Goal: Task Accomplishment & Management: Use online tool/utility

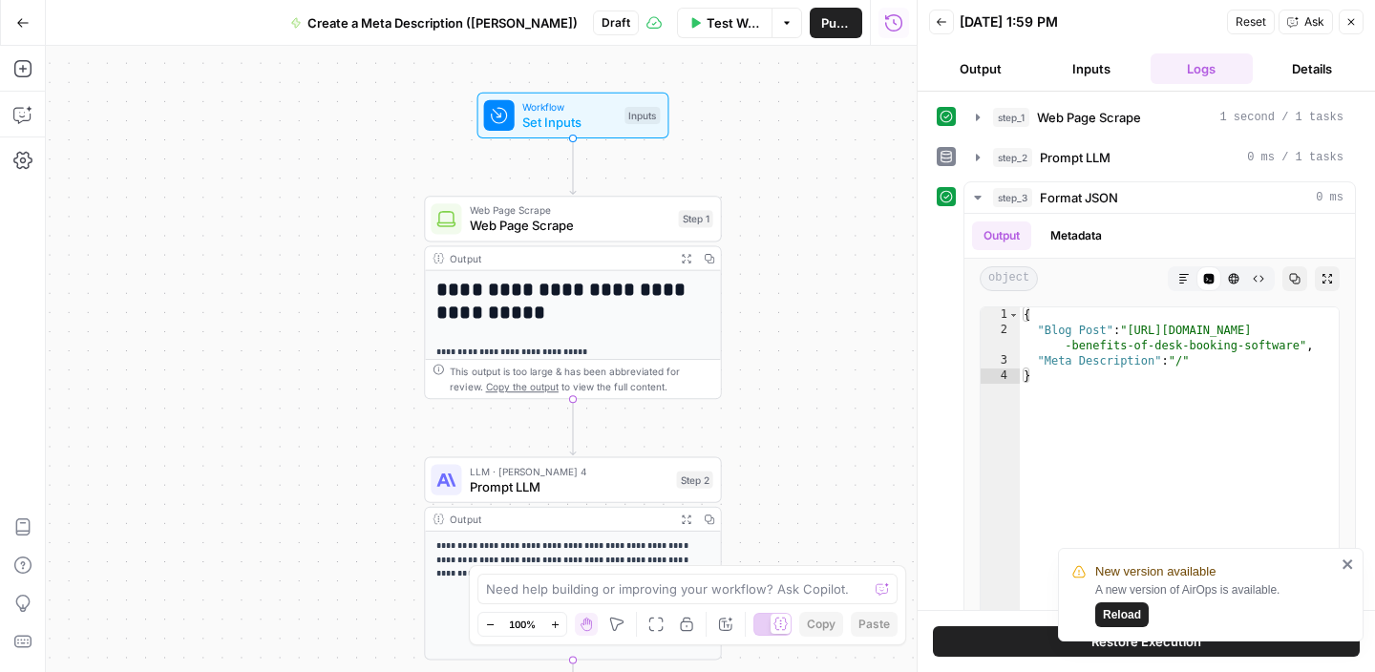
click at [22, 30] on button "Go Back" at bounding box center [23, 23] width 34 height 34
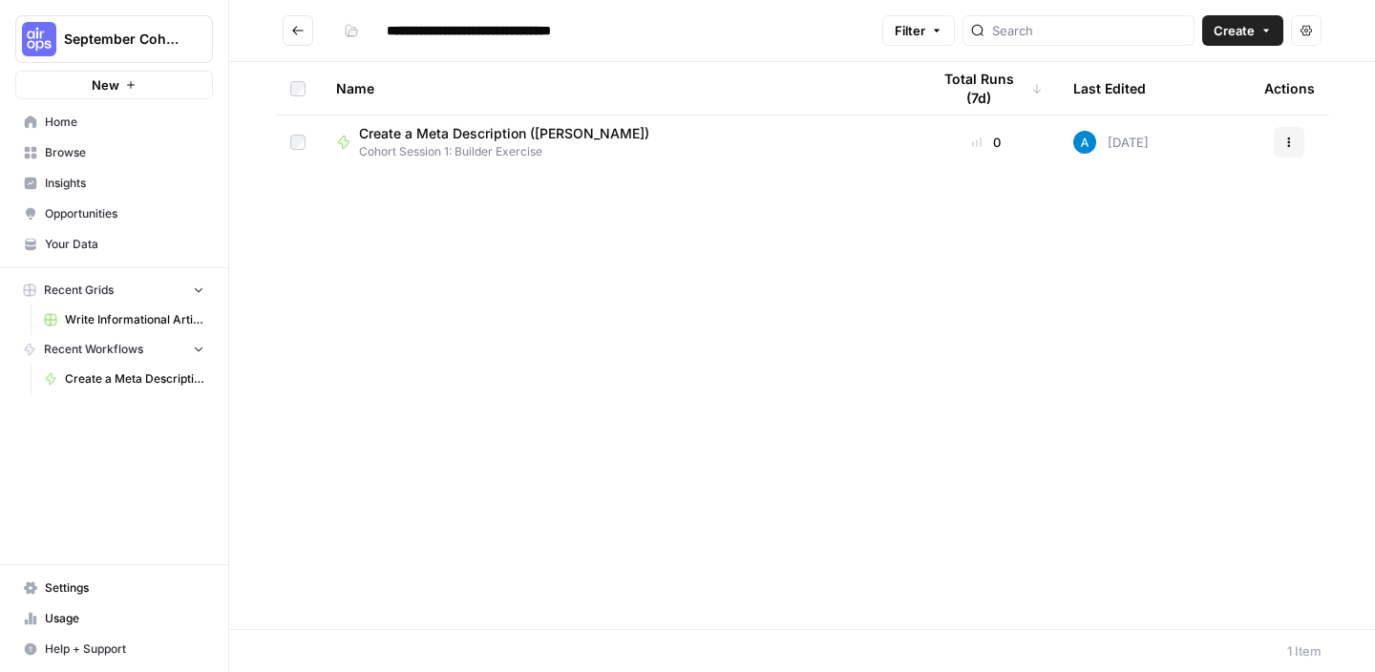
click at [70, 128] on span "Home" at bounding box center [125, 122] width 160 height 17
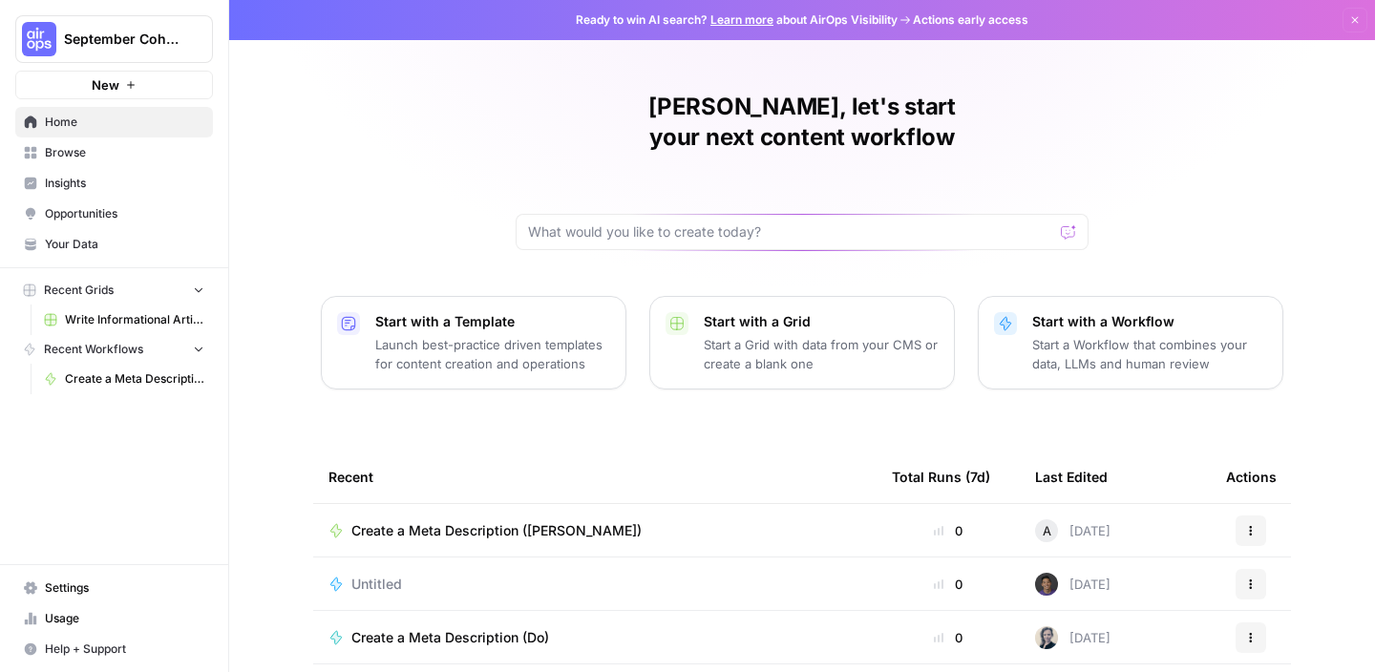
click at [141, 313] on span "Write Informational Article" at bounding box center [134, 319] width 139 height 17
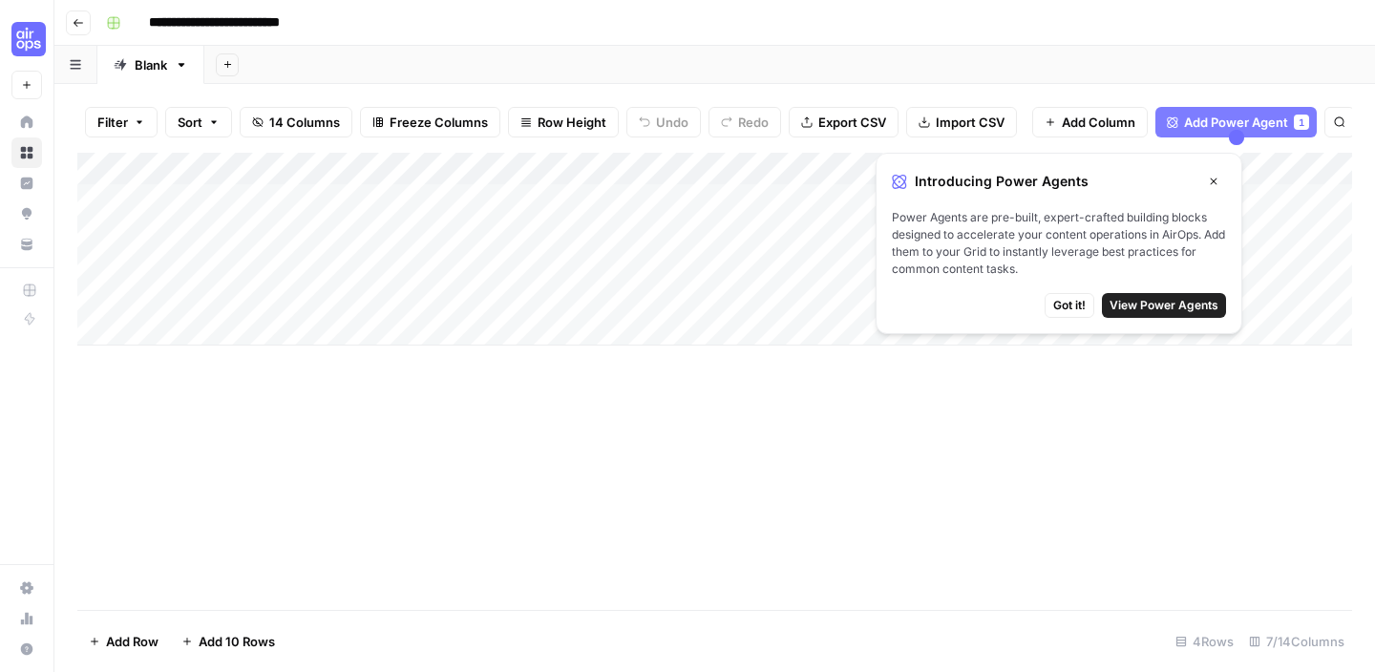
click at [77, 23] on icon "button" at bounding box center [78, 22] width 11 height 11
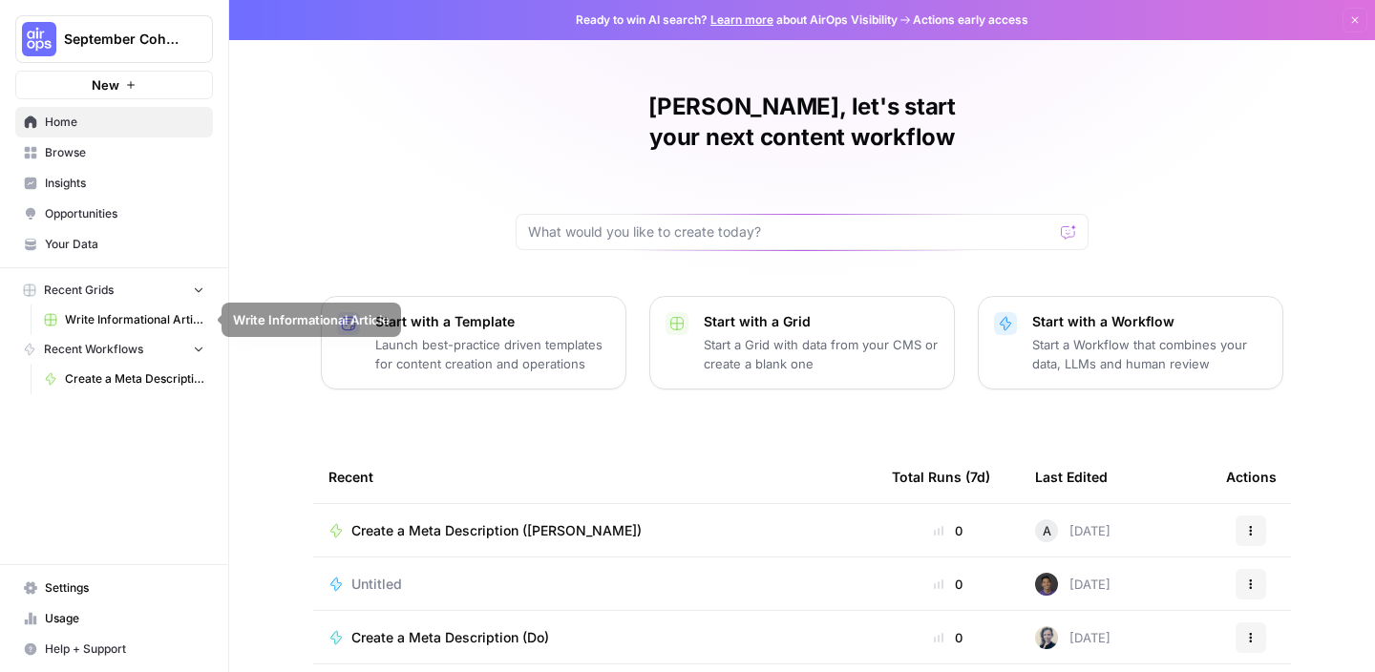
click at [78, 288] on span "Recent Grids" at bounding box center [79, 290] width 70 height 17
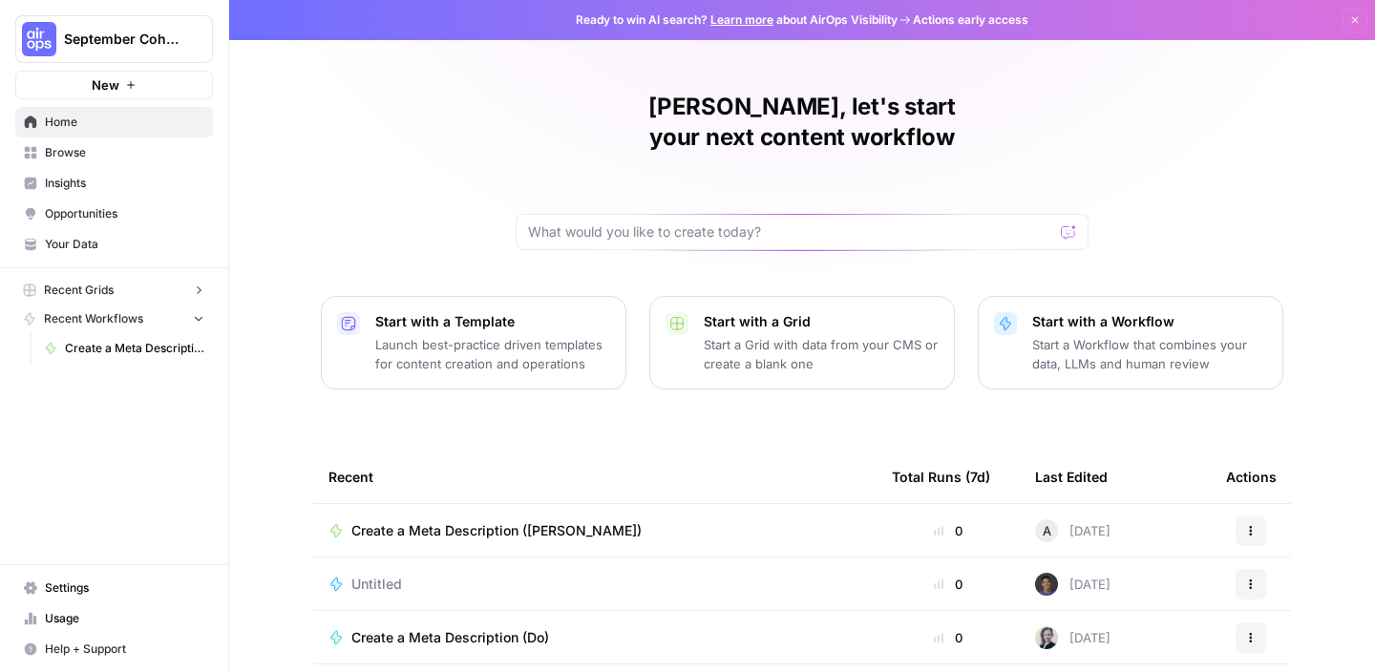
click at [78, 288] on span "Recent Grids" at bounding box center [79, 290] width 70 height 17
click at [88, 284] on span "Recent Grids" at bounding box center [79, 290] width 70 height 17
click at [108, 318] on span "Write Informational Article" at bounding box center [134, 319] width 139 height 17
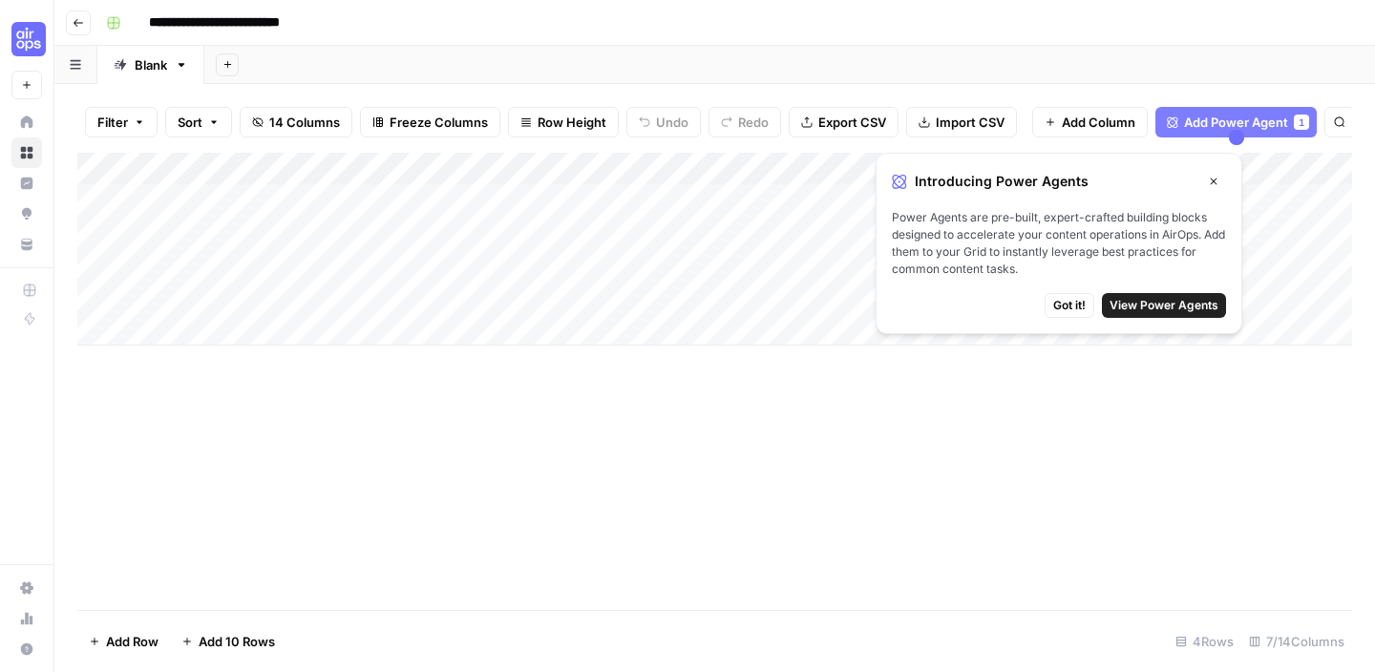
click at [948, 496] on div "Add Column" at bounding box center [714, 382] width 1275 height 458
click at [1081, 304] on span "Got it!" at bounding box center [1070, 305] width 32 height 17
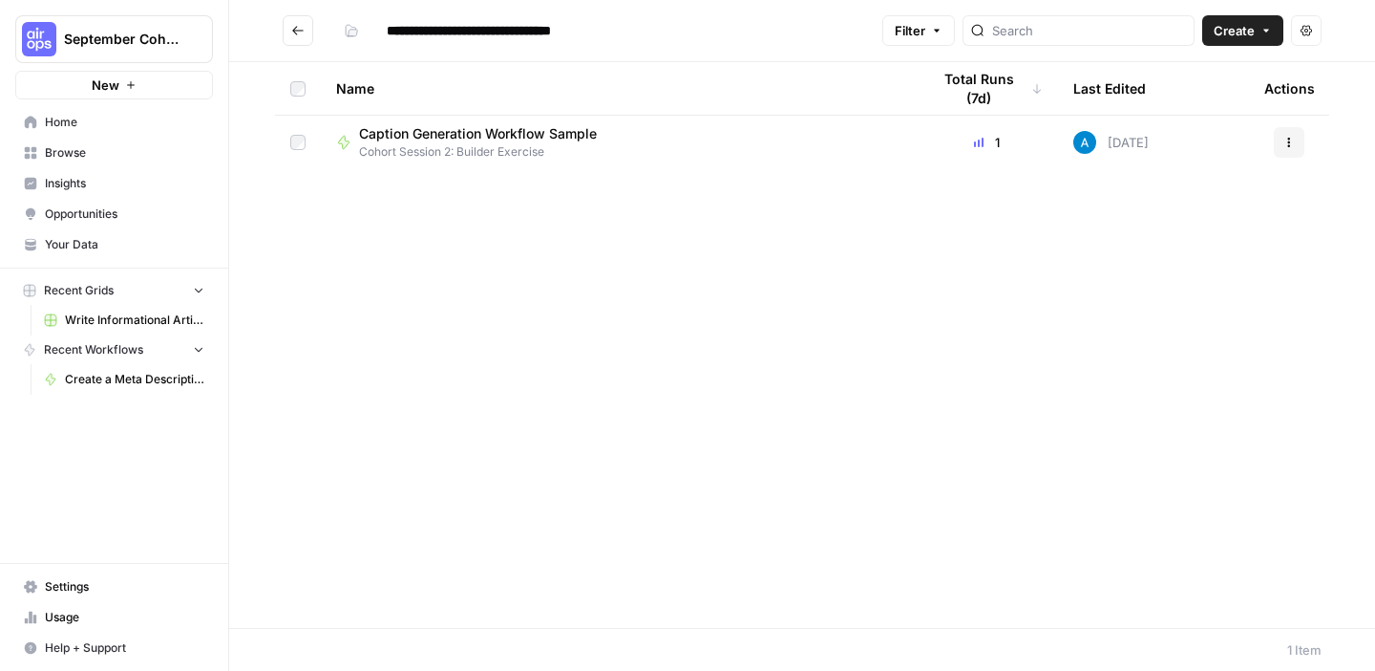
click at [98, 152] on span "Browse" at bounding box center [125, 152] width 160 height 17
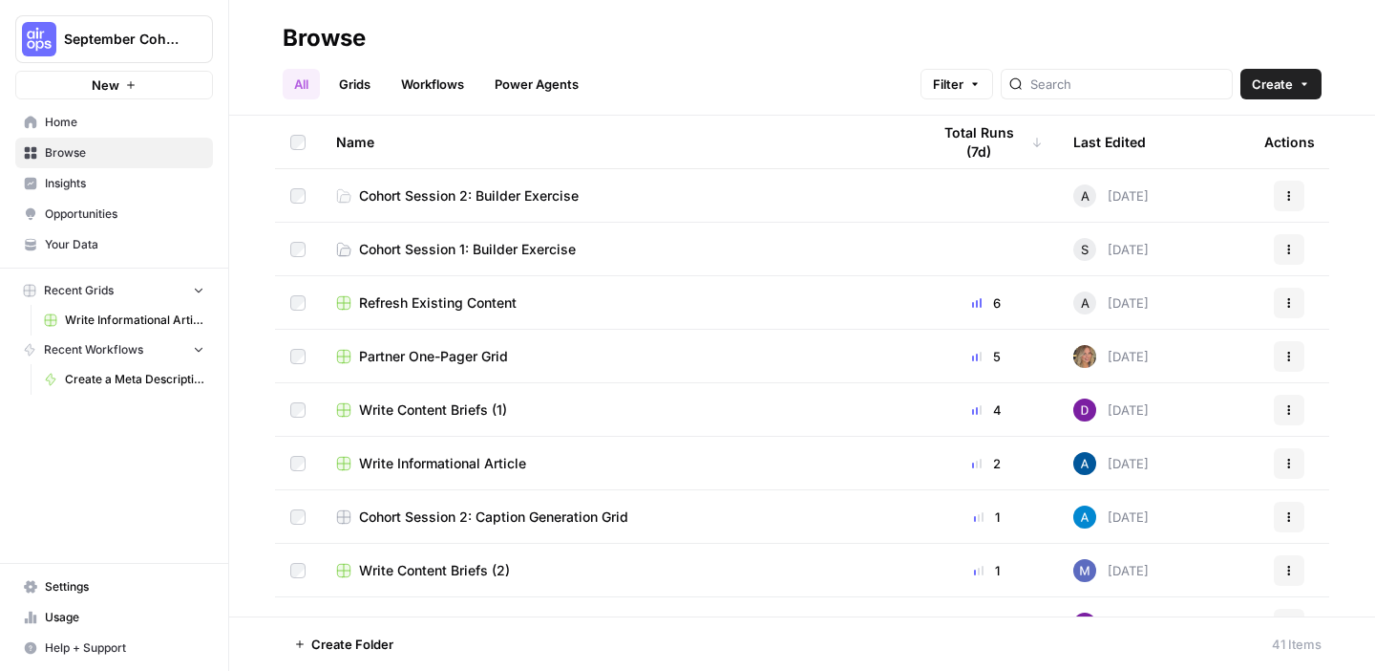
click at [509, 198] on span "Cohort Session 2: Builder Exercise" at bounding box center [469, 195] width 220 height 19
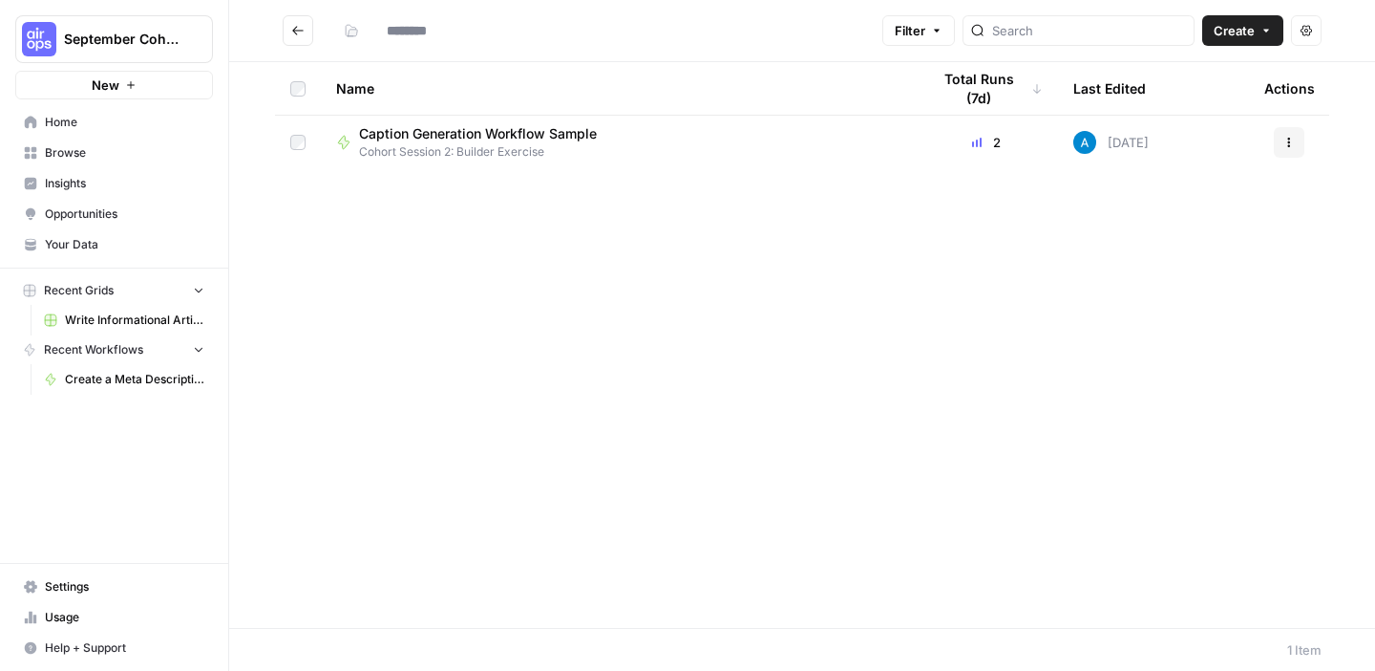
type input "**********"
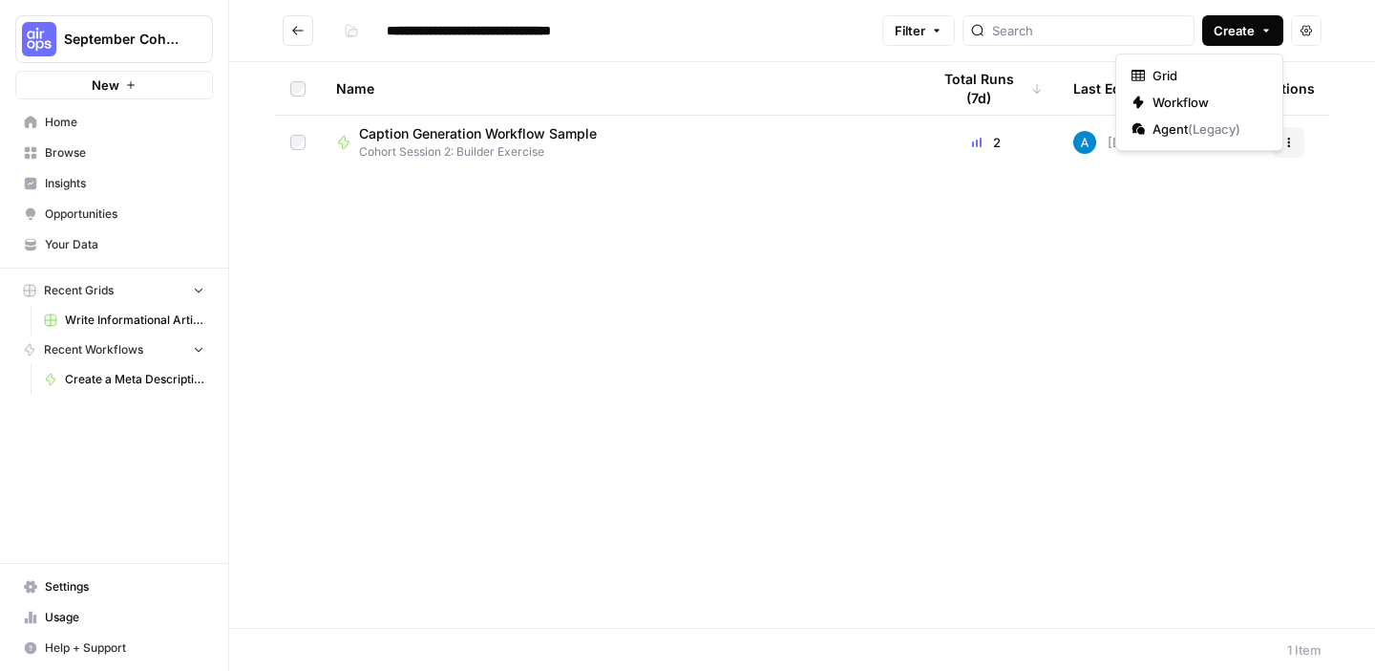
click at [1240, 39] on span "Create" at bounding box center [1234, 30] width 41 height 19
click at [1202, 93] on span "Workflow" at bounding box center [1206, 102] width 107 height 19
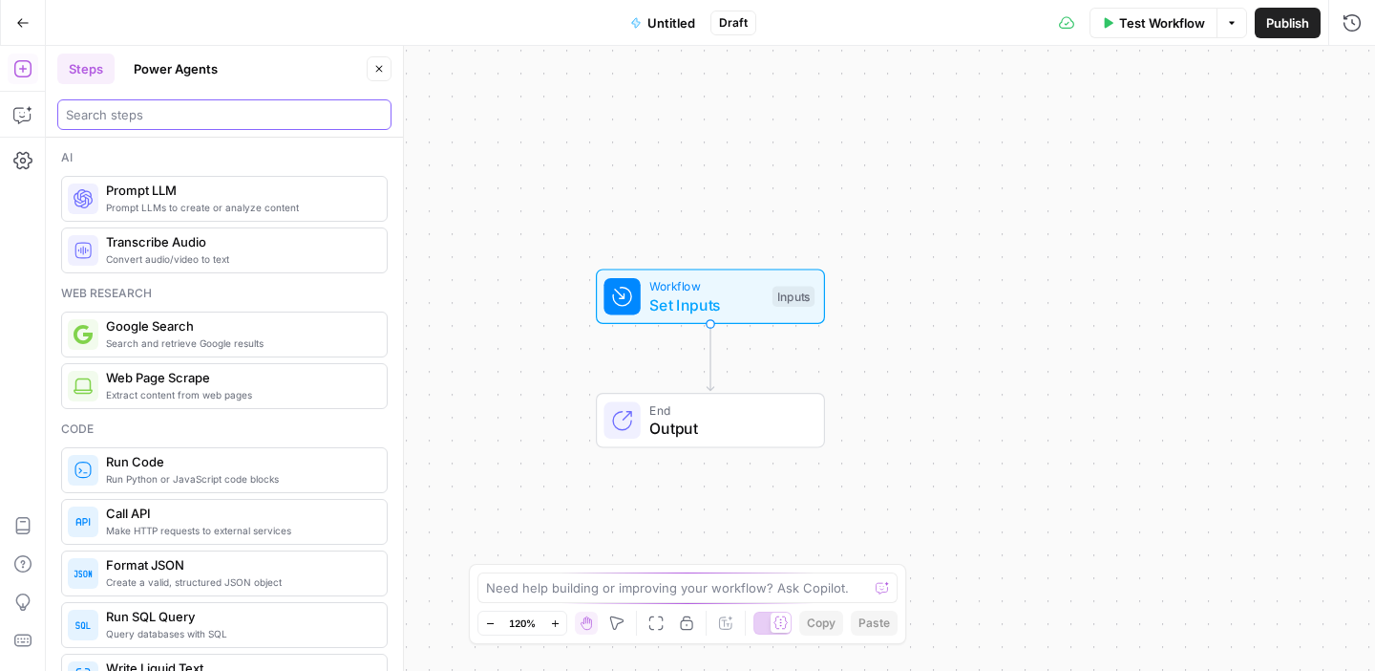
click at [375, 120] on input "search" at bounding box center [224, 114] width 317 height 19
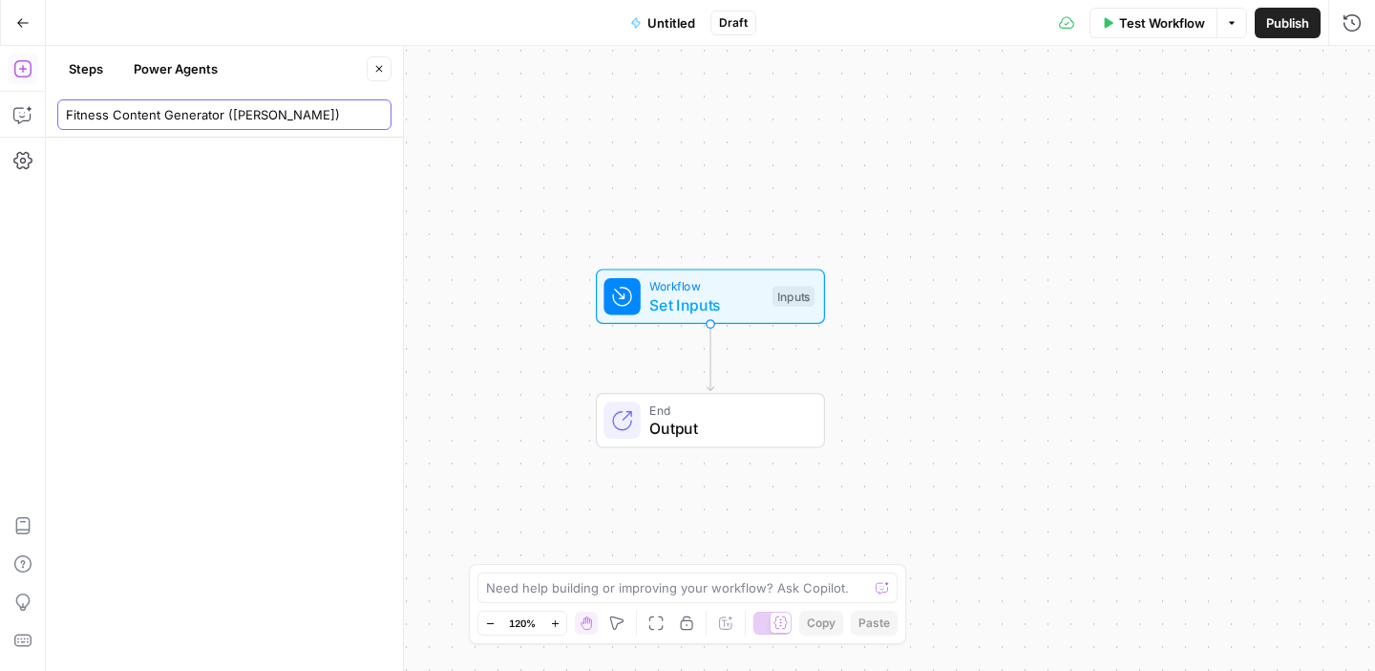
type input "Fitness Content Generator (Alice)"
click at [289, 180] on div at bounding box center [224, 404] width 357 height 533
click at [294, 125] on div "Fitness Content Generator (Alice)" at bounding box center [224, 114] width 334 height 31
drag, startPoint x: 309, startPoint y: 117, endPoint x: 64, endPoint y: 117, distance: 245.5
click at [64, 117] on div "Fitness Content Generator (Alice)" at bounding box center [224, 114] width 334 height 31
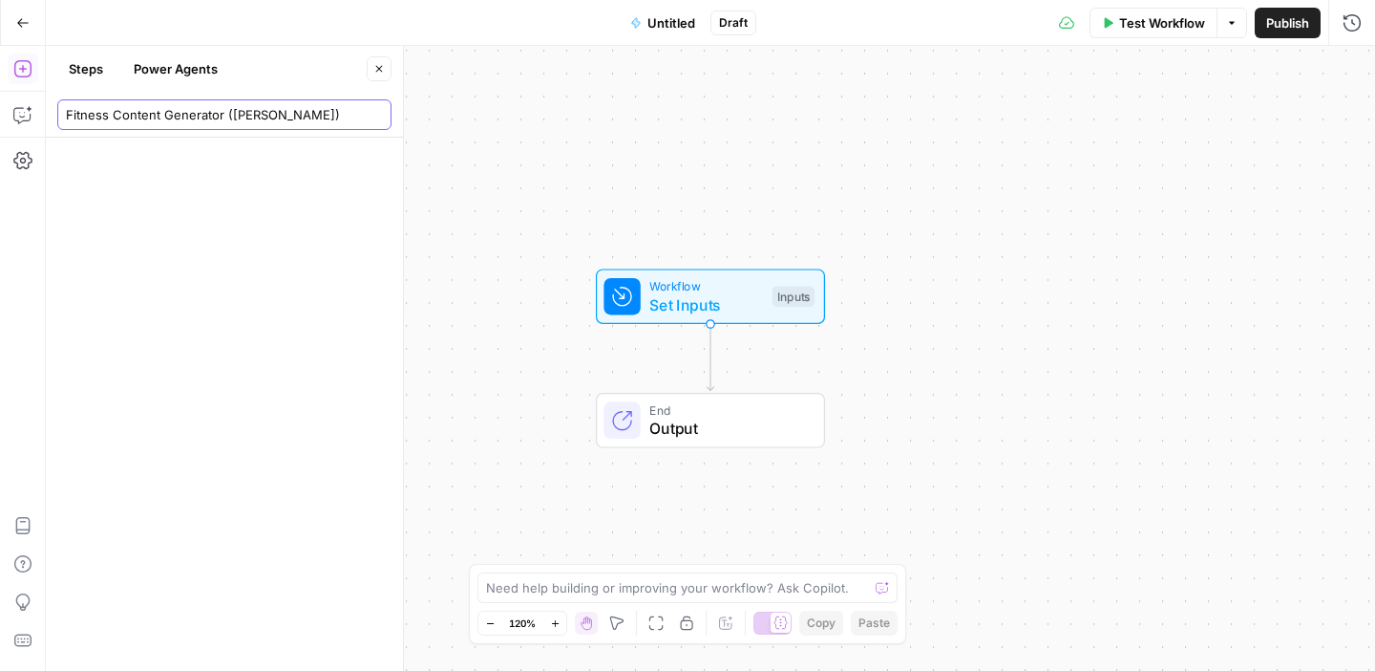
click at [377, 116] on input "Fitness Content Generator (Alice)" at bounding box center [224, 114] width 317 height 19
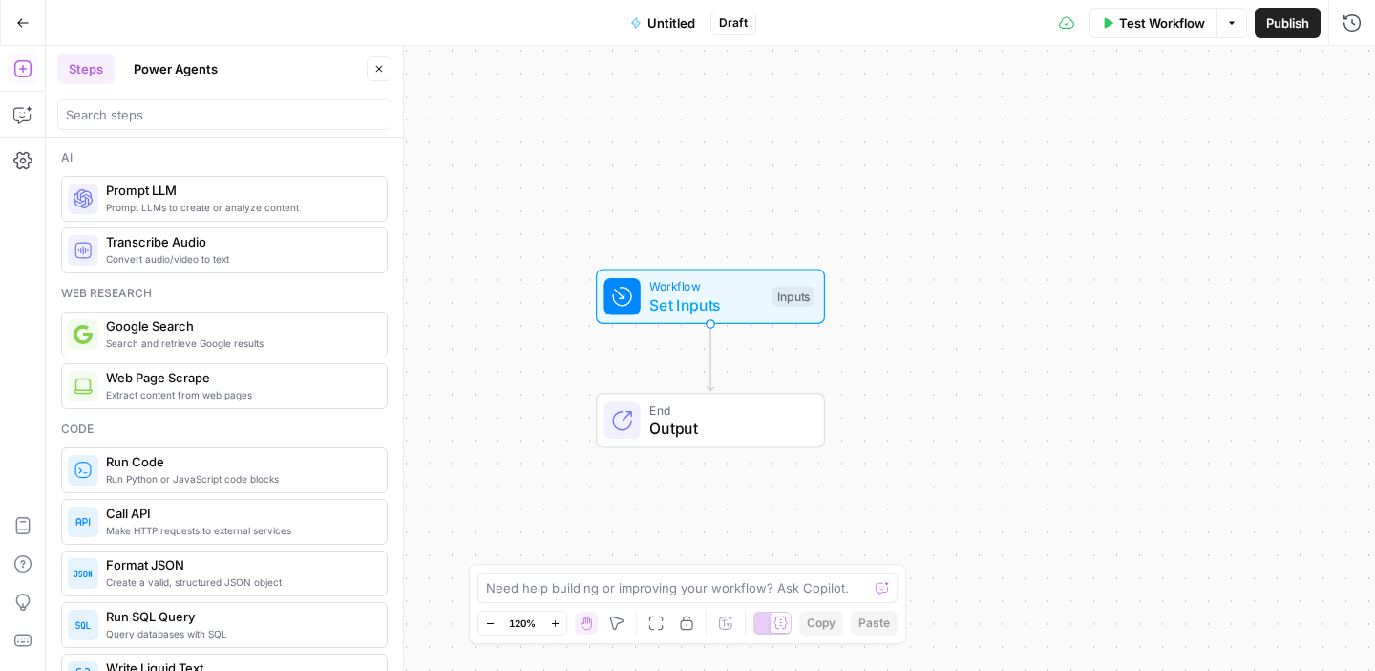
click at [692, 293] on span "Set Inputs" at bounding box center [707, 304] width 114 height 23
click at [707, 145] on div "Workflow Set Inputs Inputs End Output" at bounding box center [711, 358] width 1330 height 625
click at [672, 32] on span "Untitled" at bounding box center [672, 22] width 48 height 19
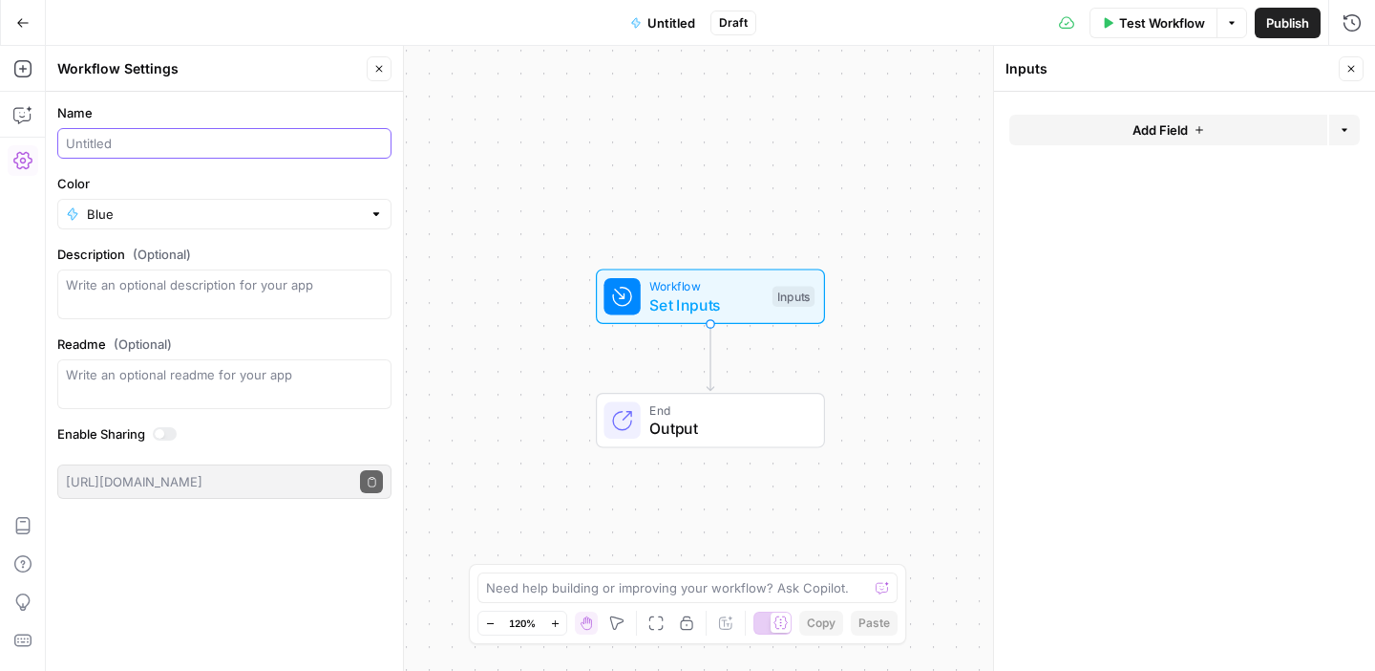
click at [170, 145] on input "Name" at bounding box center [224, 143] width 317 height 19
paste input "Fitness Content Generator ([PERSON_NAME])"
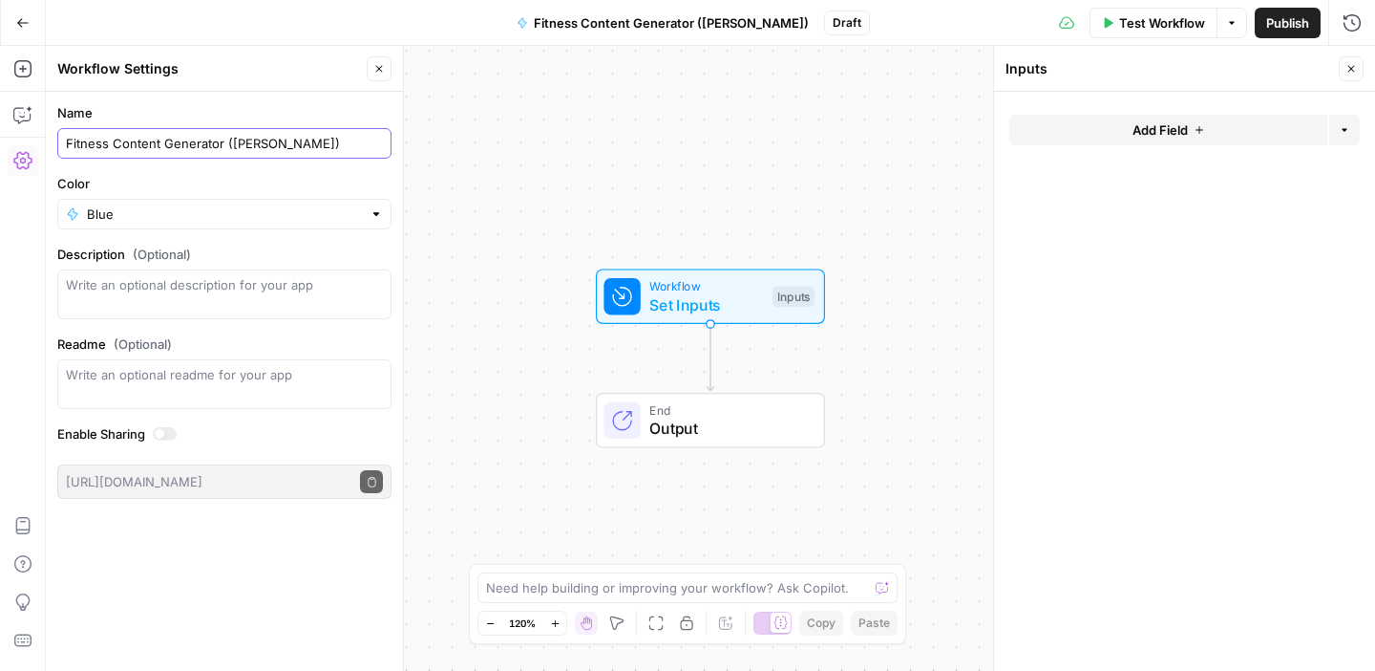
type input "Fitness Content Generator ([PERSON_NAME])"
click at [198, 221] on input "Color" at bounding box center [224, 213] width 275 height 19
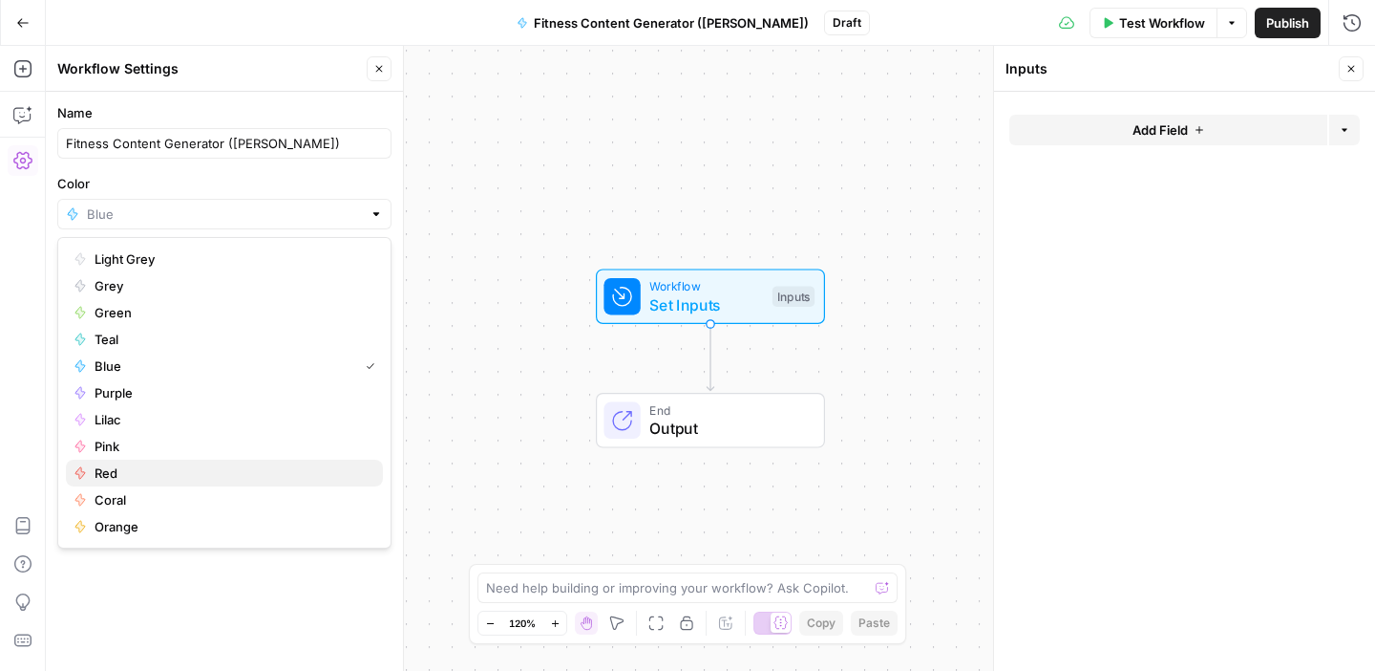
click at [180, 466] on span "Red" at bounding box center [231, 472] width 273 height 19
type input "Red"
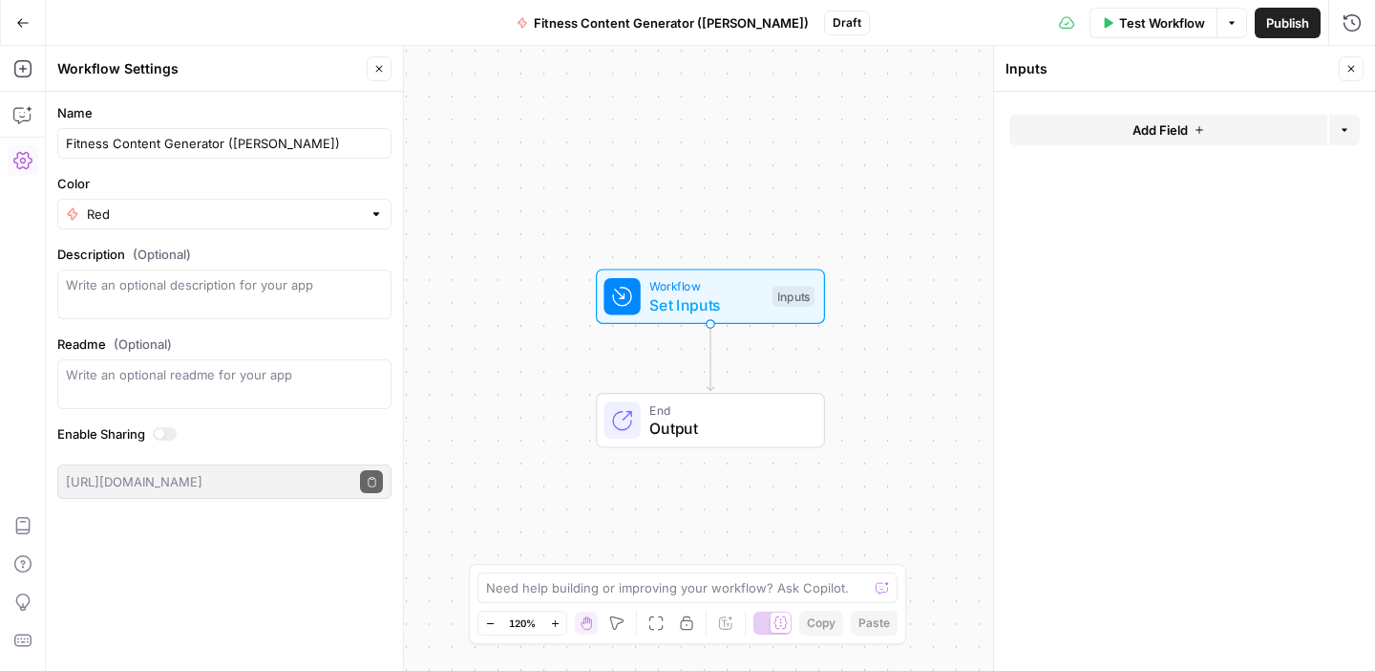
click at [1355, 70] on icon "button" at bounding box center [1351, 68] width 11 height 11
click at [25, 117] on icon "button" at bounding box center [22, 114] width 19 height 19
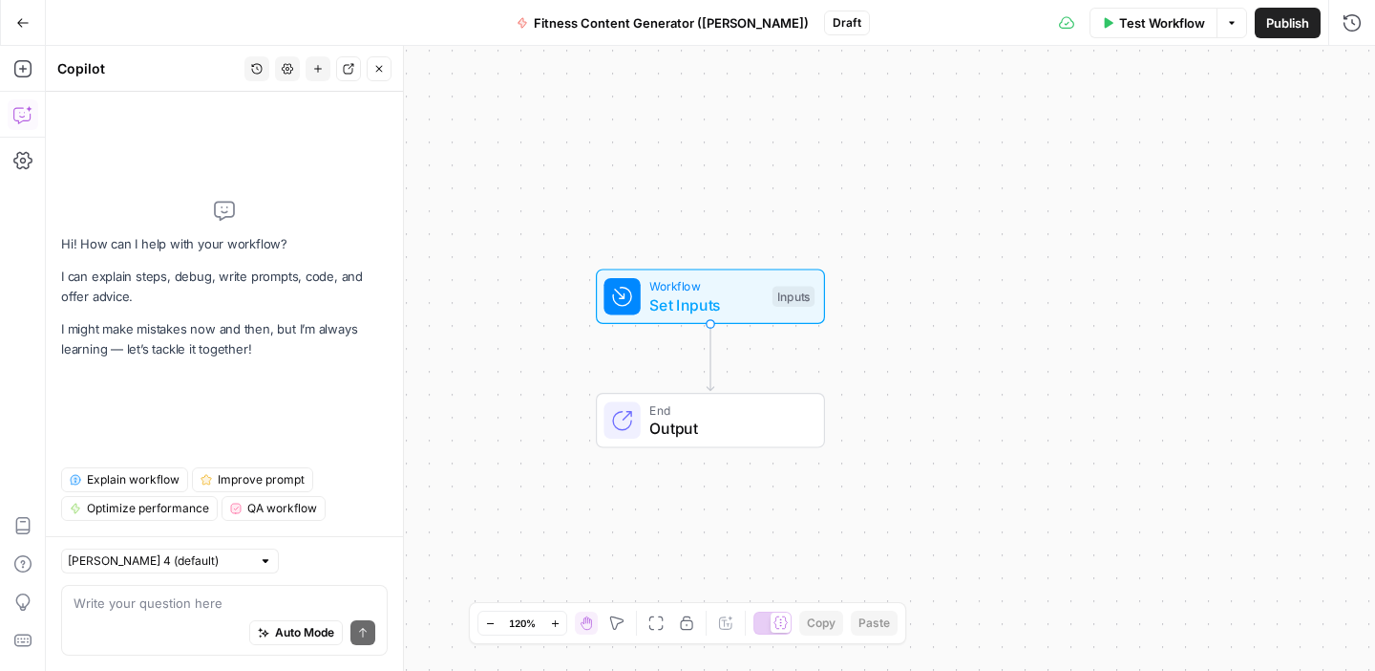
click at [229, 592] on div "Write your question here Auto Mode Send" at bounding box center [224, 620] width 327 height 71
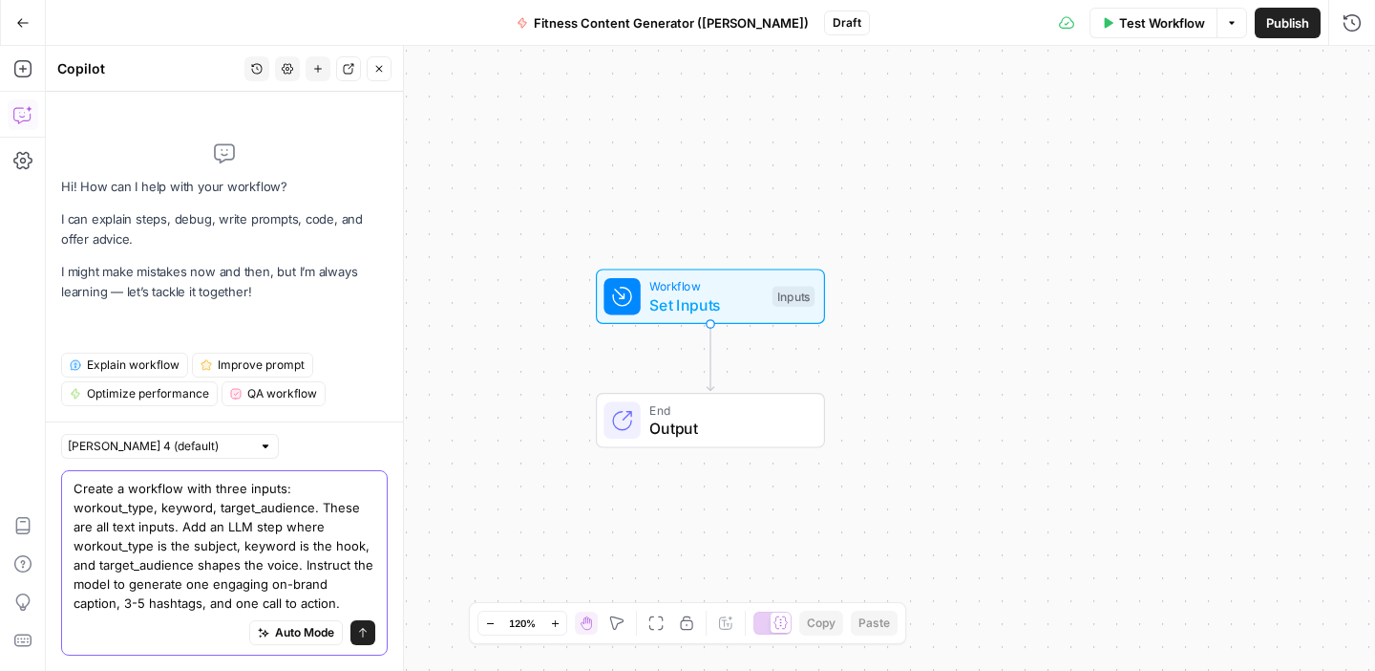
click at [180, 594] on textarea "Create a workflow with three inputs: workout_type, keyword, target_audience. Th…" at bounding box center [225, 546] width 302 height 134
click at [154, 586] on textarea "Create a workflow with three inputs: workout_type, keyword, target_audience. Th…" at bounding box center [225, 546] width 302 height 134
type textarea "Create a workflow with three inputs: workout_type, keyword, target_audience. Th…"
click at [359, 634] on icon "submit" at bounding box center [362, 632] width 11 height 11
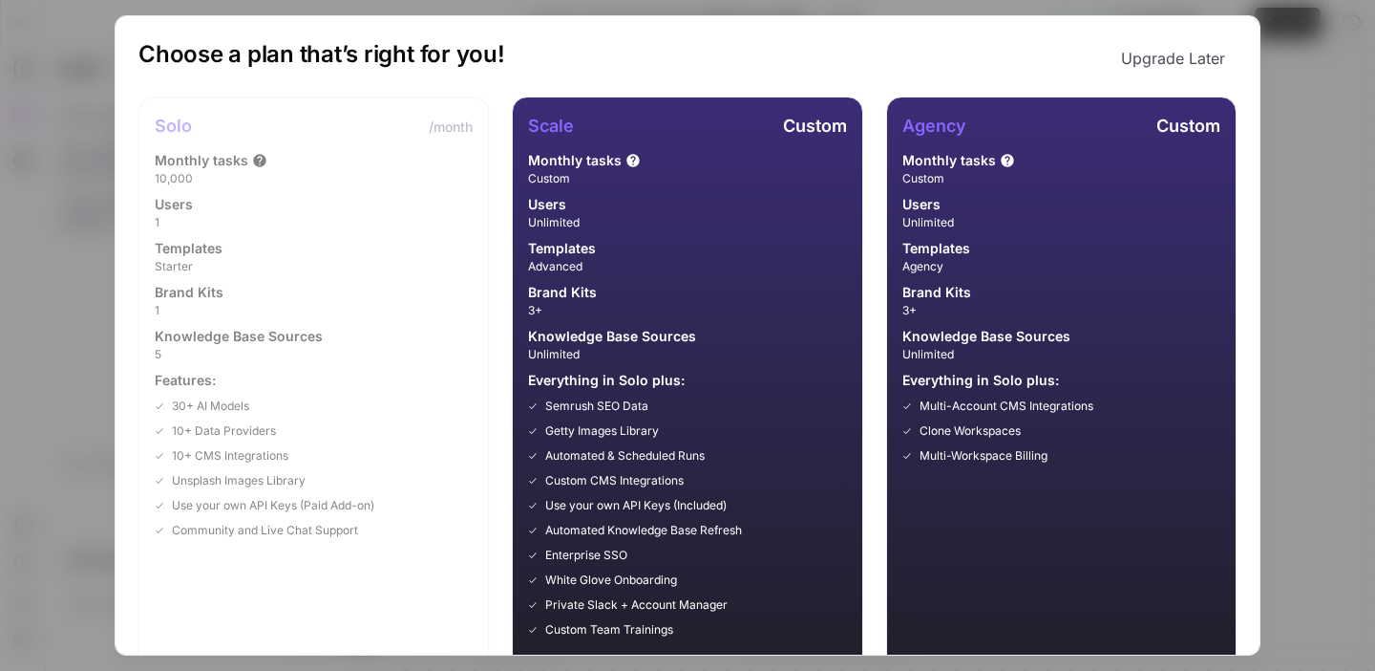
click at [1145, 54] on button "Upgrade Later" at bounding box center [1173, 58] width 127 height 38
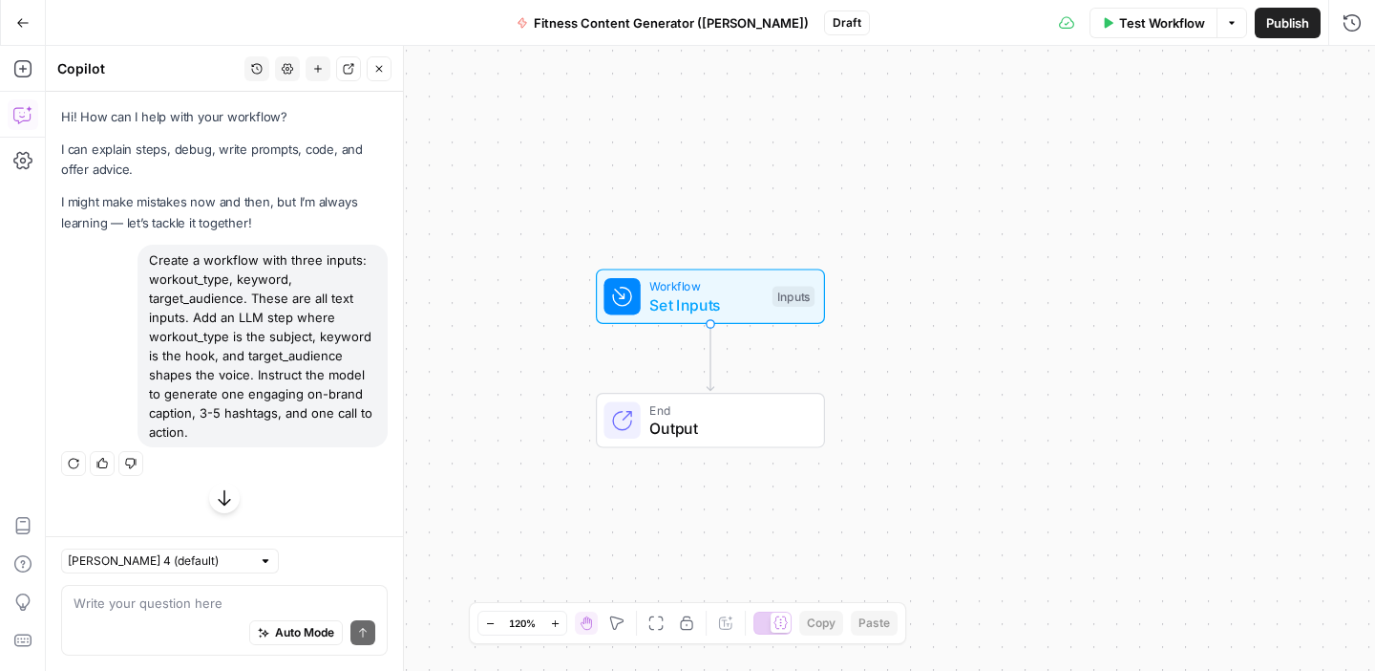
click at [216, 499] on icon "button" at bounding box center [224, 497] width 19 height 19
click at [305, 342] on div "Create a workflow with three inputs: workout_type, keyword, target_audience. Th…" at bounding box center [263, 346] width 250 height 202
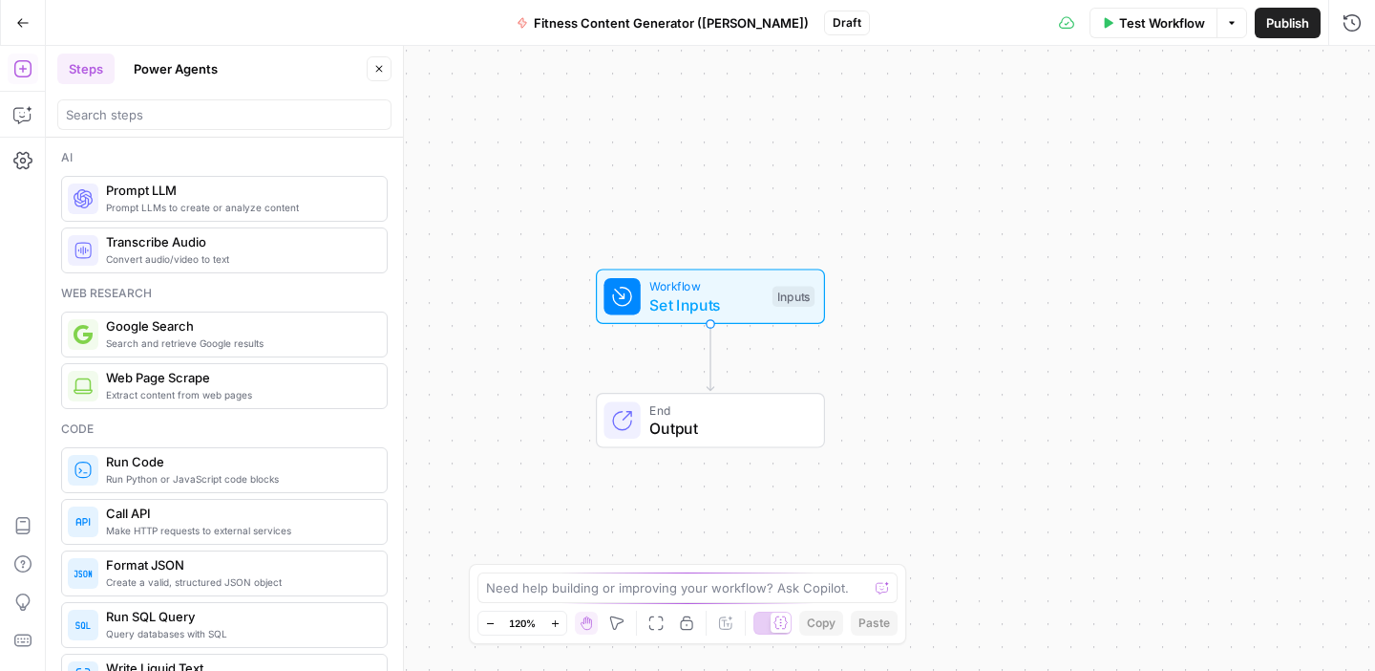
click at [21, 27] on icon "button" at bounding box center [22, 22] width 13 height 13
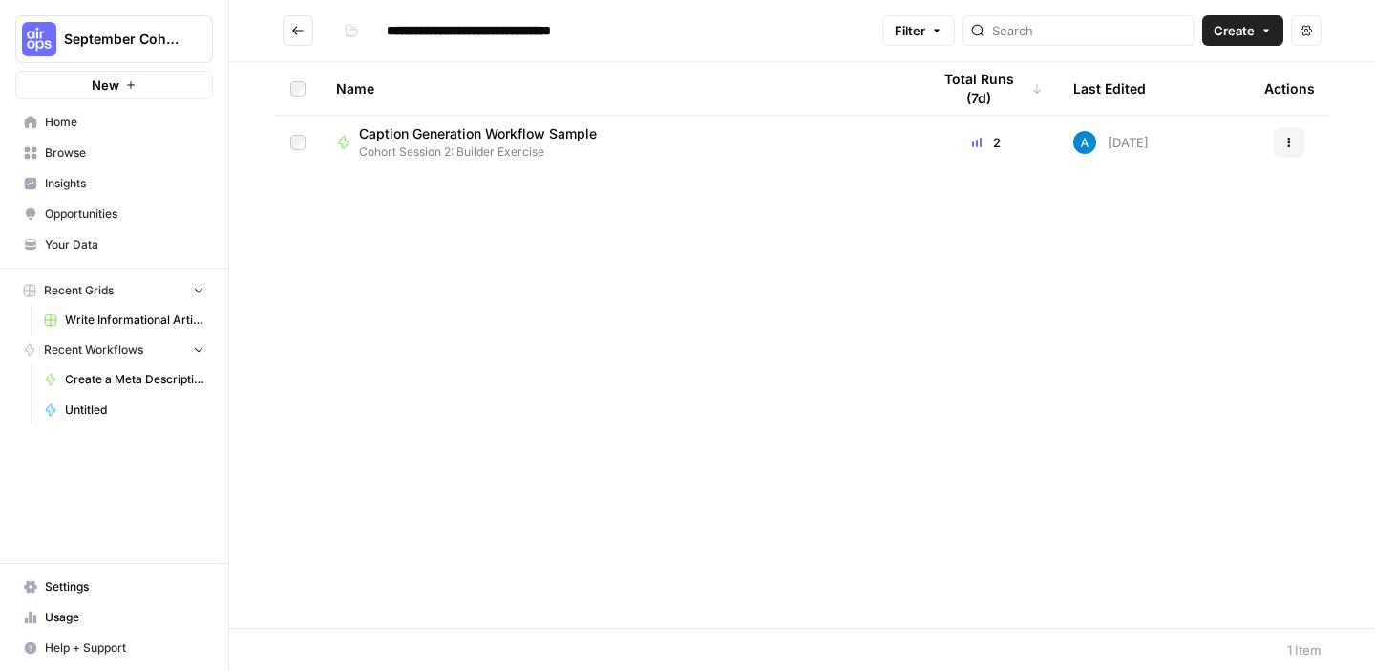
click at [110, 241] on span "Your Data" at bounding box center [125, 244] width 160 height 17
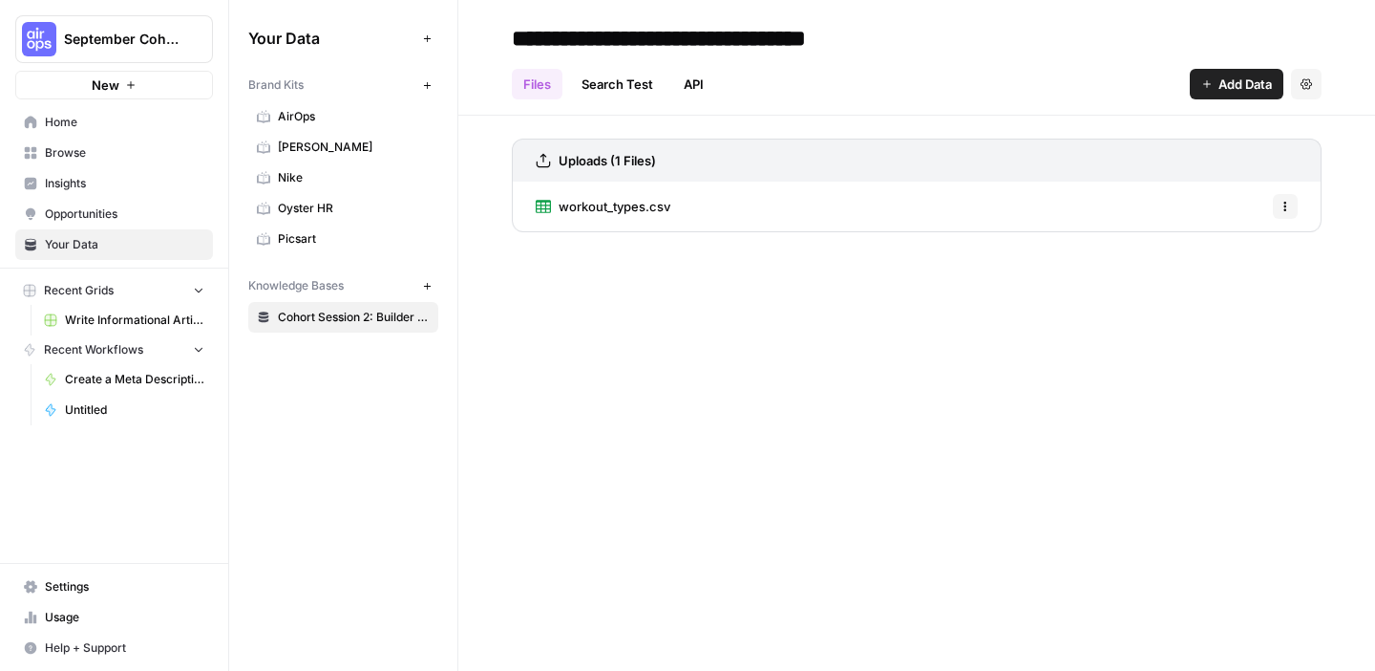
click at [667, 206] on span "workout_types.csv" at bounding box center [615, 206] width 112 height 19
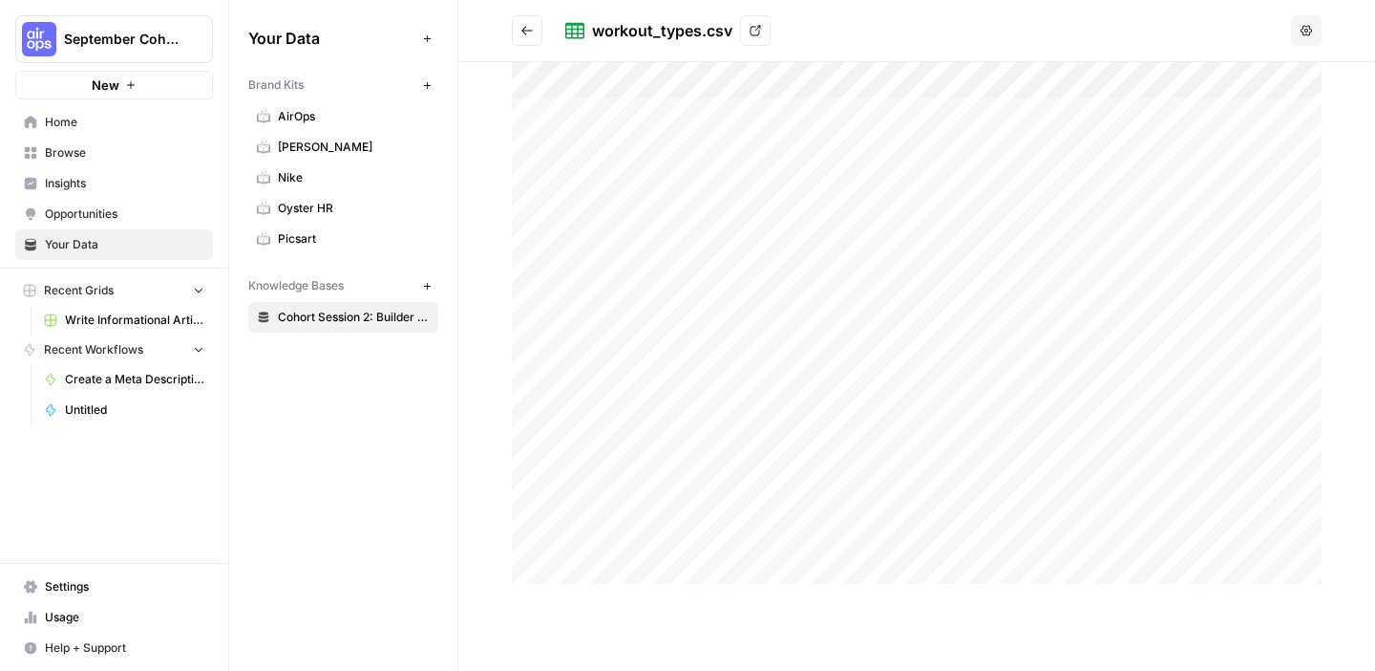
click at [523, 33] on icon "Go back" at bounding box center [527, 30] width 13 height 13
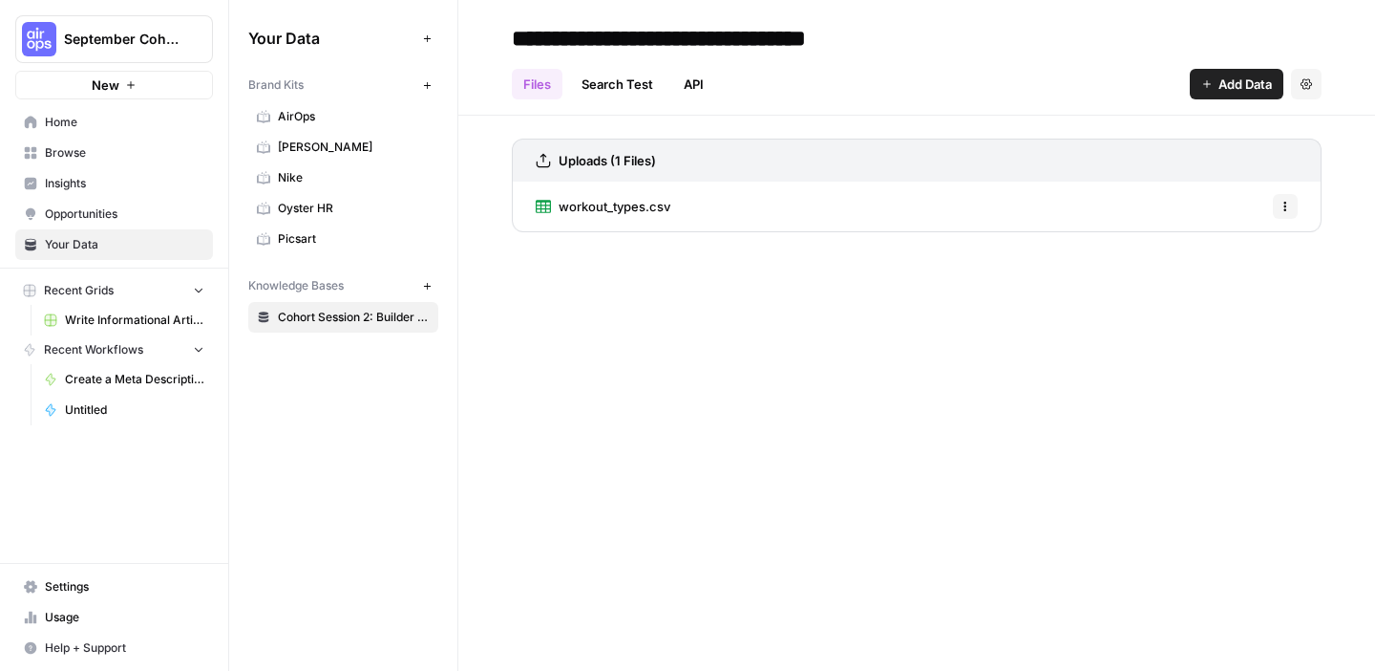
click at [634, 206] on span "workout_types.csv" at bounding box center [615, 206] width 112 height 19
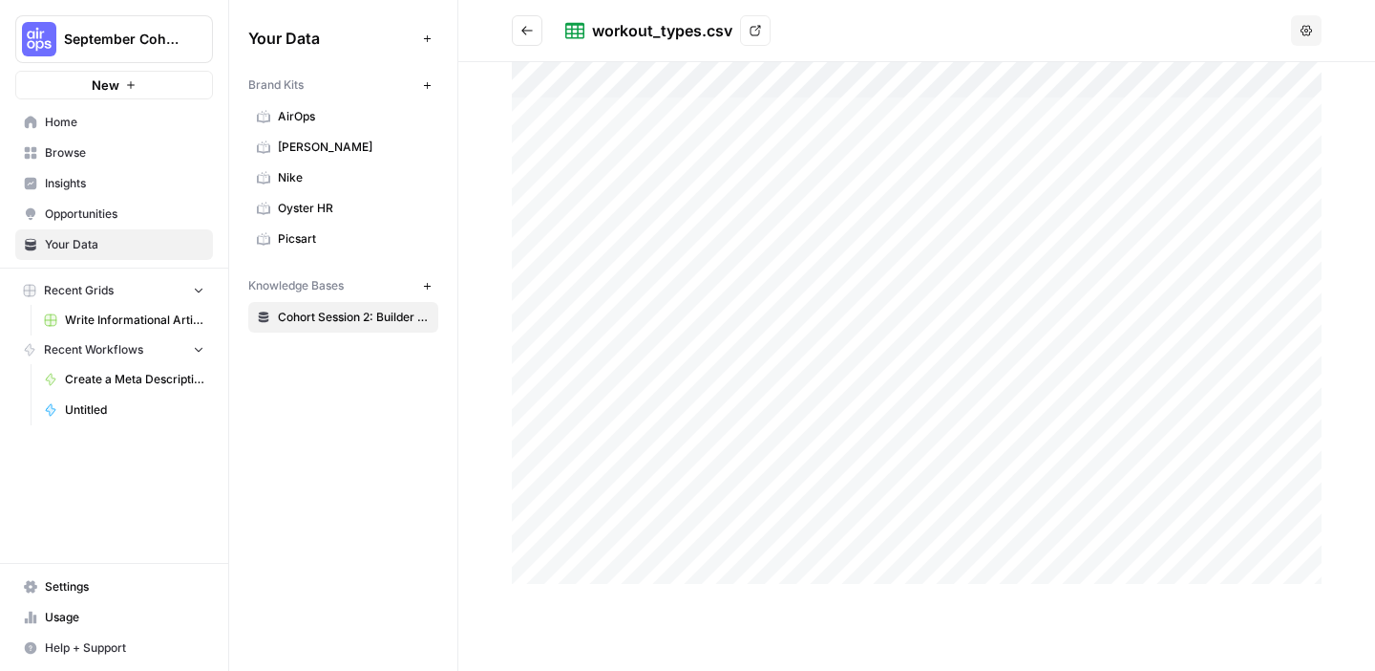
click at [758, 22] on link "View" at bounding box center [755, 30] width 31 height 31
click at [107, 124] on span "Home" at bounding box center [125, 122] width 160 height 17
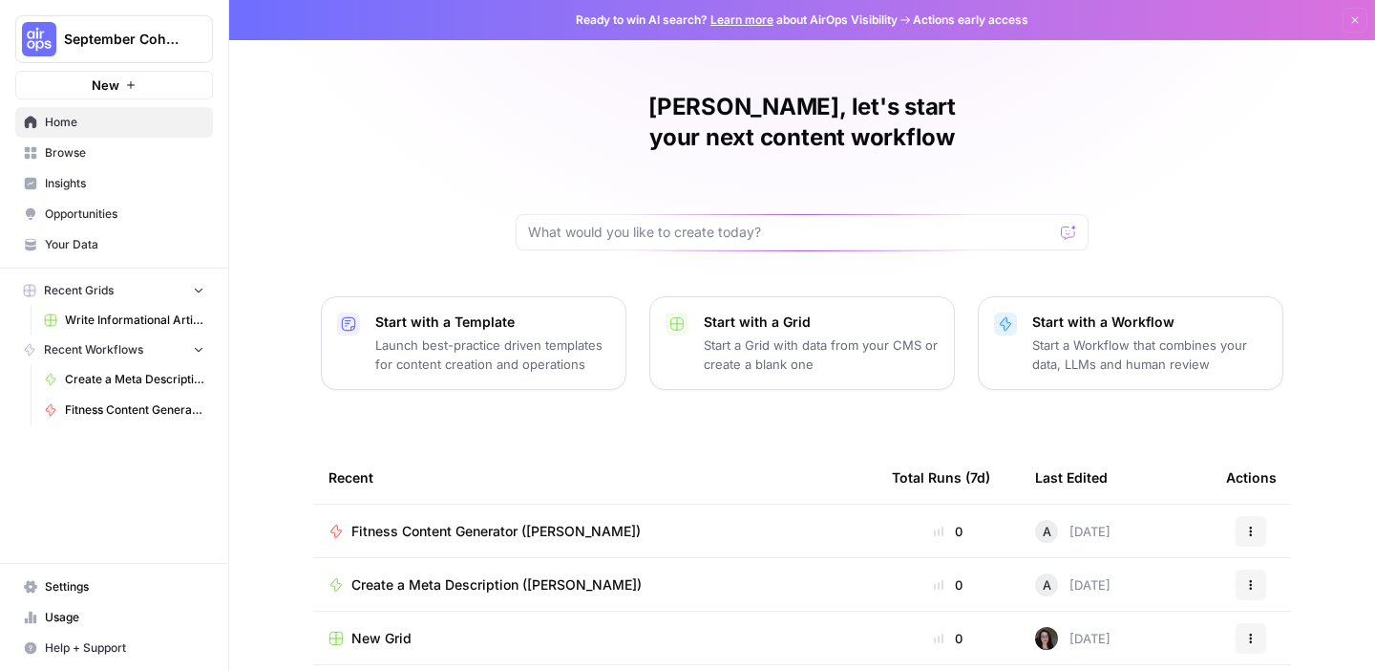
click at [70, 153] on span "Browse" at bounding box center [125, 152] width 160 height 17
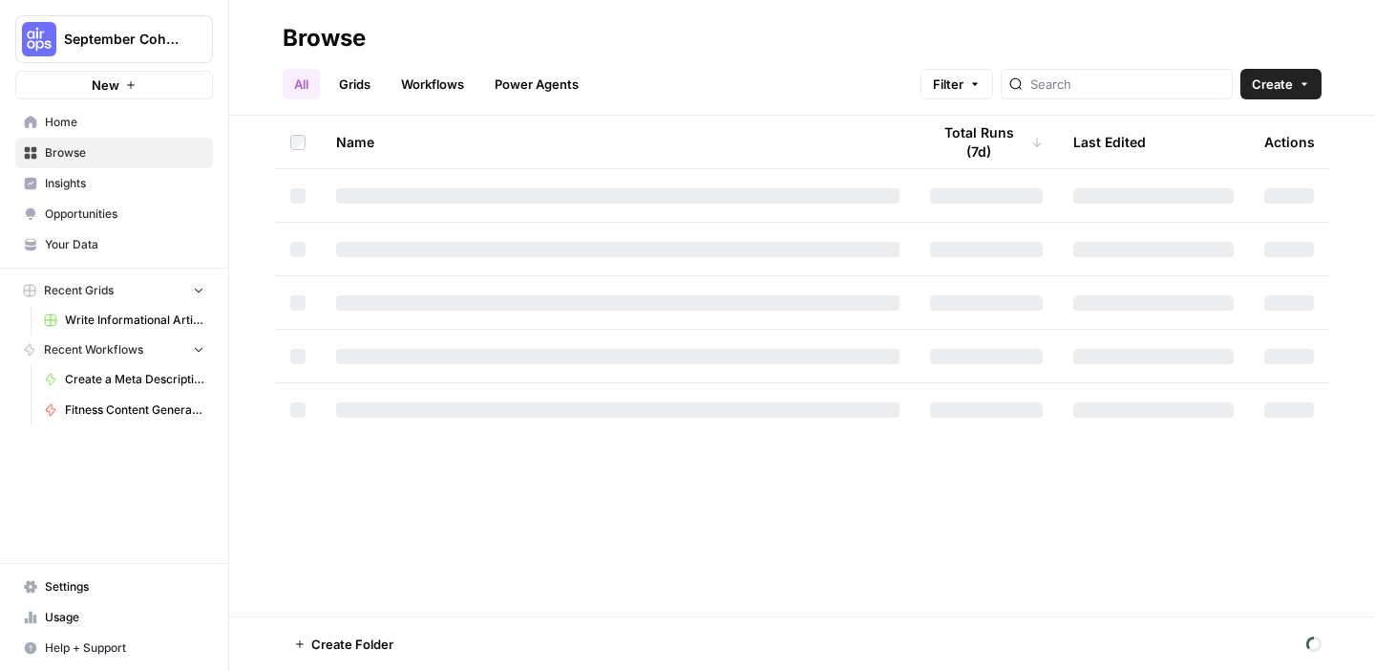
click at [1286, 84] on span "Create" at bounding box center [1272, 84] width 41 height 19
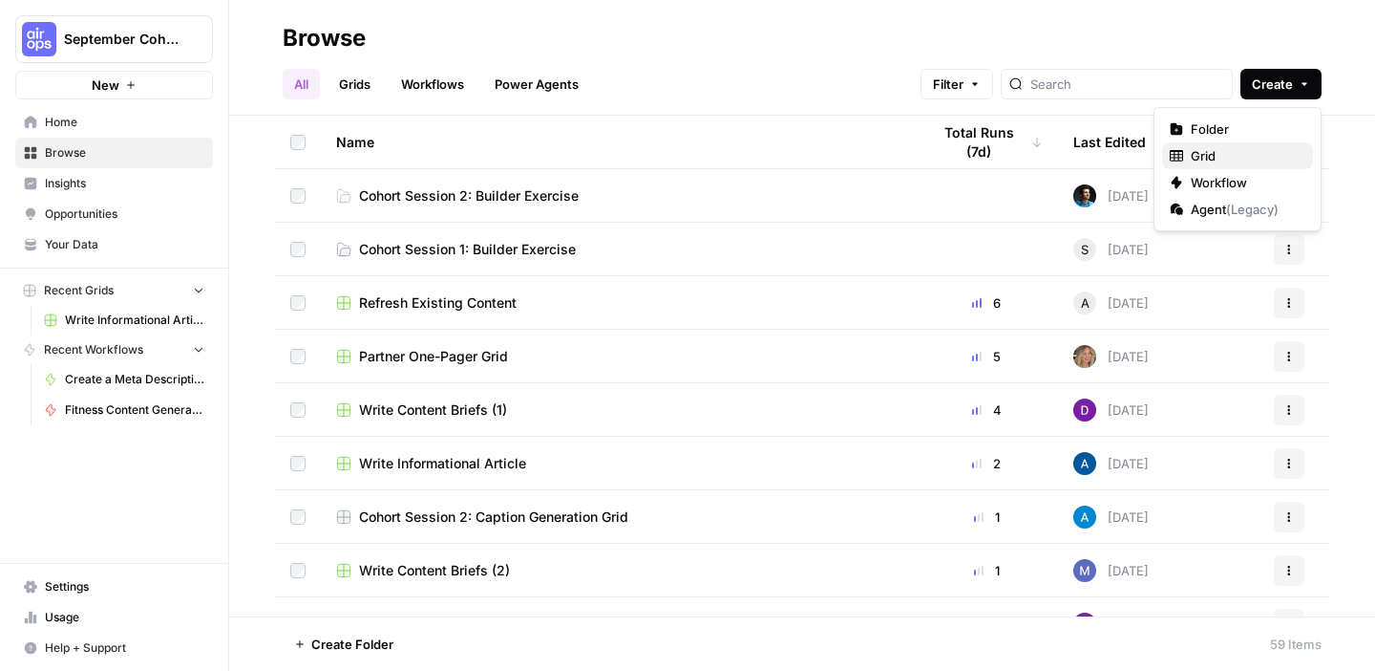
click at [1228, 152] on span "Grid" at bounding box center [1244, 155] width 107 height 19
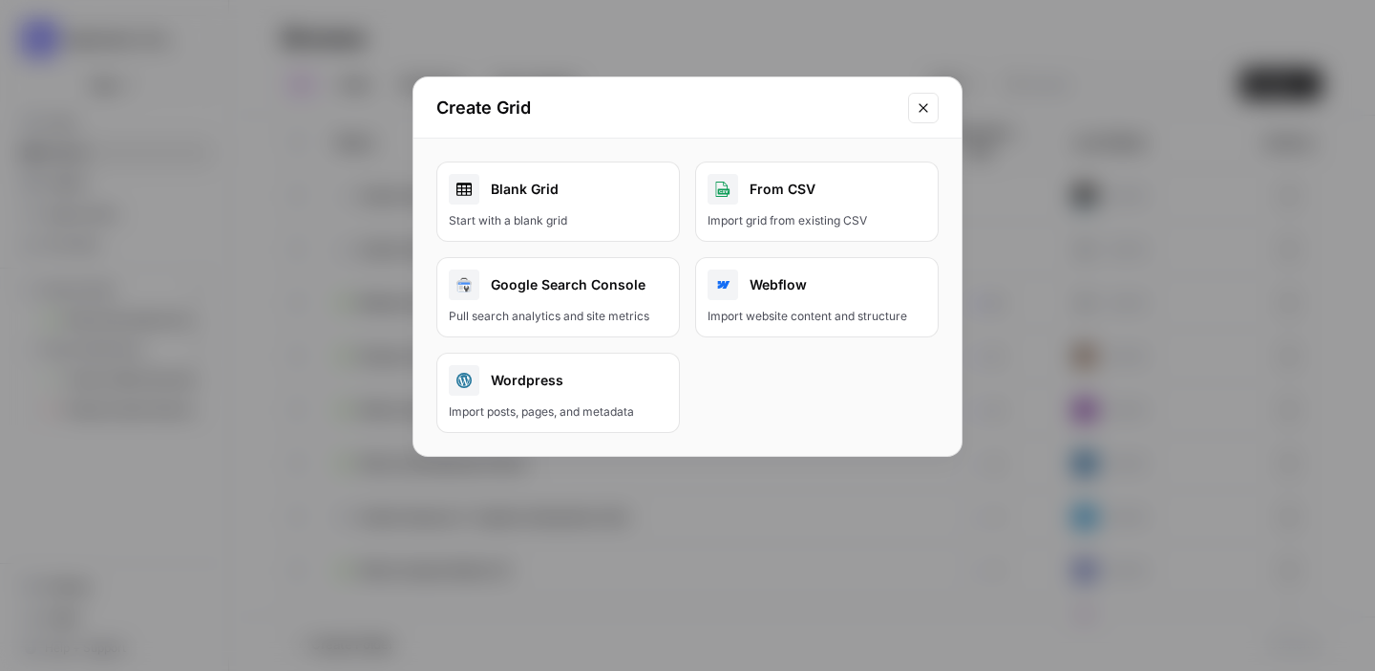
click at [565, 230] on link "Blank Grid Start with a blank grid" at bounding box center [559, 201] width 244 height 80
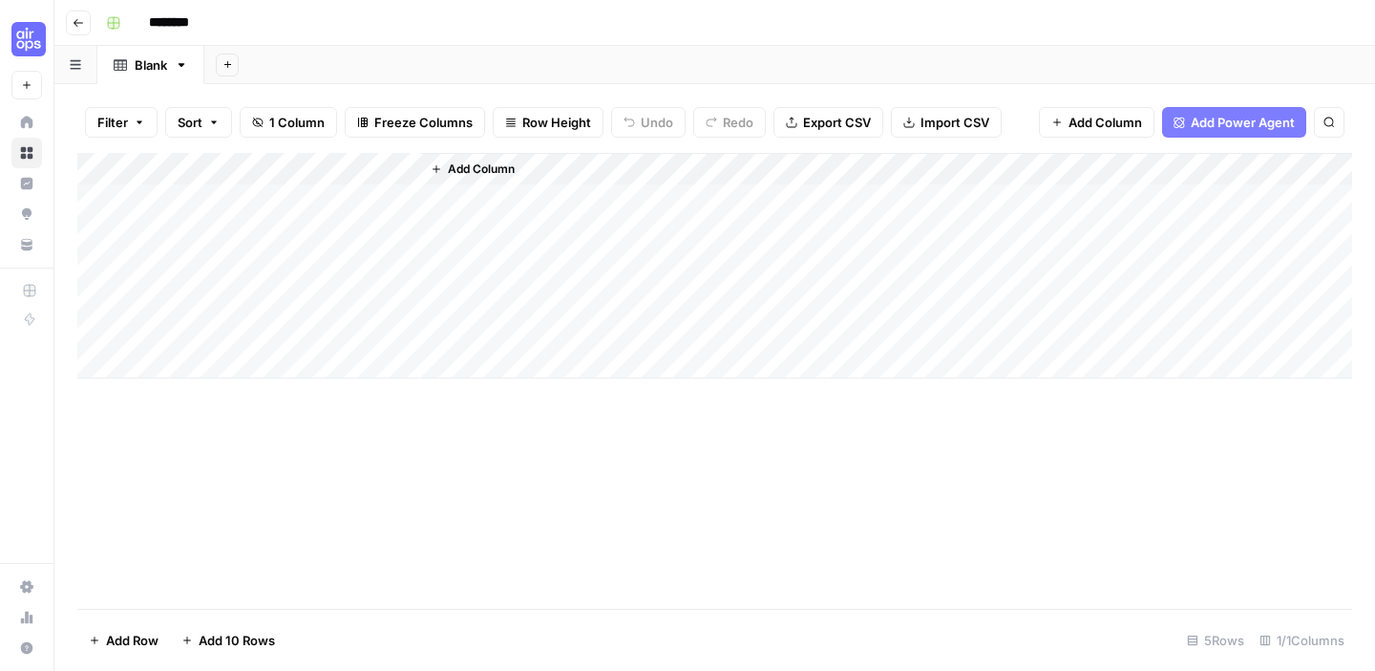
click at [207, 27] on input "********" at bounding box center [193, 23] width 107 height 31
type input "**********"
click at [953, 113] on span "Import CSV" at bounding box center [955, 122] width 69 height 19
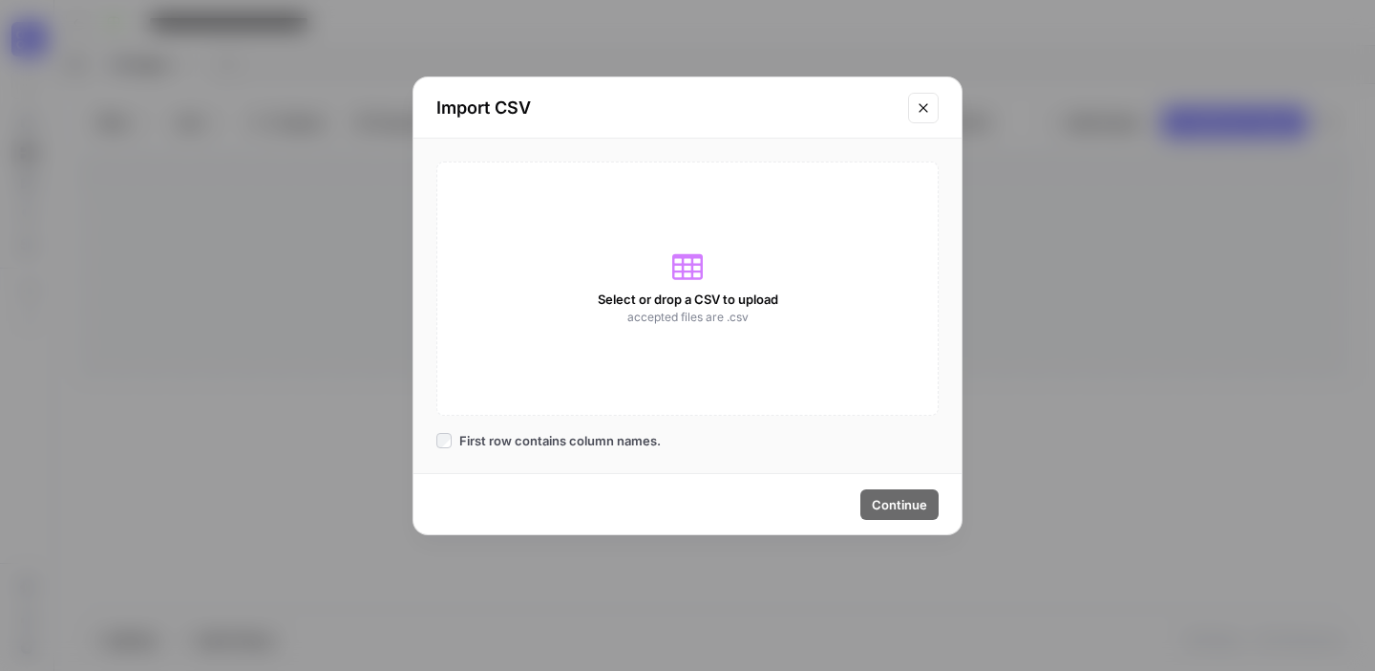
click at [698, 267] on icon at bounding box center [687, 266] width 31 height 31
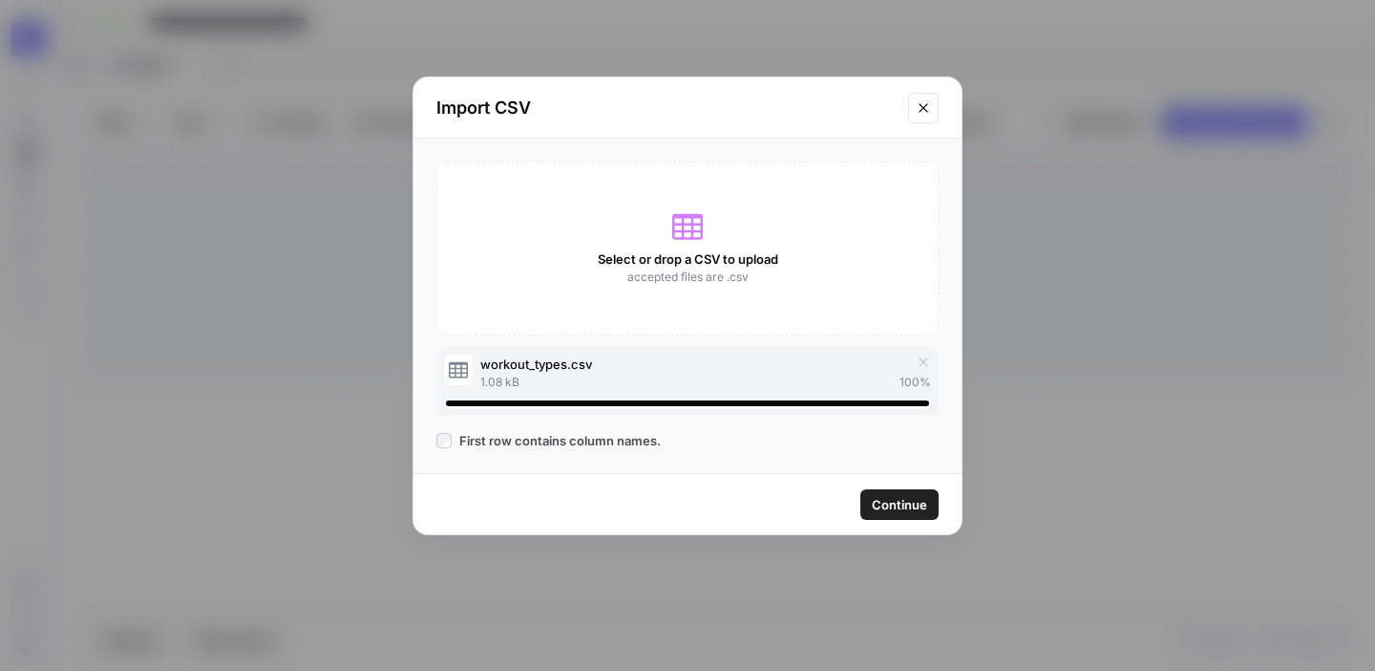
click at [911, 498] on span "Continue" at bounding box center [899, 504] width 55 height 19
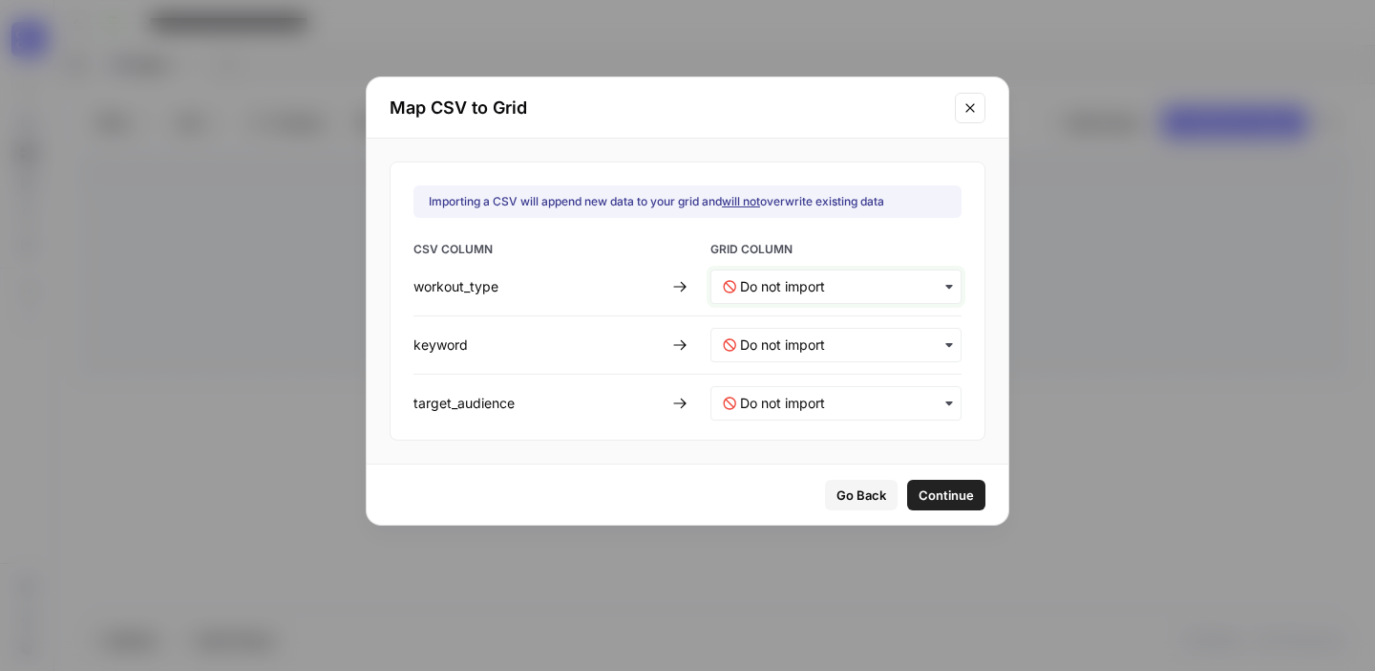
click at [906, 290] on input "text" at bounding box center [844, 286] width 209 height 19
click at [818, 368] on span "Create new column" at bounding box center [792, 371] width 106 height 17
click at [821, 352] on input "text" at bounding box center [844, 344] width 209 height 19
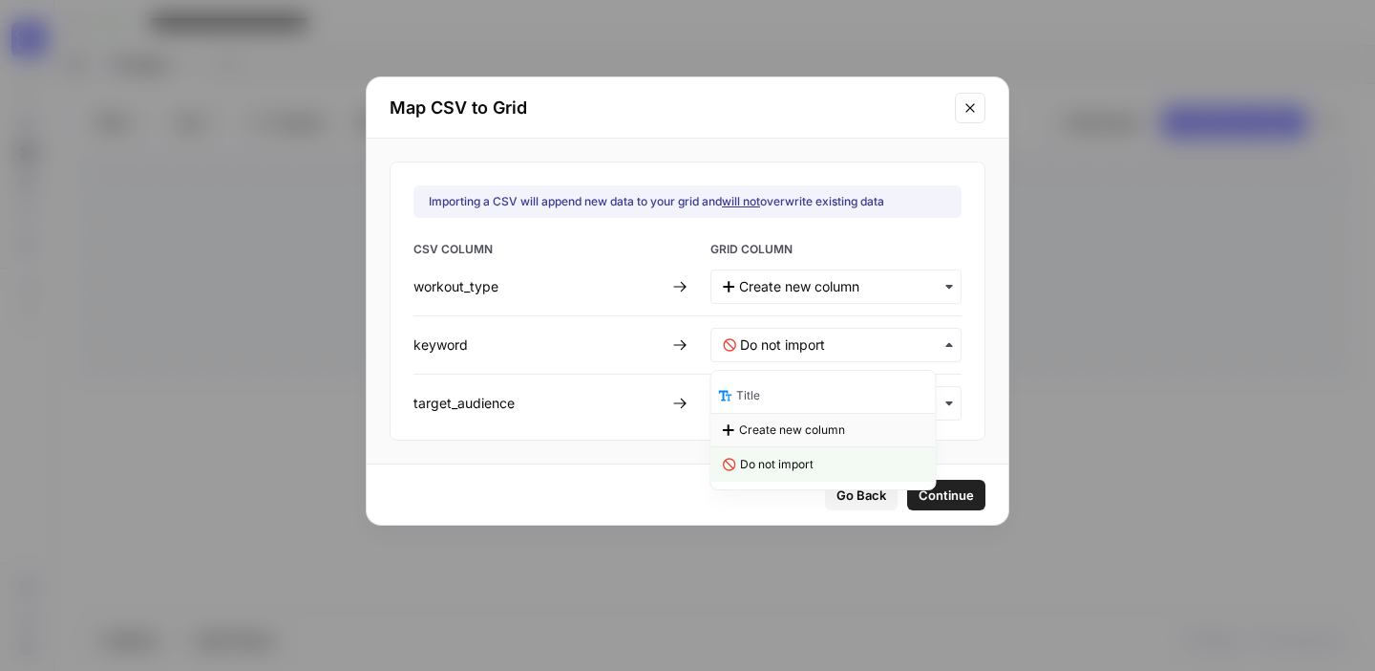
click at [807, 429] on span "Create new column" at bounding box center [792, 429] width 106 height 17
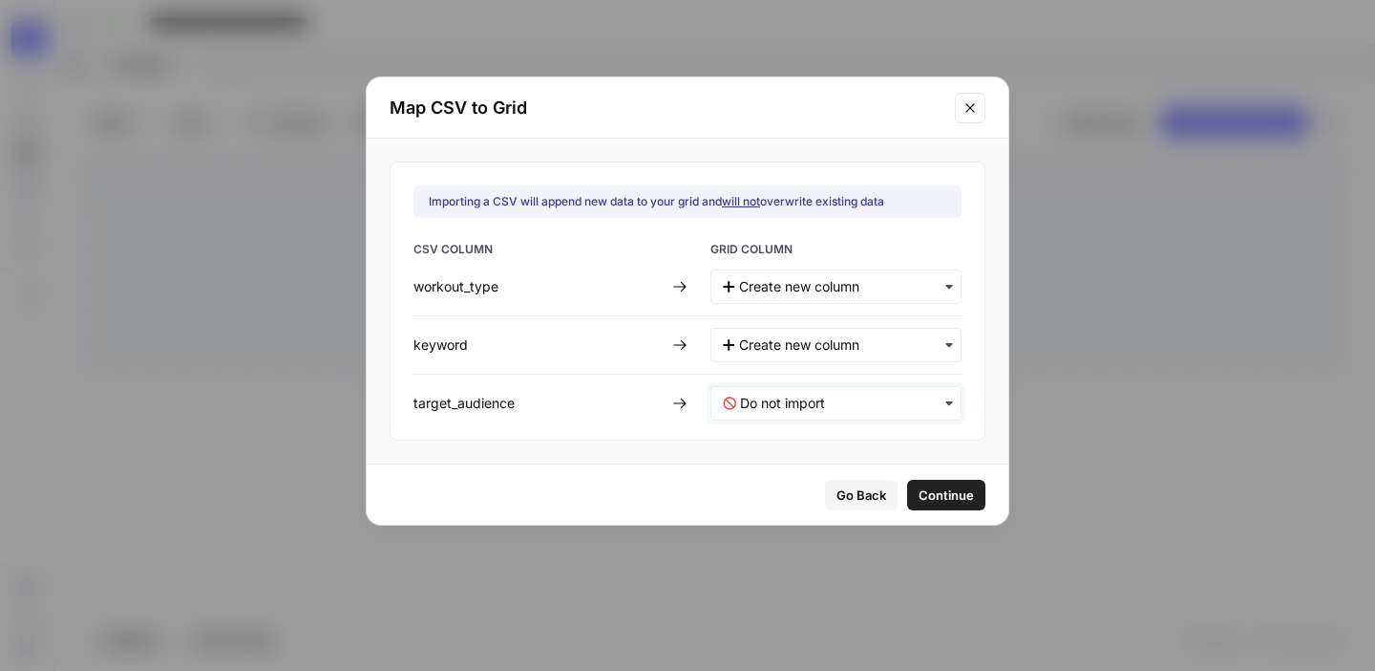
click at [813, 410] on input "text" at bounding box center [844, 403] width 209 height 19
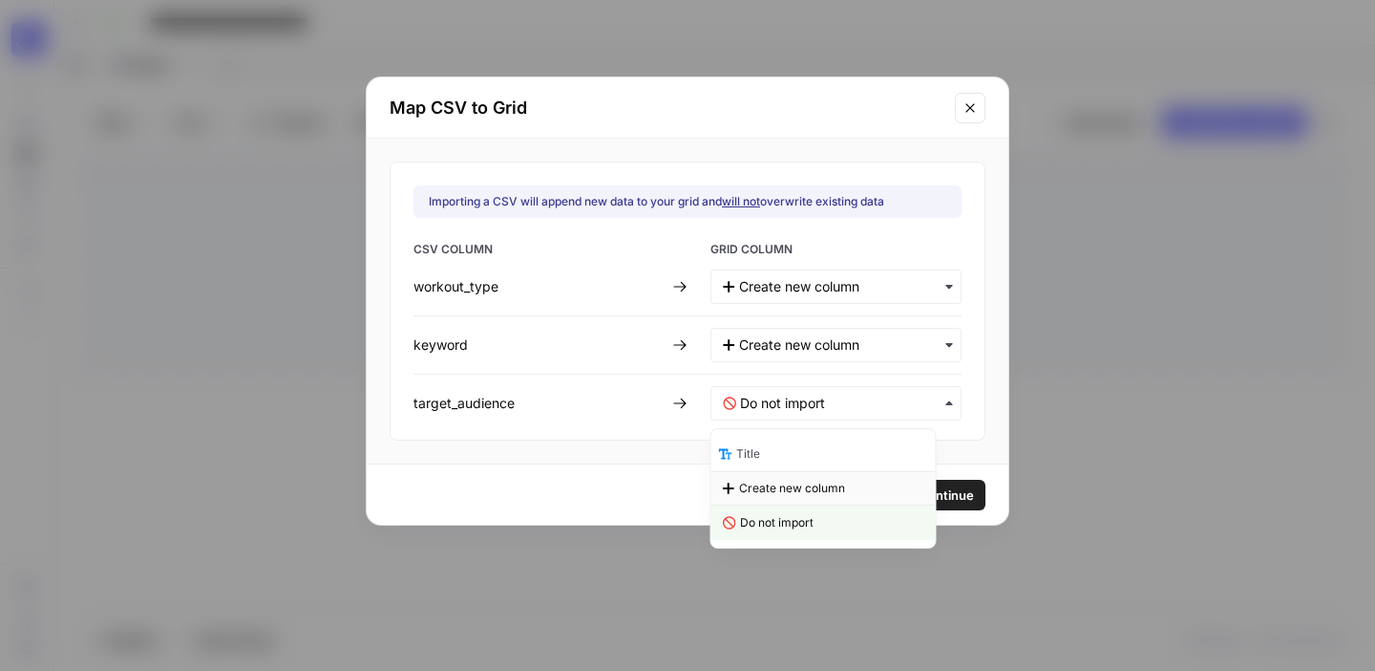
click at [809, 484] on span "Create new column" at bounding box center [792, 487] width 106 height 17
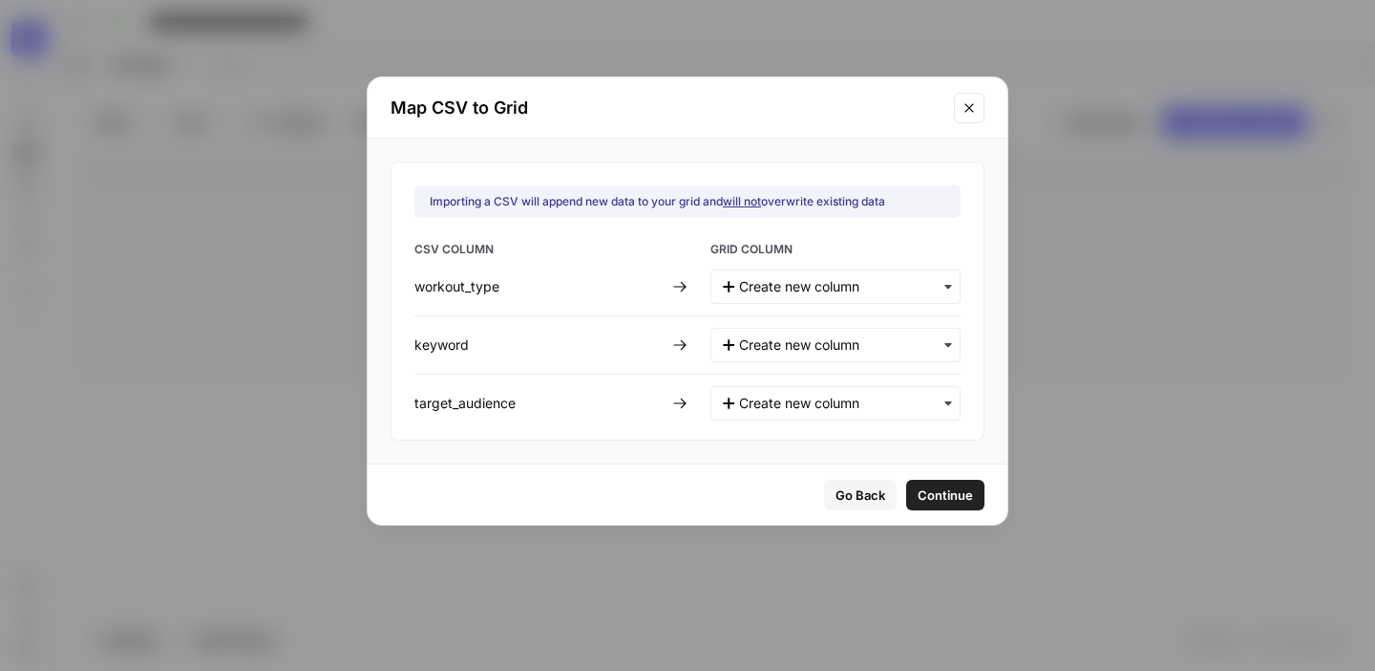
click at [918, 502] on span "Continue" at bounding box center [945, 494] width 55 height 19
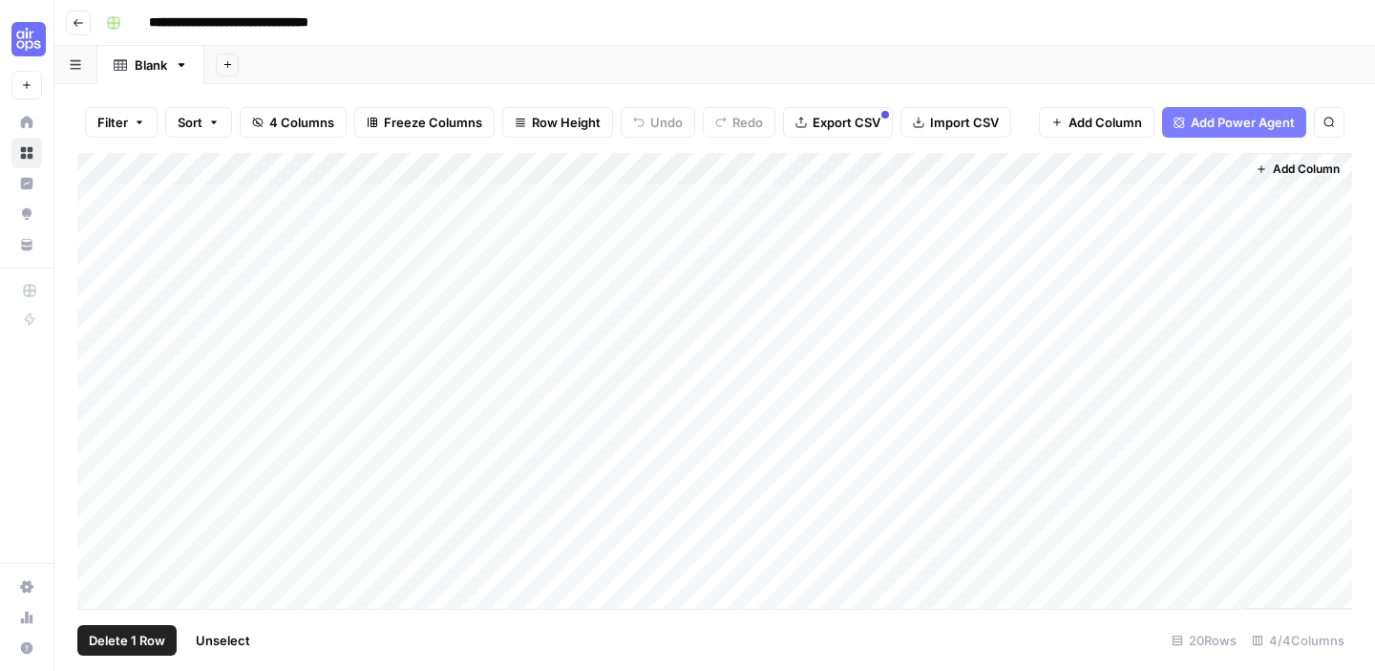
click at [104, 330] on div "Add Column" at bounding box center [714, 381] width 1275 height 456
click at [100, 301] on div "Add Column" at bounding box center [714, 381] width 1275 height 456
click at [99, 269] on div "Add Column" at bounding box center [714, 381] width 1275 height 456
click at [96, 239] on div "Add Column" at bounding box center [714, 381] width 1275 height 456
click at [96, 207] on div "Add Column" at bounding box center [714, 381] width 1275 height 456
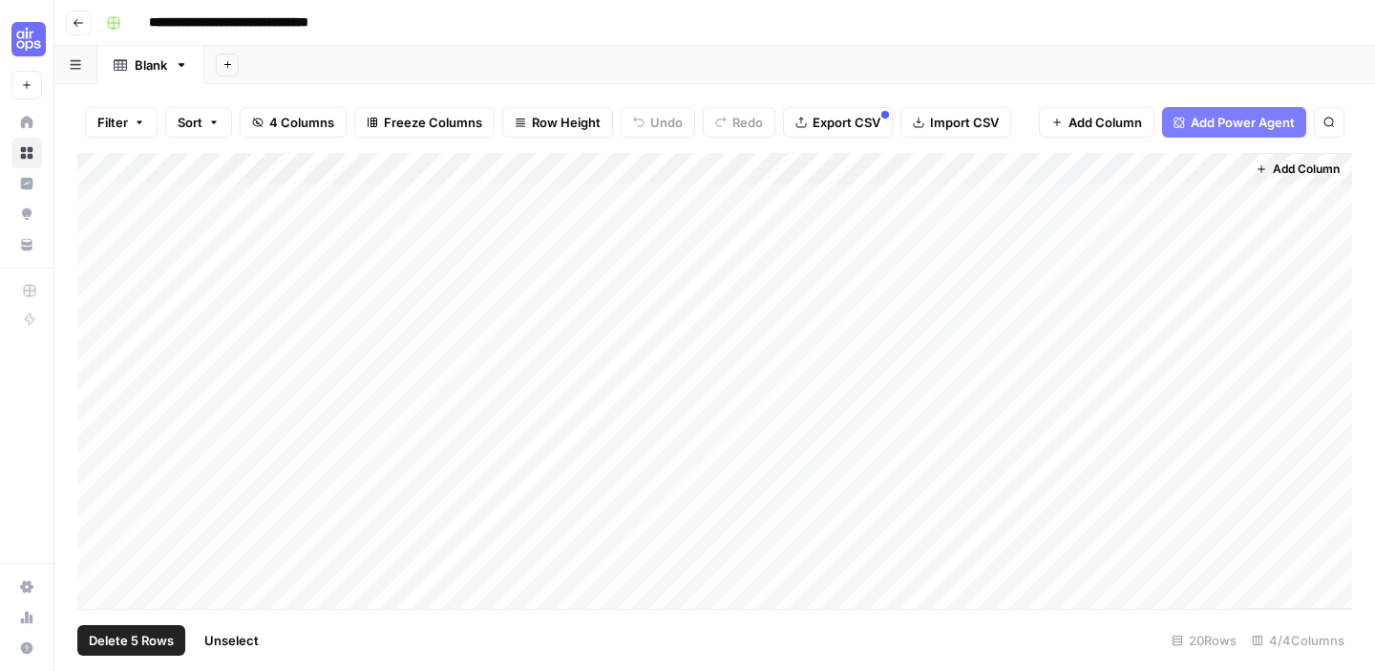
click at [158, 647] on span "Delete 5 Rows" at bounding box center [131, 639] width 85 height 19
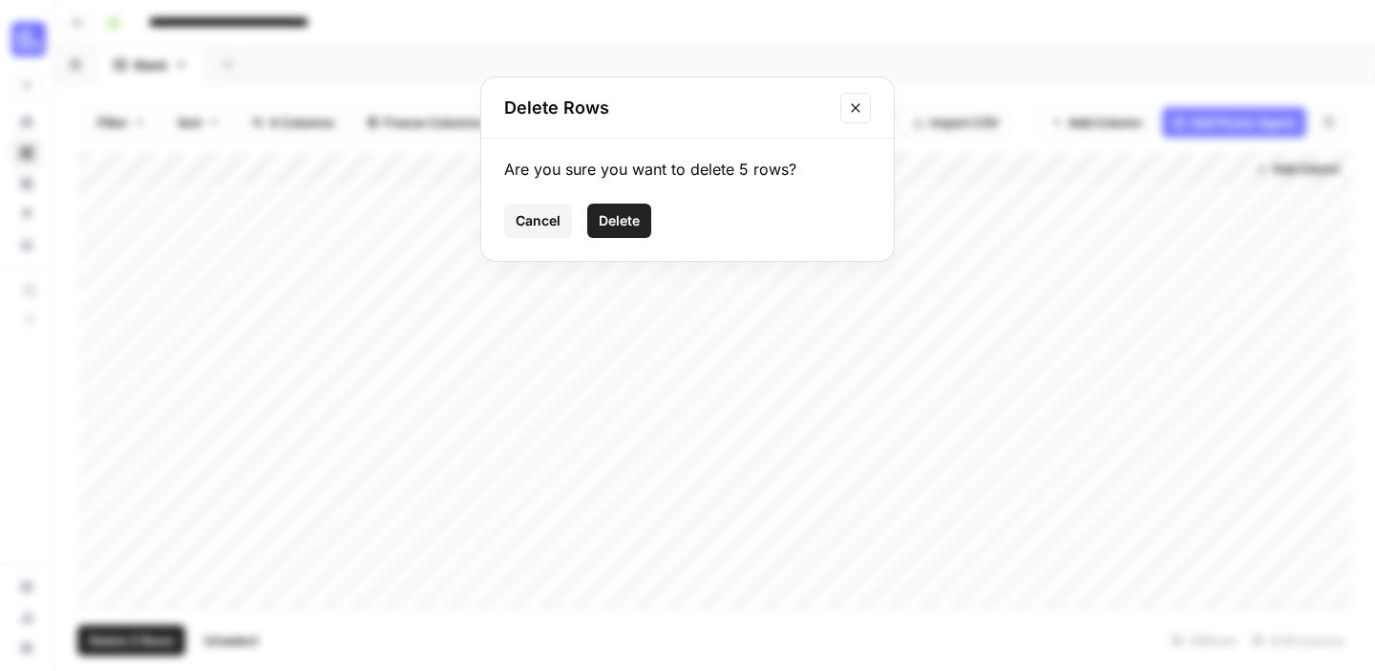
click at [629, 211] on span "Delete" at bounding box center [619, 220] width 41 height 19
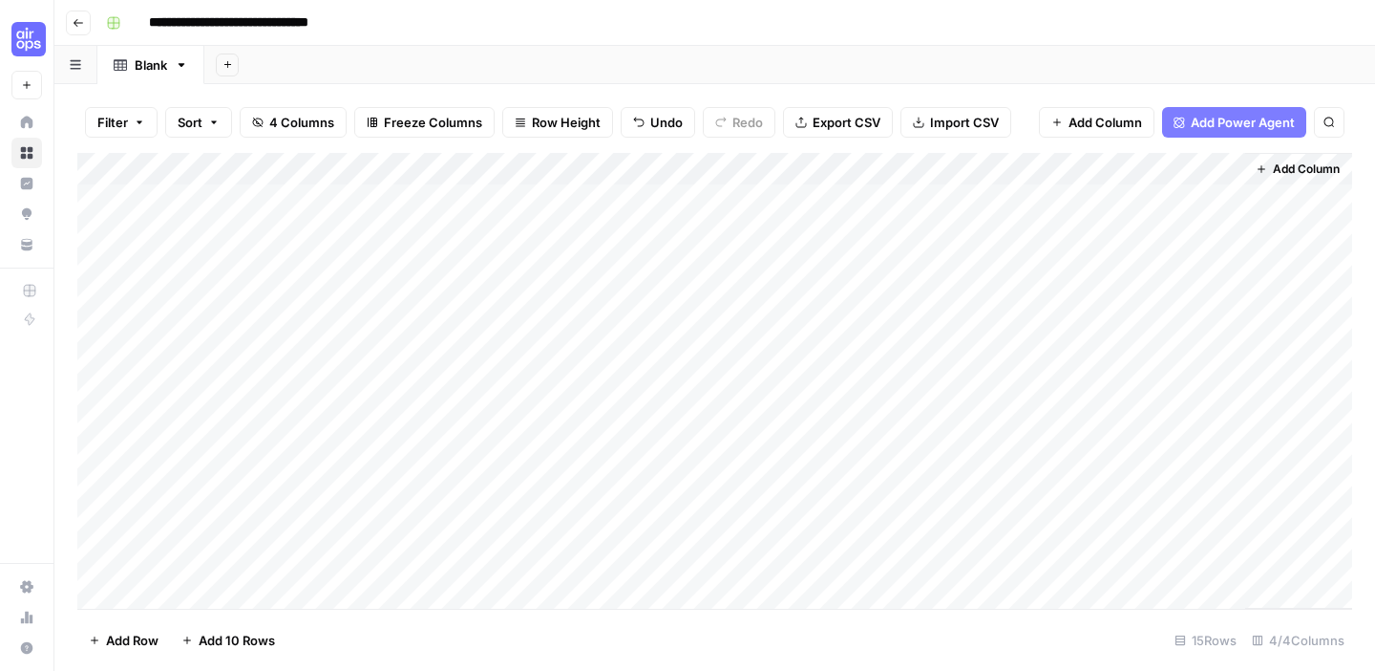
click at [264, 169] on div "Add Column" at bounding box center [714, 381] width 1275 height 456
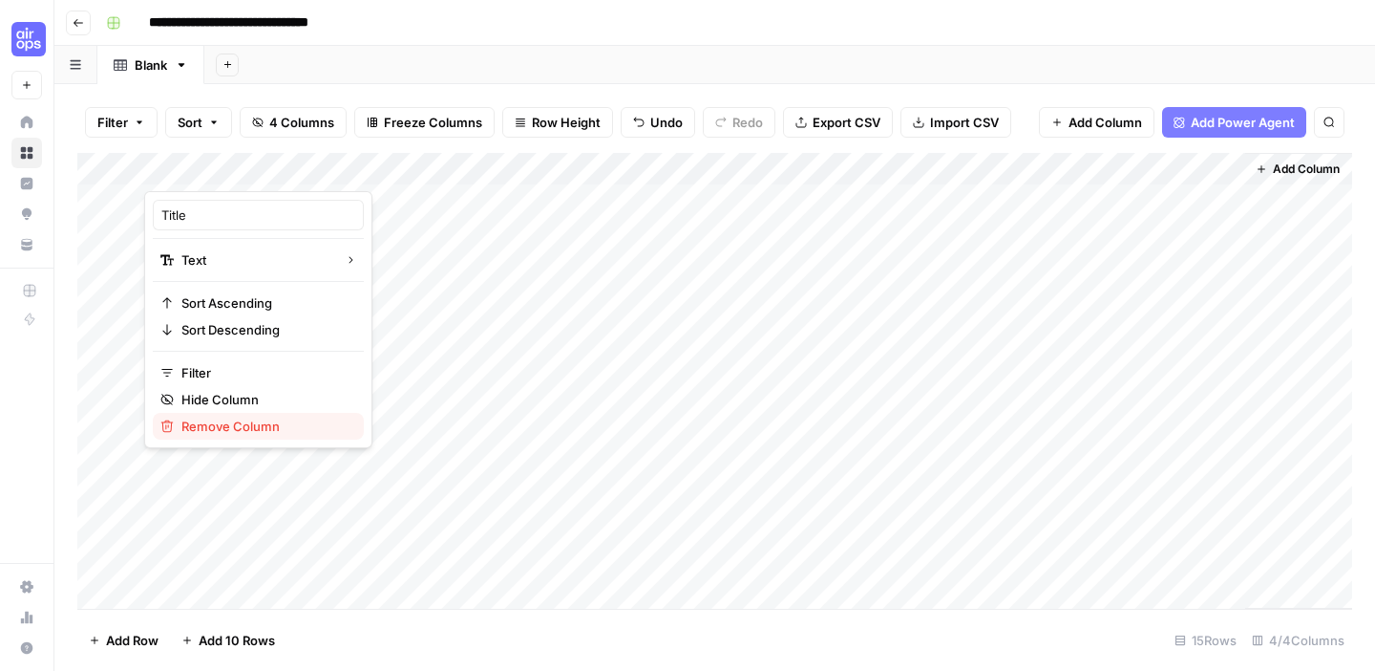
click at [256, 425] on span "Remove Column" at bounding box center [264, 425] width 167 height 19
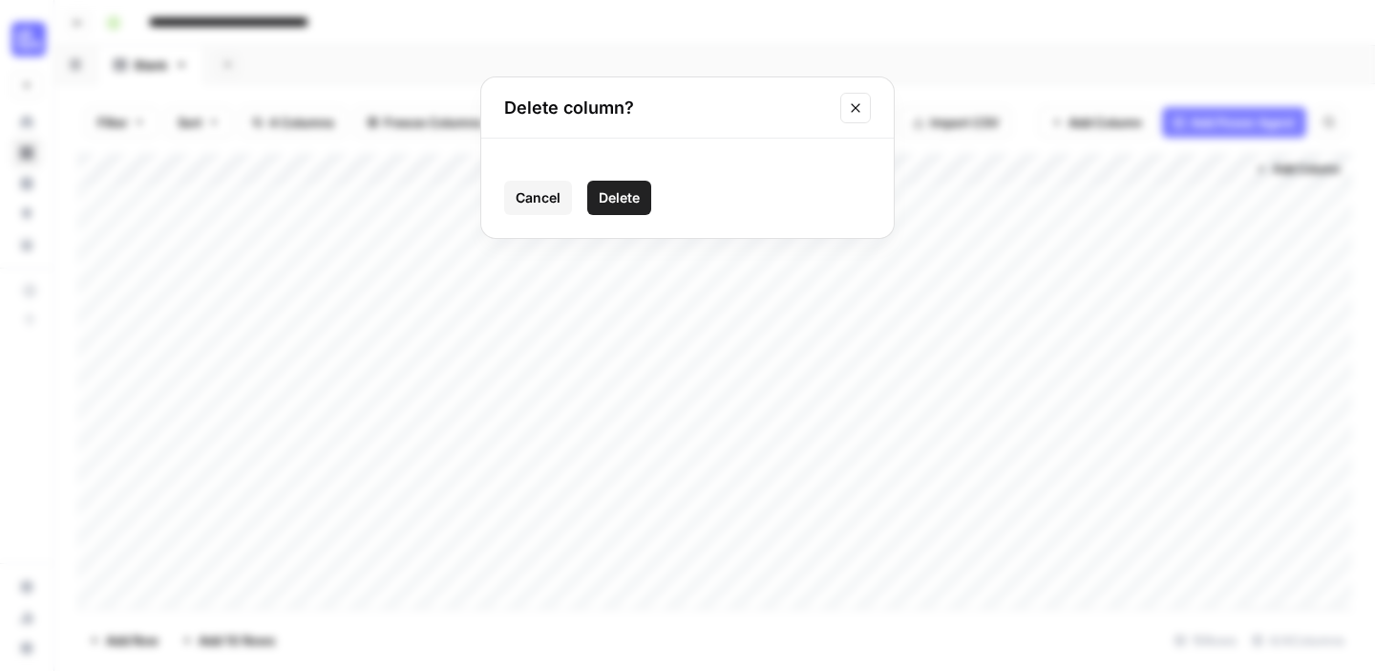
click at [633, 198] on span "Delete" at bounding box center [619, 197] width 41 height 19
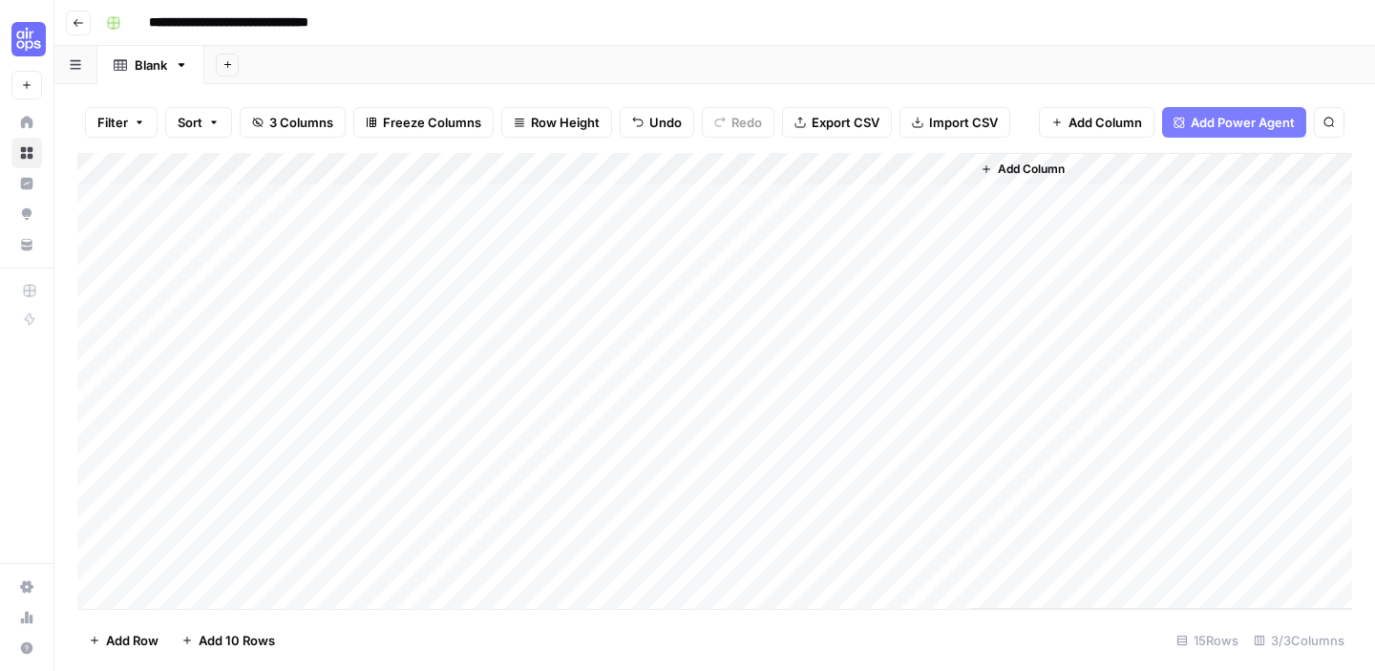
click at [1089, 118] on span "Add Column" at bounding box center [1106, 122] width 74 height 19
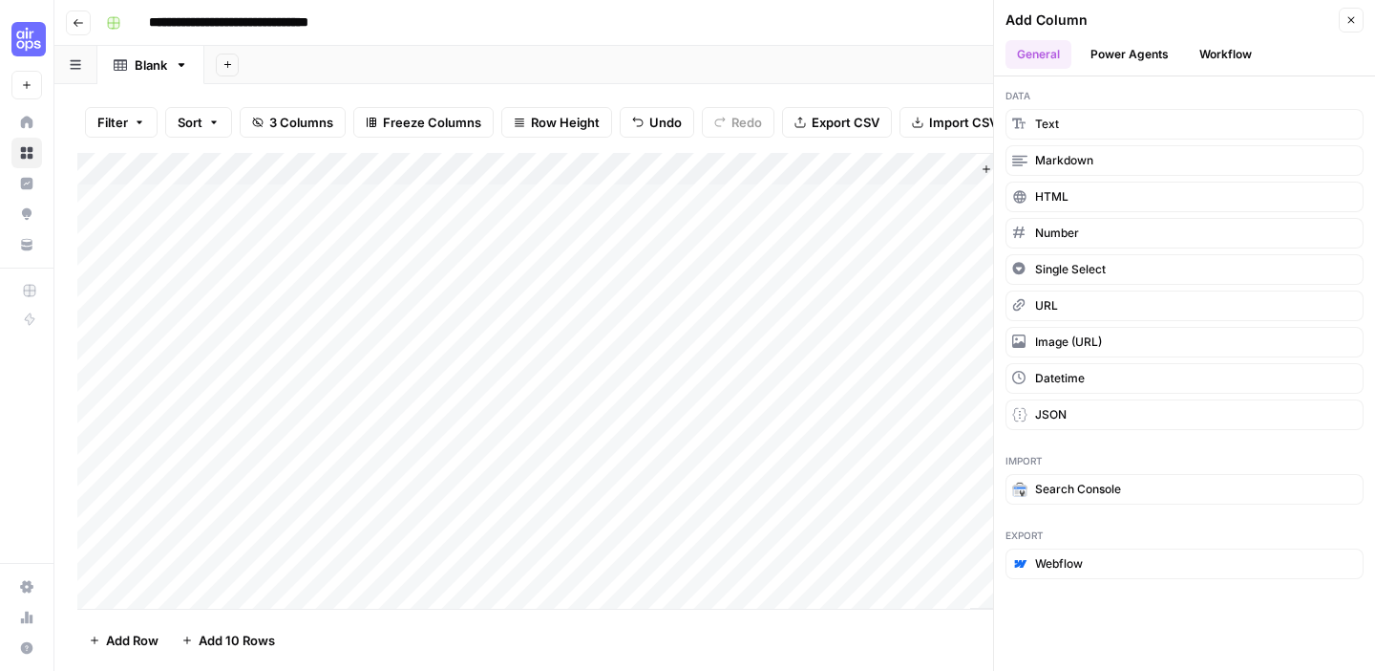
click at [1217, 46] on button "Workflow" at bounding box center [1225, 54] width 75 height 29
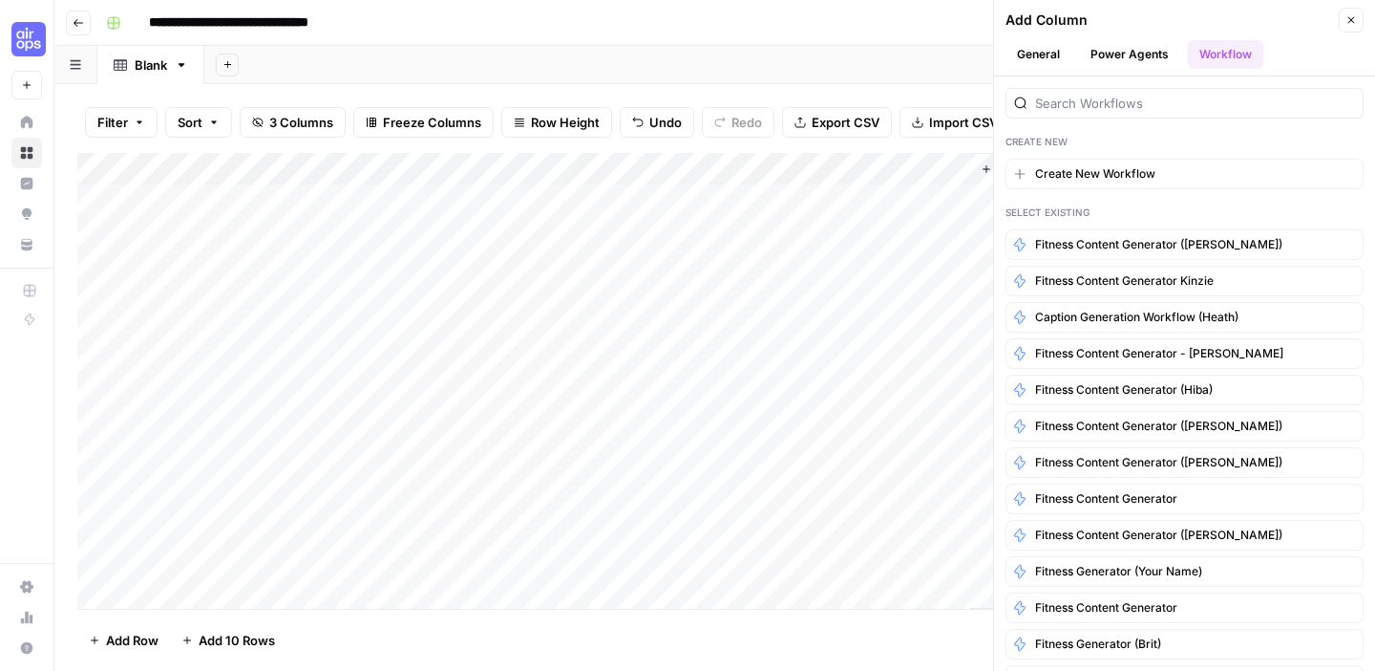
click at [1164, 92] on div at bounding box center [1185, 103] width 358 height 31
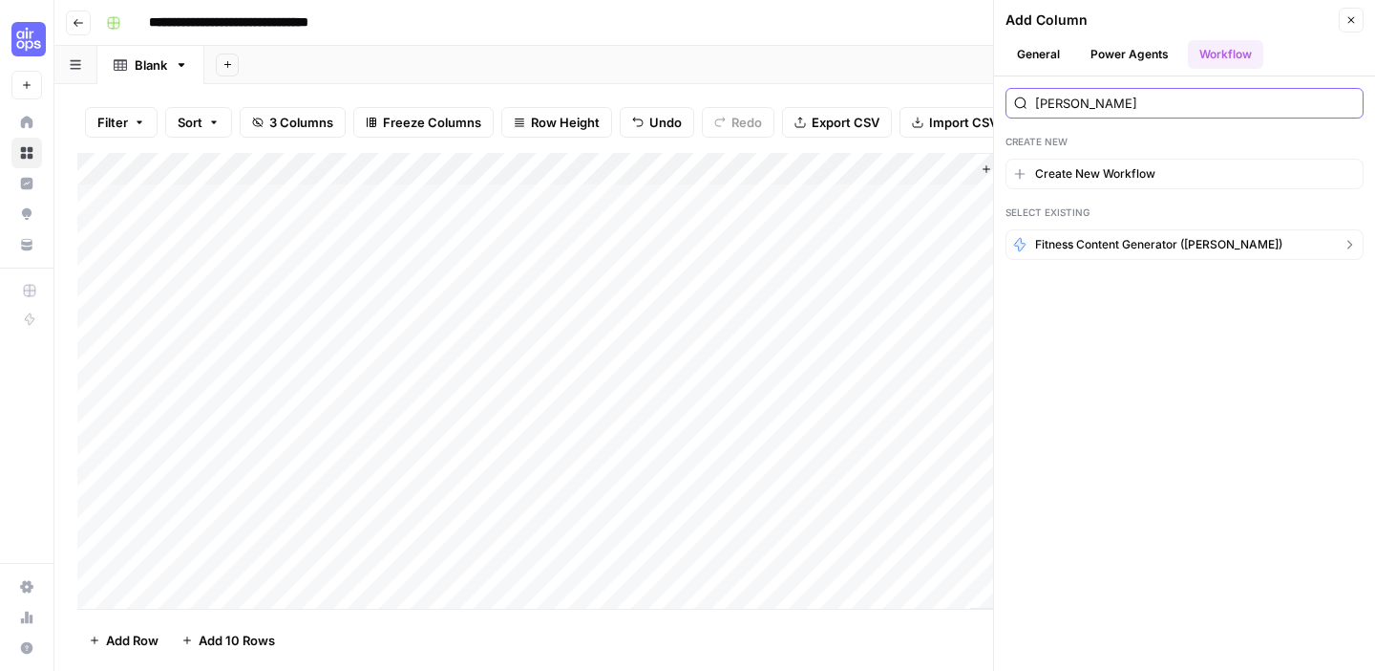
type input "alice"
click at [1187, 245] on span "Fitness Content Generator ([PERSON_NAME])" at bounding box center [1158, 244] width 247 height 17
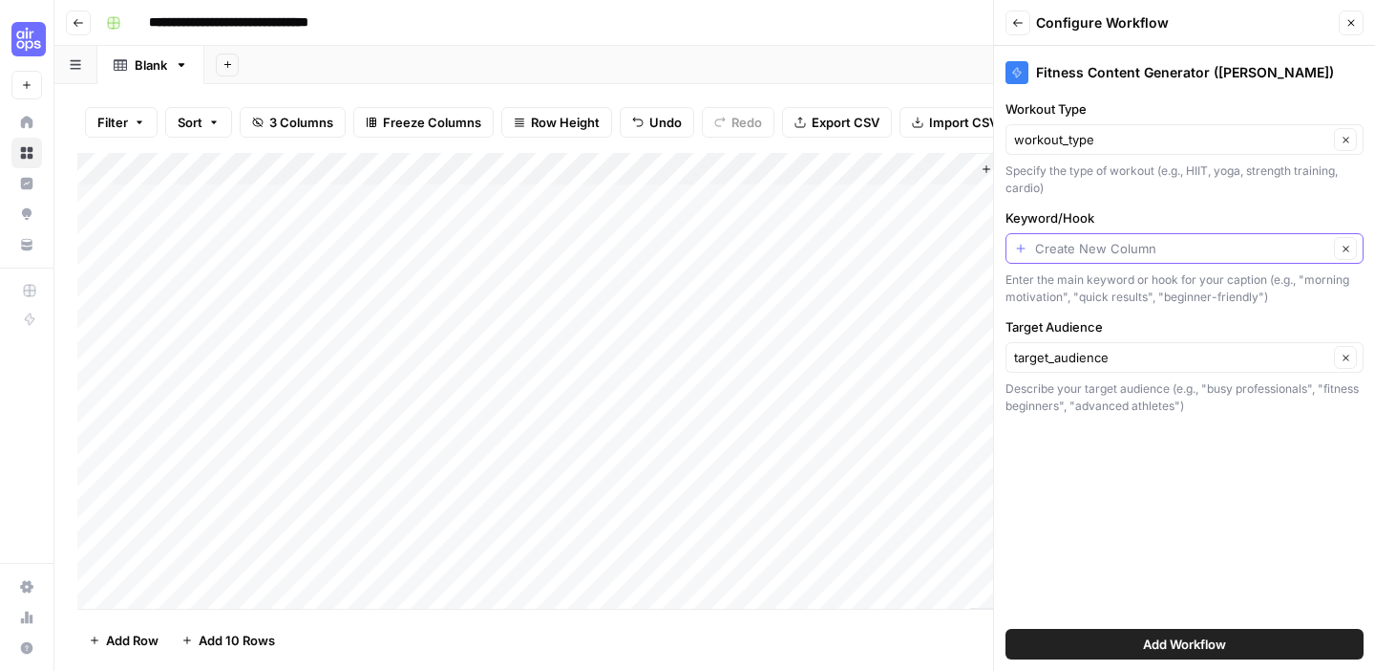
click at [1187, 245] on input "Keyword/Hook" at bounding box center [1181, 248] width 293 height 19
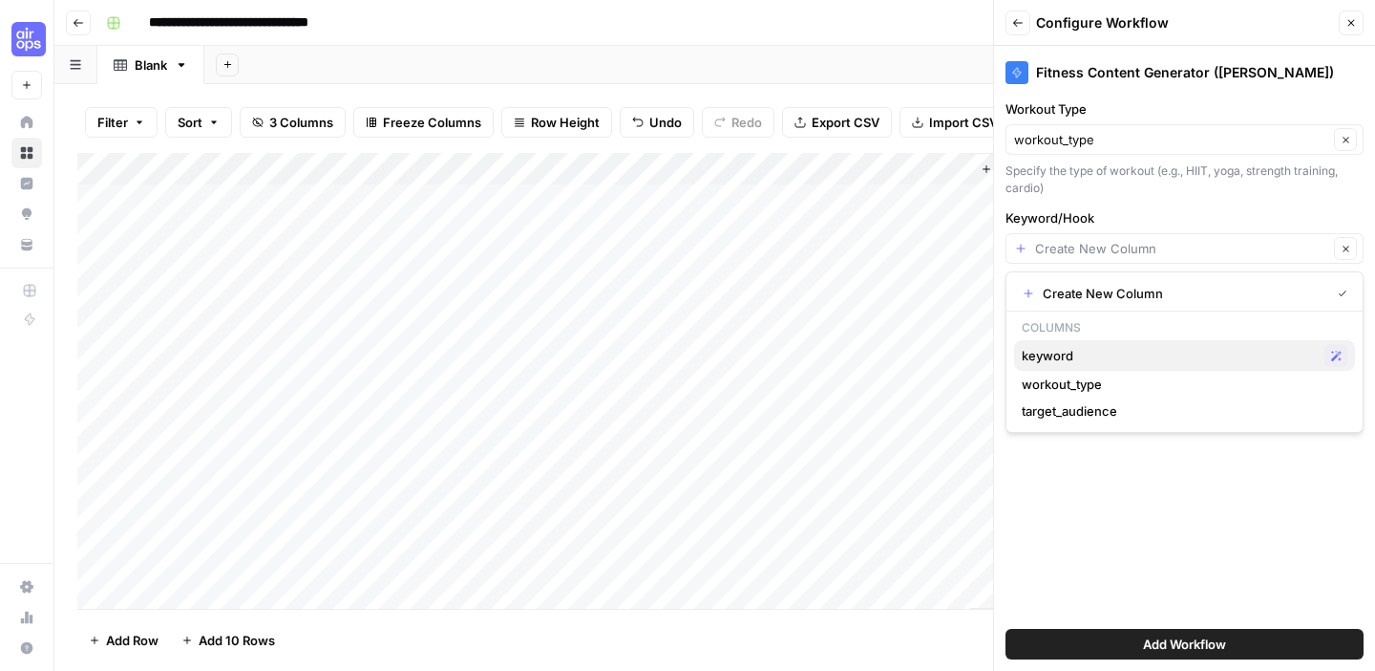
click at [1159, 351] on span "keyword" at bounding box center [1169, 355] width 295 height 19
type input "keyword"
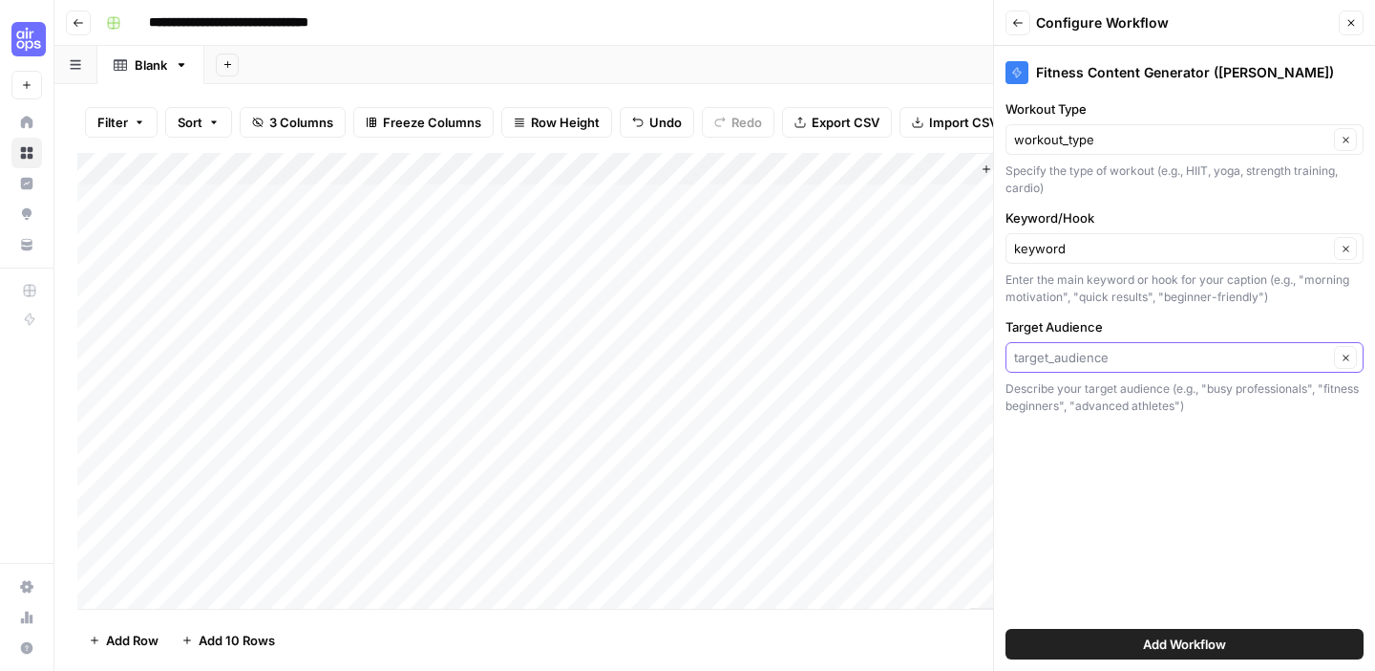
click at [1159, 351] on input "Target Audience" at bounding box center [1171, 357] width 314 height 19
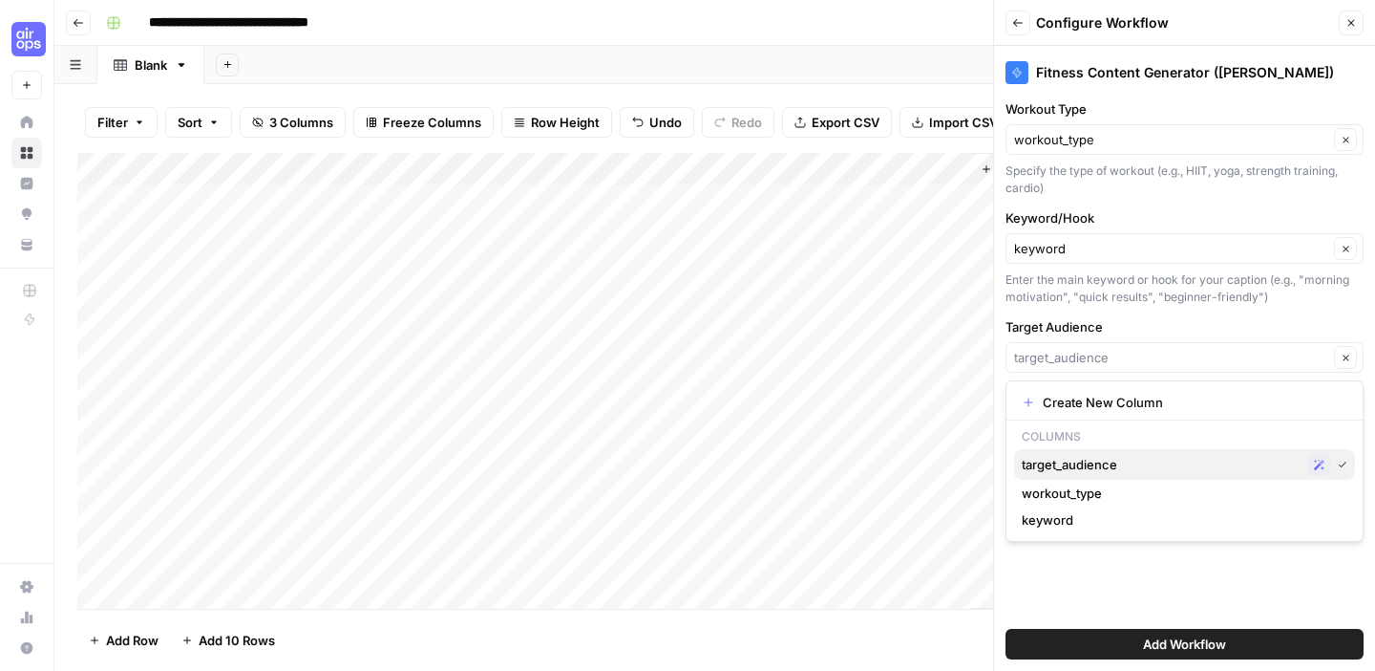
click at [1126, 460] on span "target_audience" at bounding box center [1161, 464] width 278 height 19
type input "target_audience"
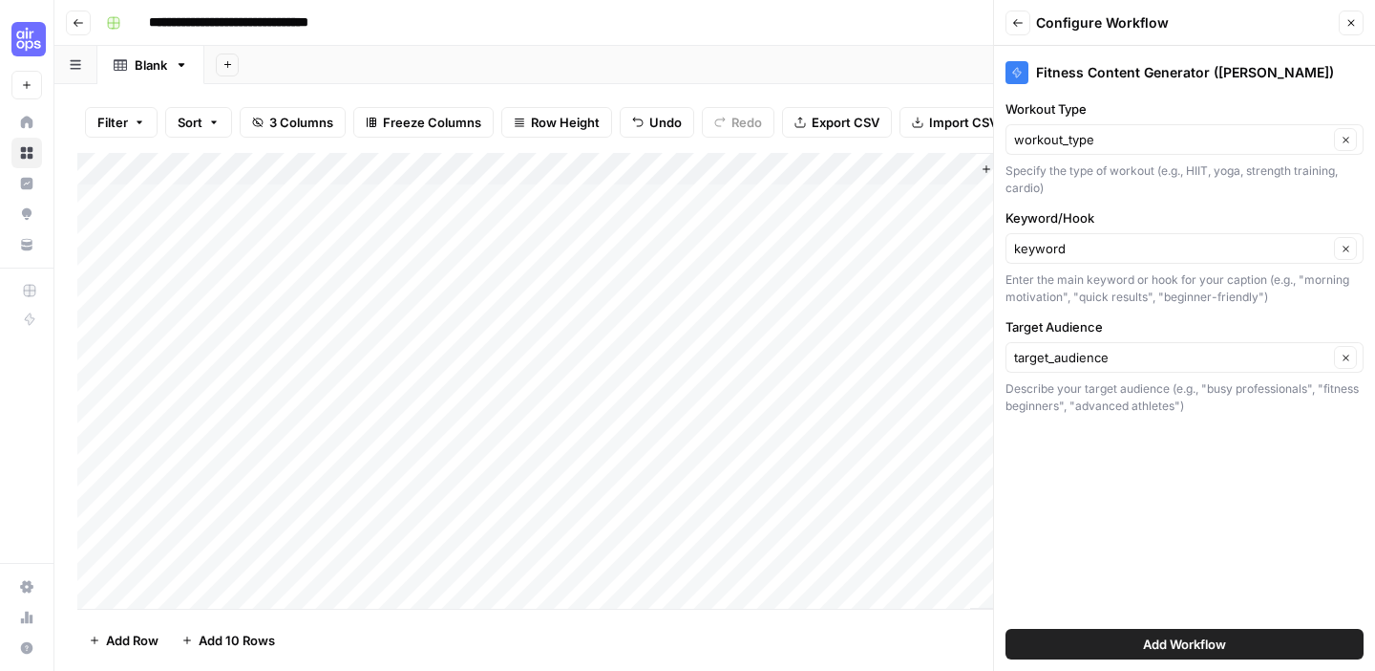
click at [1155, 650] on span "Add Workflow" at bounding box center [1184, 643] width 83 height 19
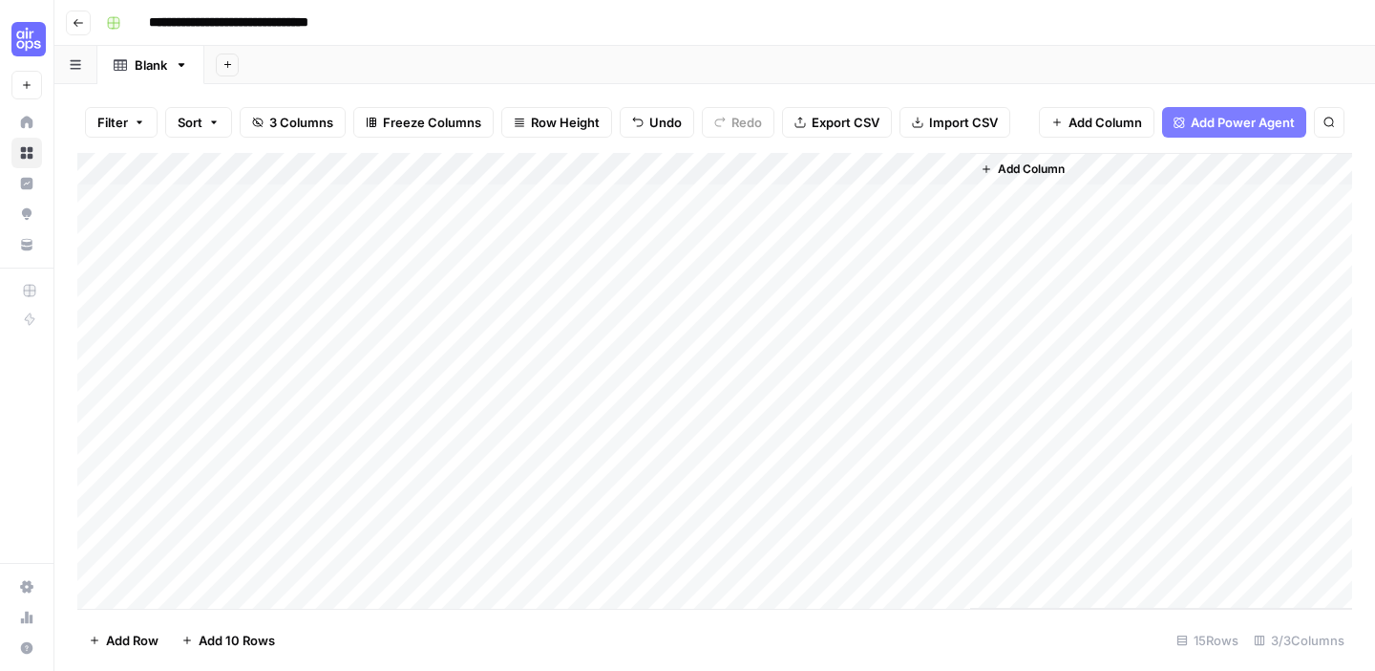
scroll to position [0, 11]
click at [1057, 74] on div "Add Sheet" at bounding box center [789, 65] width 1171 height 38
click at [1051, 205] on div "Add Column" at bounding box center [714, 381] width 1275 height 456
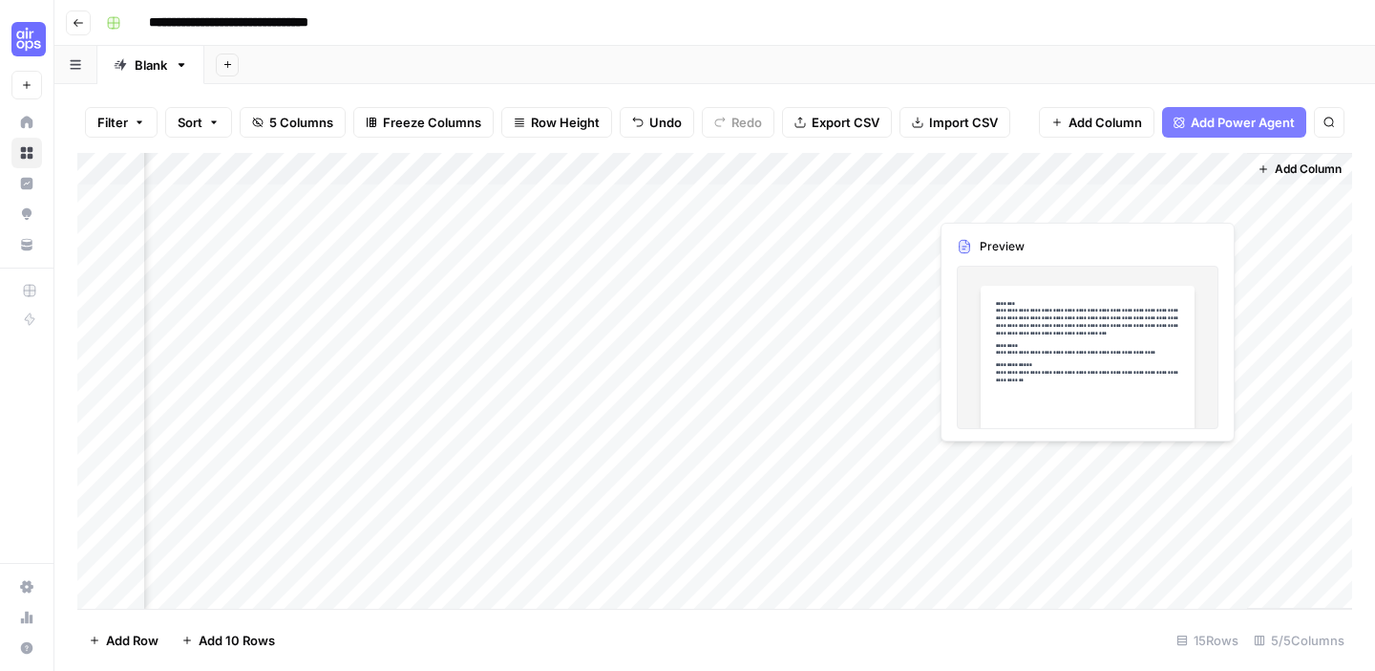
click at [1163, 205] on div "Add Column" at bounding box center [714, 381] width 1275 height 456
click at [1230, 198] on div "Add Column" at bounding box center [714, 381] width 1275 height 456
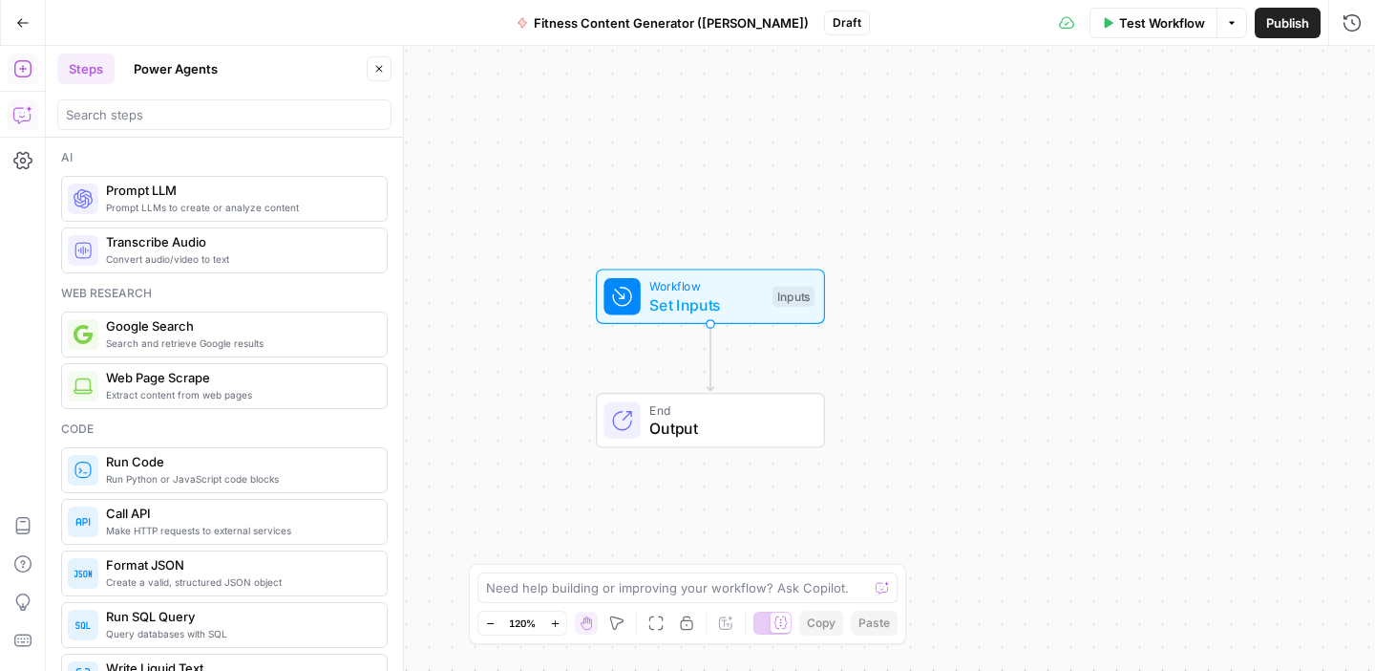
click at [30, 113] on icon "button" at bounding box center [22, 114] width 19 height 19
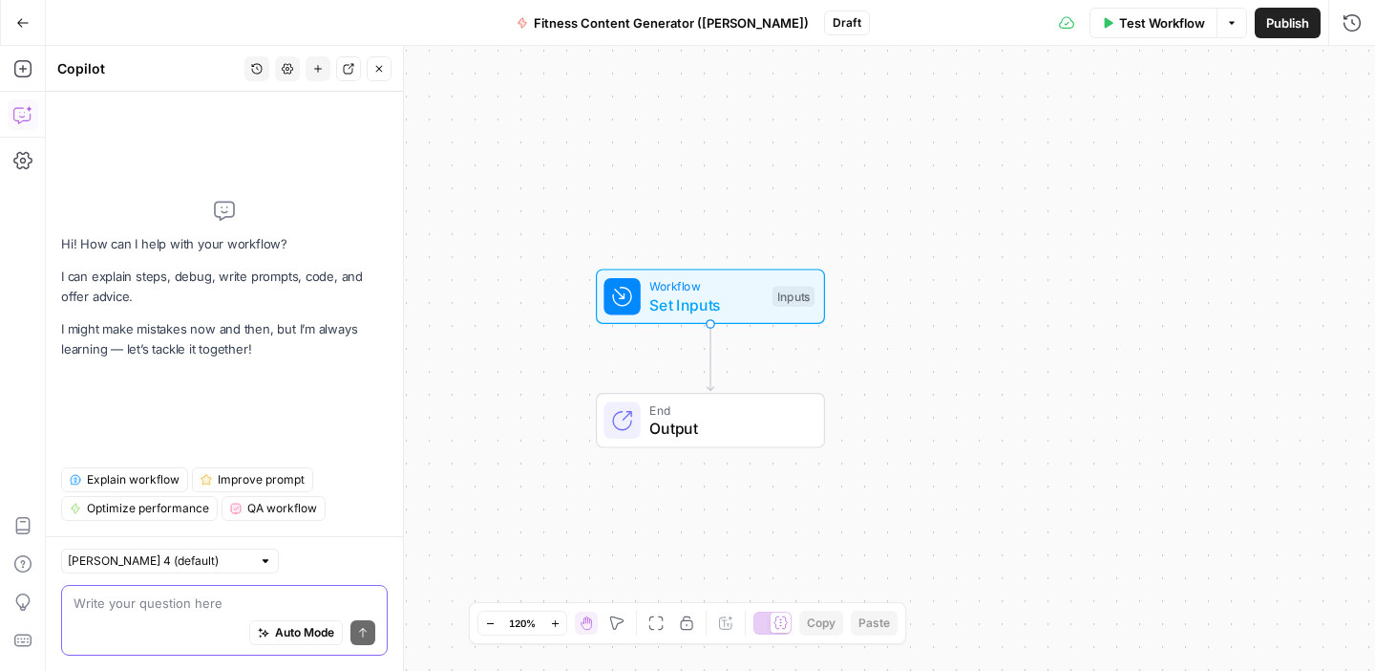
click at [172, 607] on textarea at bounding box center [225, 602] width 302 height 19
paste textarea "Create a workflow with three inputs: workout_type, keyword, target_audience. Th…"
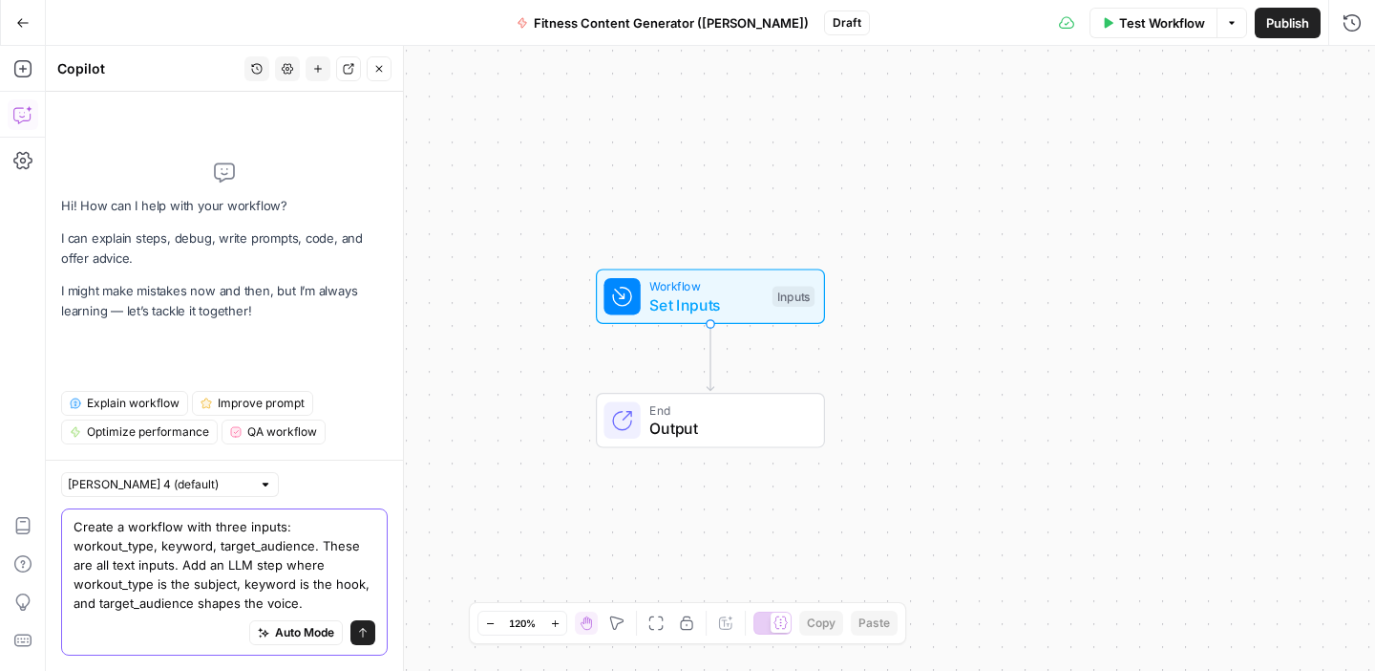
drag, startPoint x: 200, startPoint y: 599, endPoint x: 53, endPoint y: 530, distance: 162.4
click at [53, 530] on div "[PERSON_NAME] 4 (default) Create a workflow with three inputs: workout_type, ke…" at bounding box center [224, 564] width 357 height 211
paste textarea "Instruct the model to generate one enagaging, on-brand caption, 3-5 hashtags, a…"
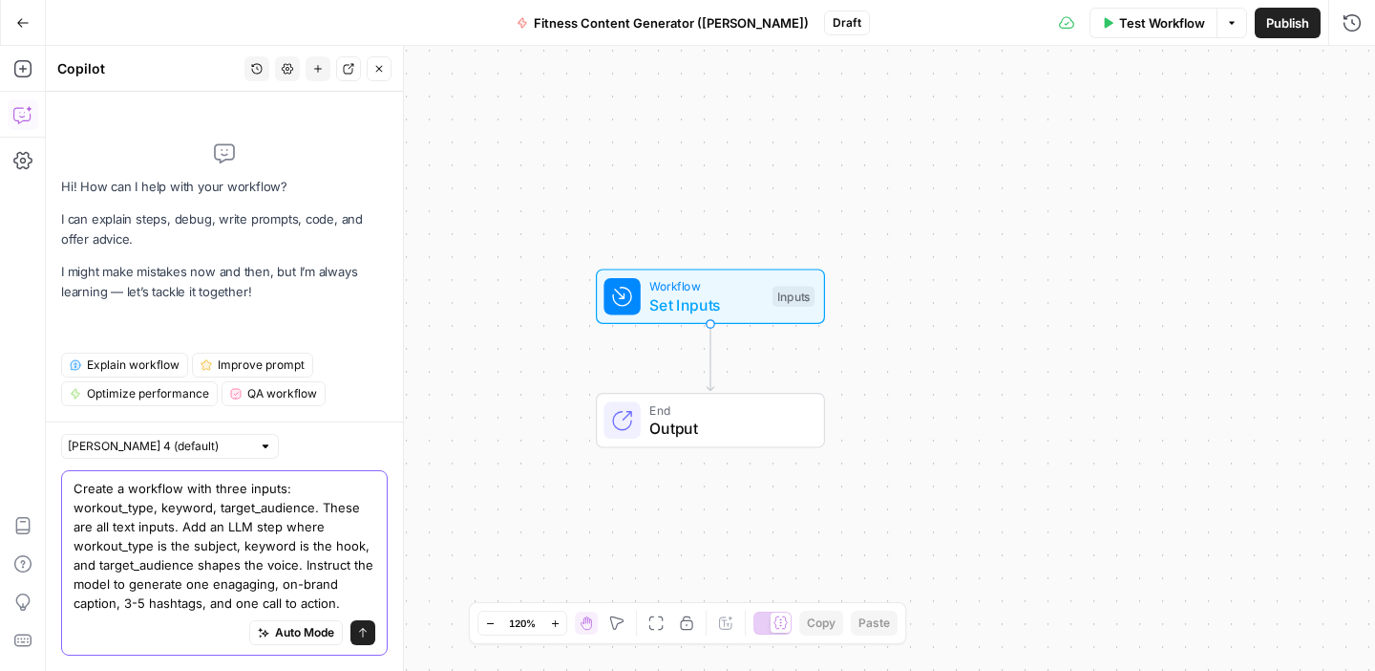
type textarea "Create a workflow with three inputs: workout_type, keyword, target_audience. Th…"
click at [368, 633] on icon "submit" at bounding box center [362, 632] width 11 height 11
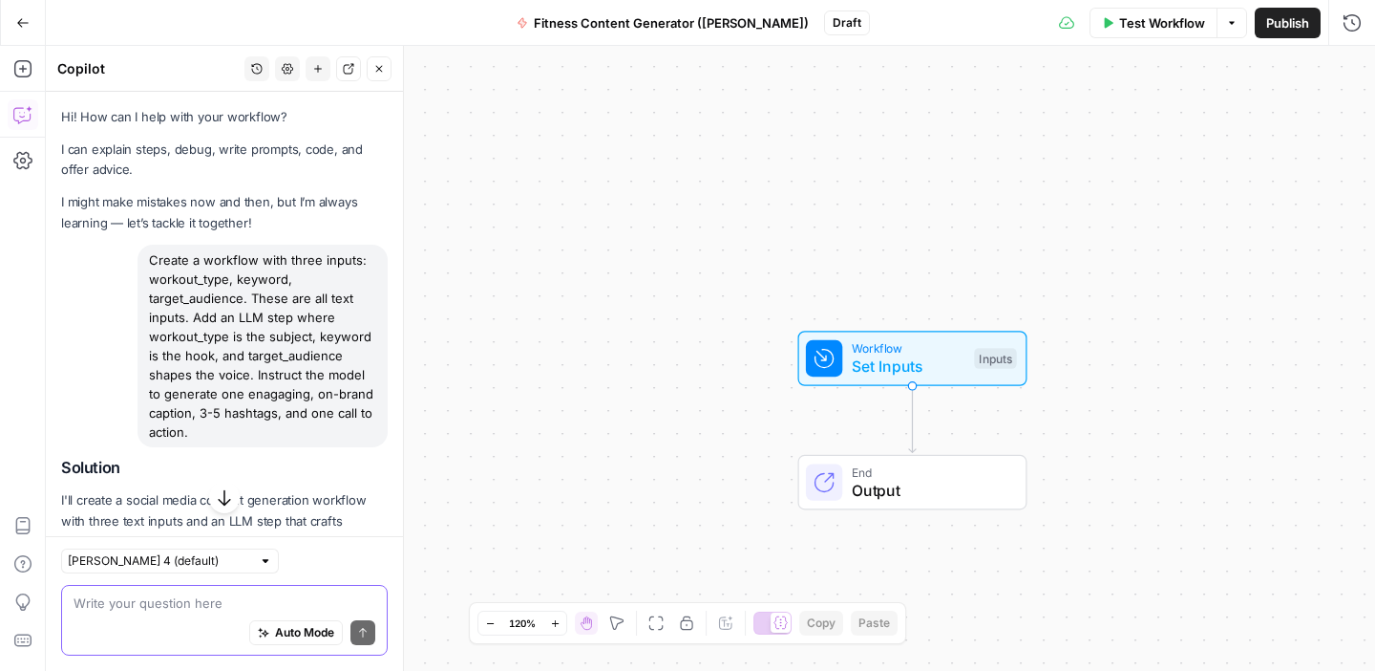
scroll to position [876, 0]
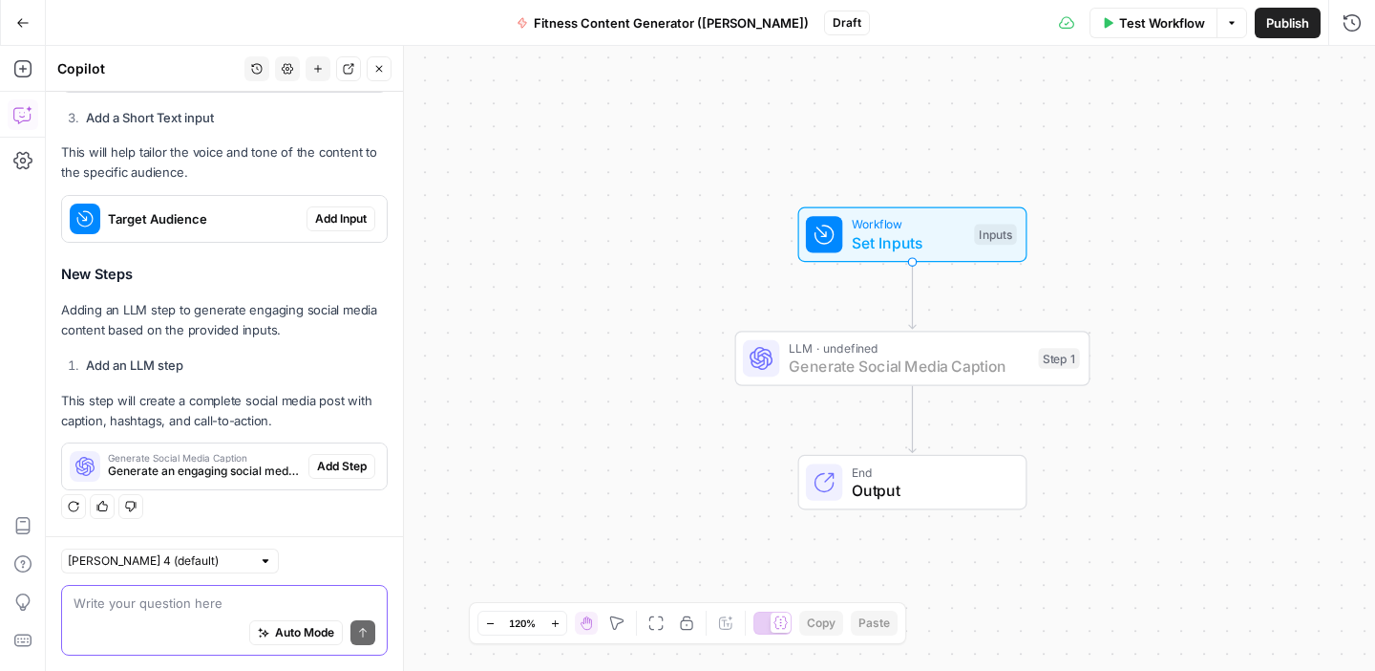
click at [345, 471] on span "Add Step" at bounding box center [342, 466] width 50 height 17
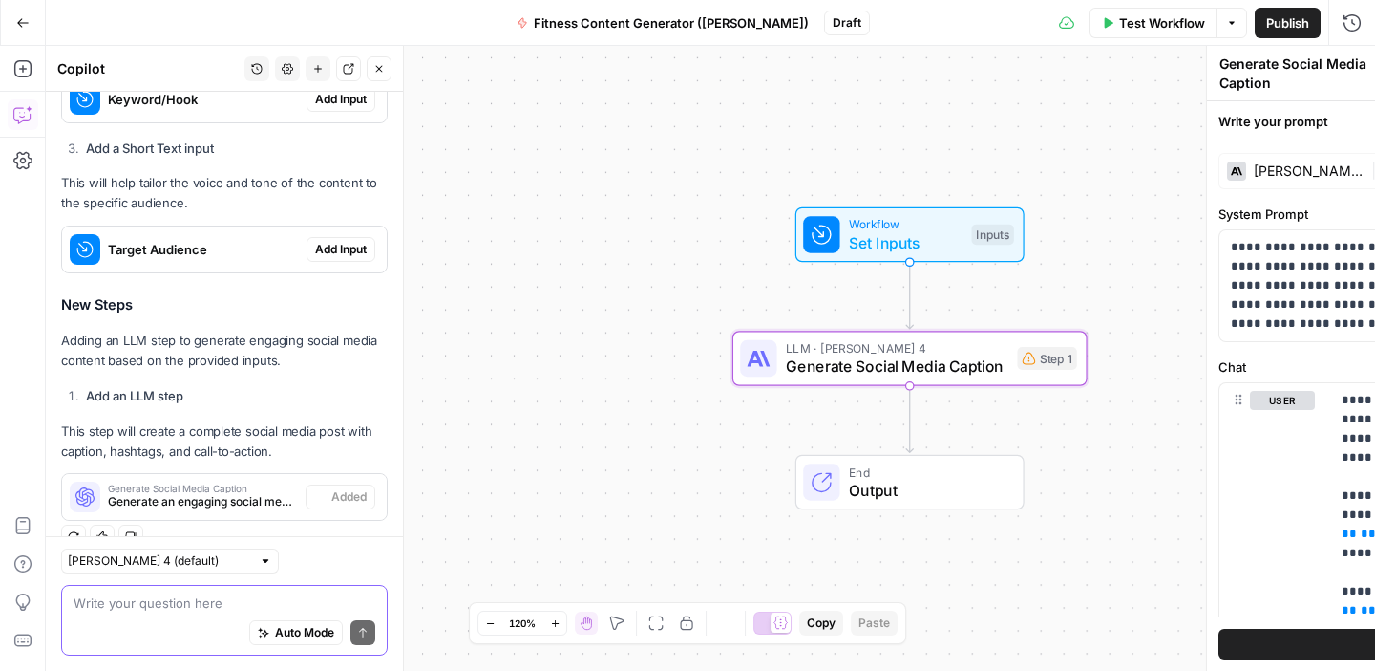
scroll to position [906, 0]
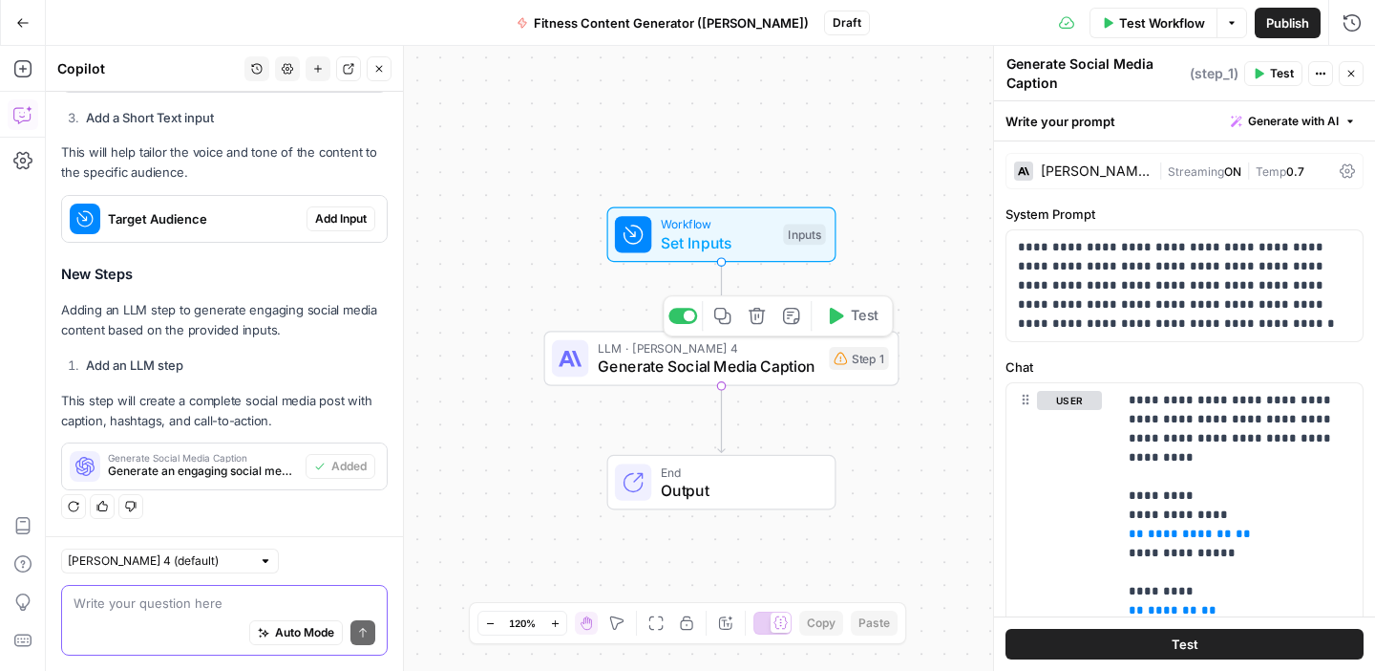
click at [794, 384] on div "LLM · [PERSON_NAME] 4 Generate Social Media Caption Step 1 Copy step Delete ste…" at bounding box center [721, 357] width 355 height 55
click at [1352, 72] on icon "button" at bounding box center [1351, 73] width 11 height 11
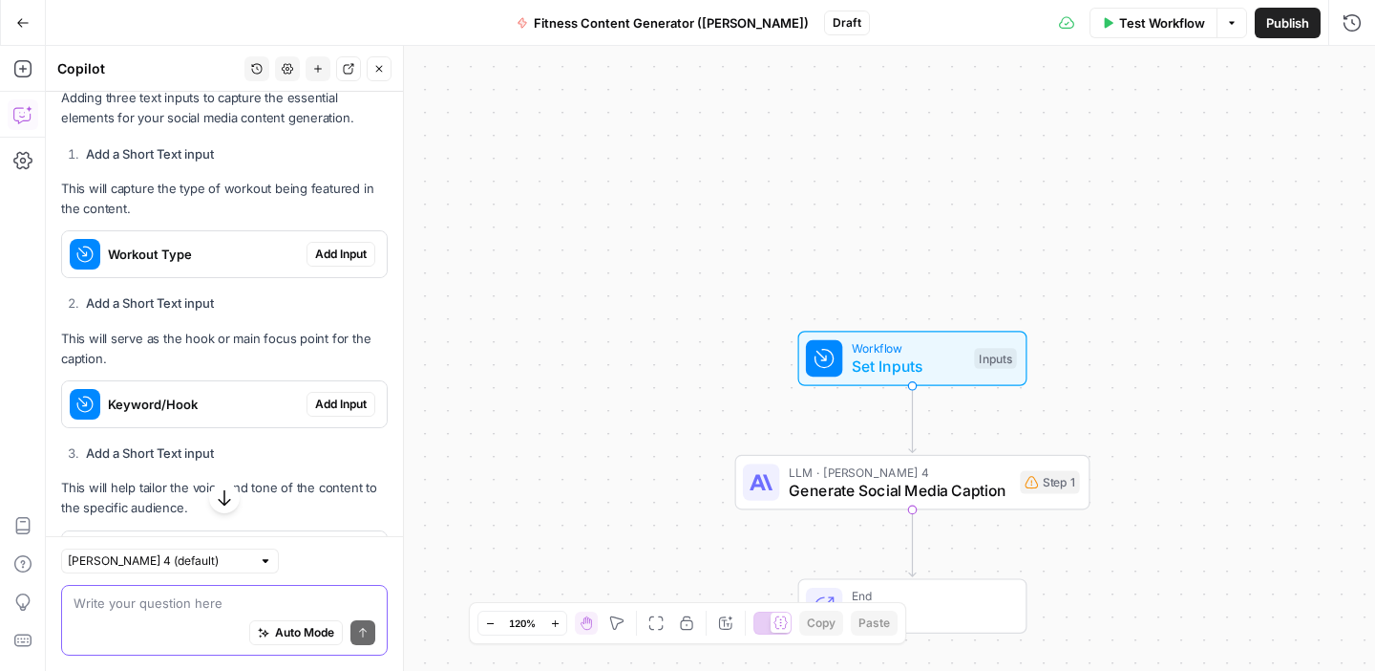
scroll to position [573, 0]
click at [346, 248] on span "Add Input" at bounding box center [341, 252] width 52 height 17
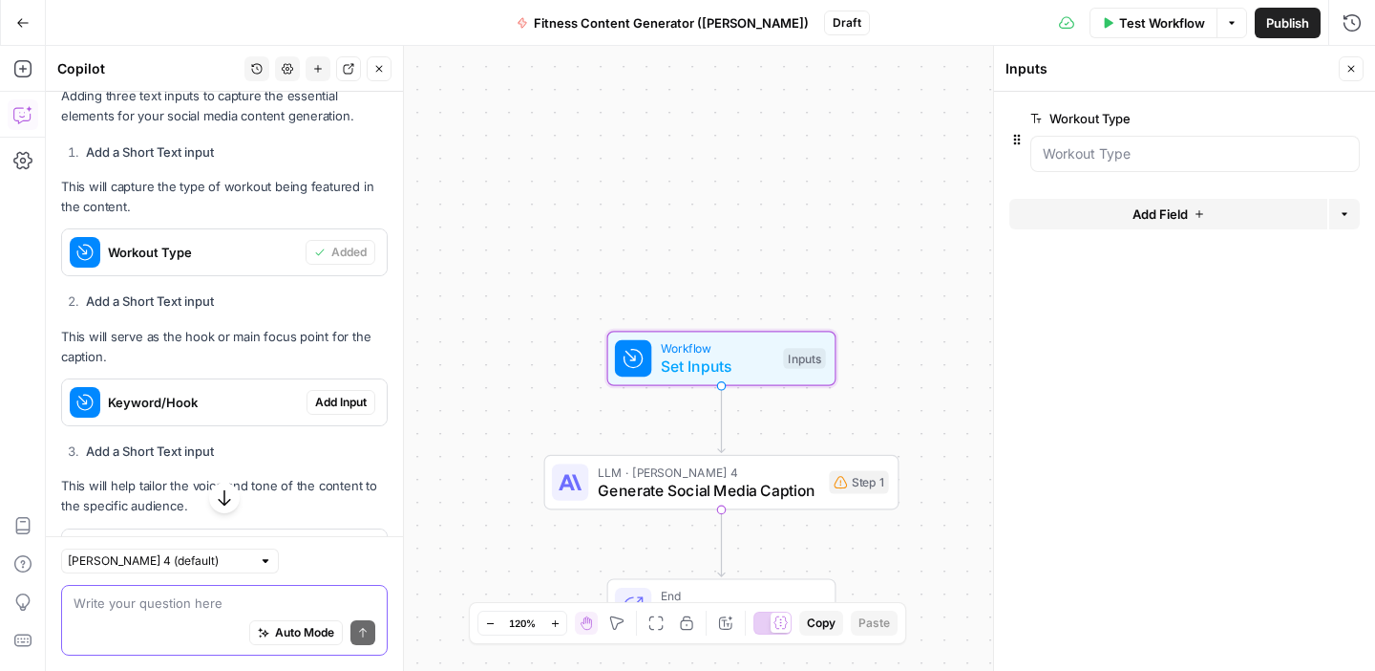
click at [333, 395] on span "Add Input" at bounding box center [341, 402] width 52 height 17
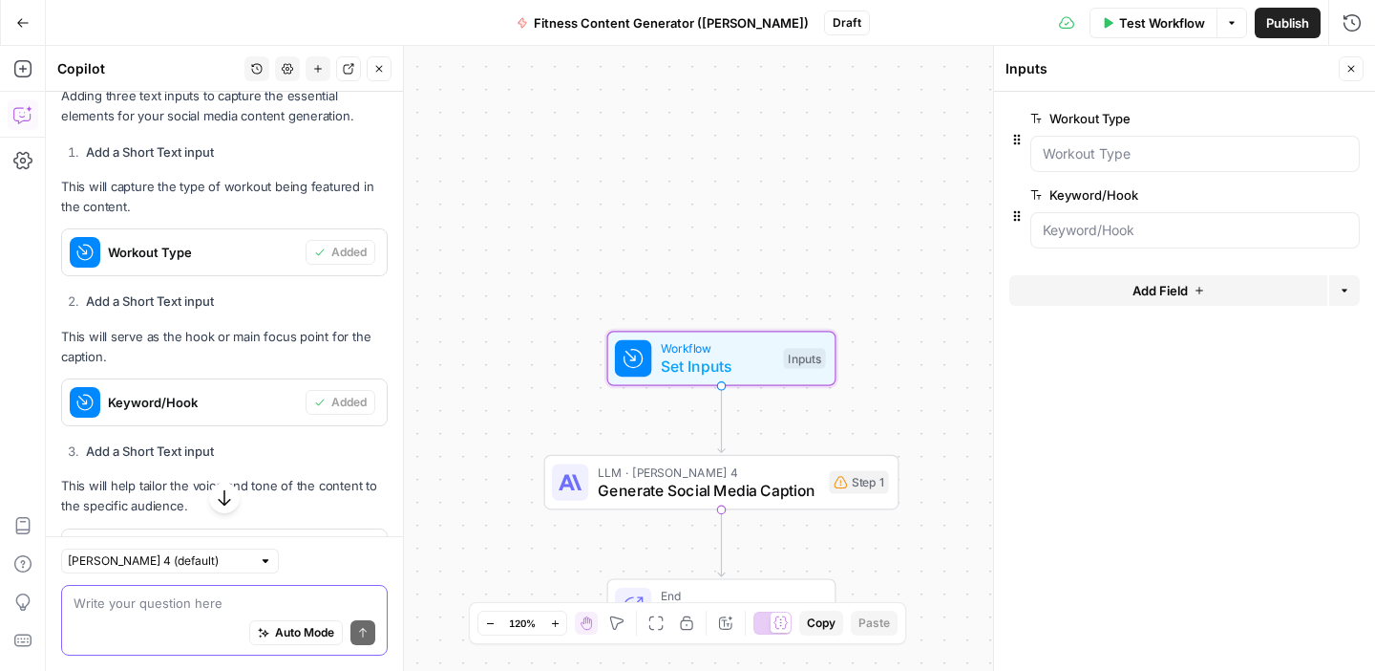
scroll to position [657, 0]
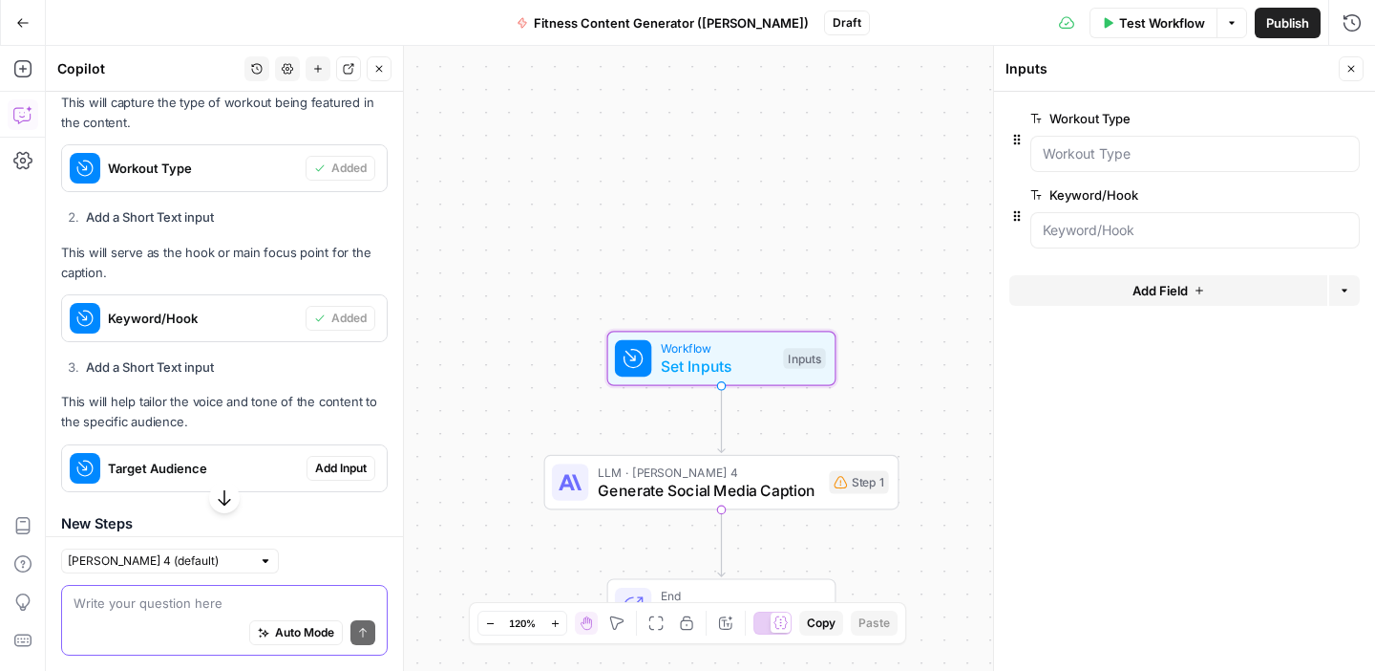
click at [339, 462] on span "Add Input" at bounding box center [341, 467] width 52 height 17
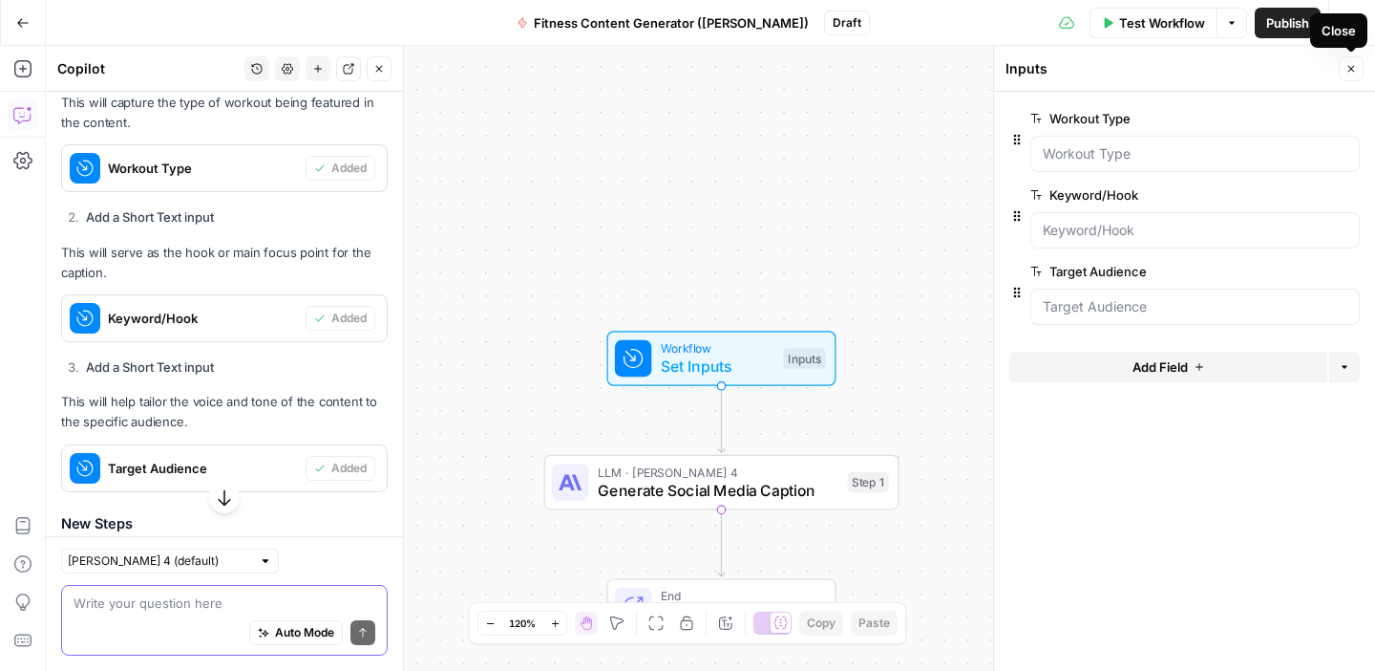
click at [1359, 68] on button "Close" at bounding box center [1351, 68] width 25 height 25
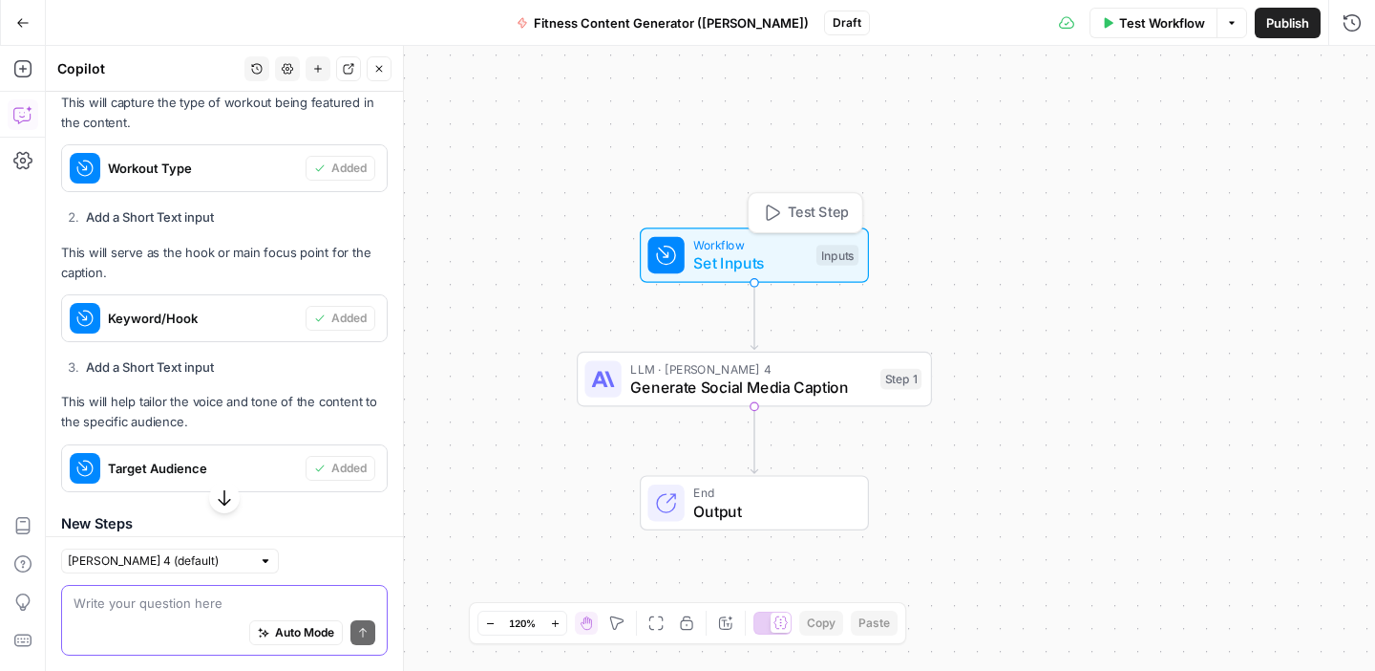
click at [768, 248] on span "Workflow" at bounding box center [750, 245] width 114 height 18
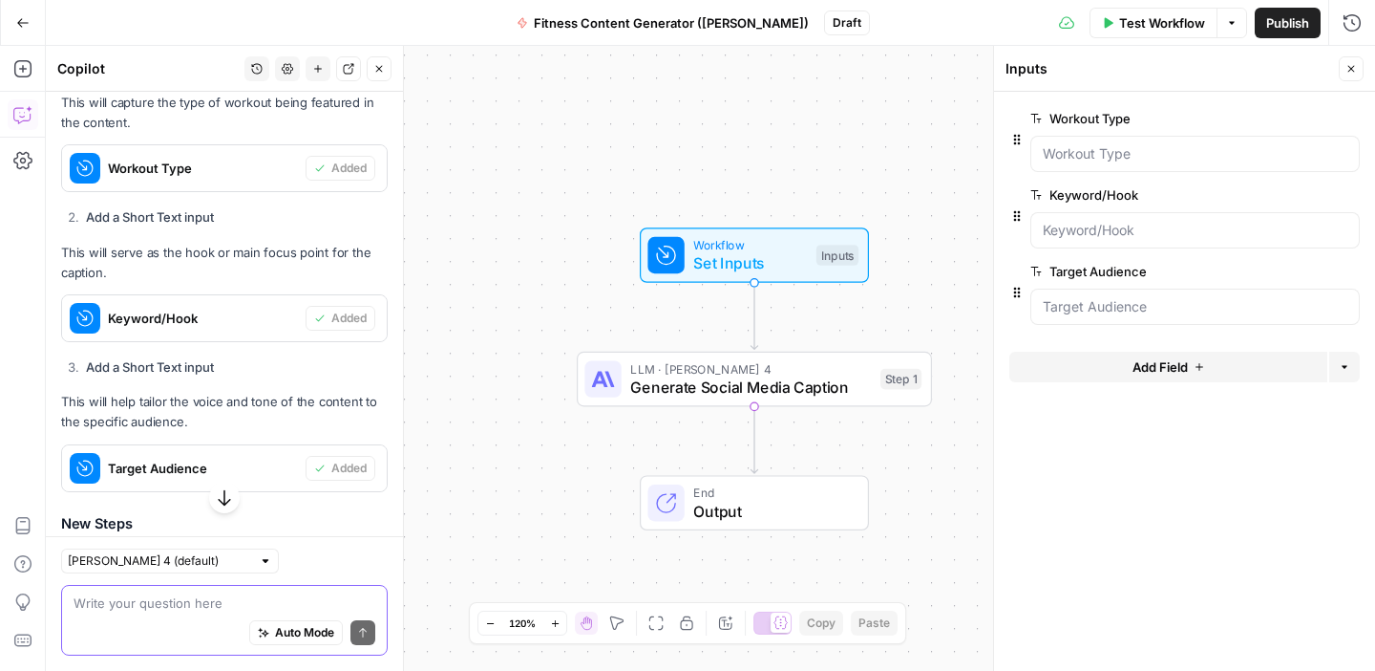
scroll to position [906, 0]
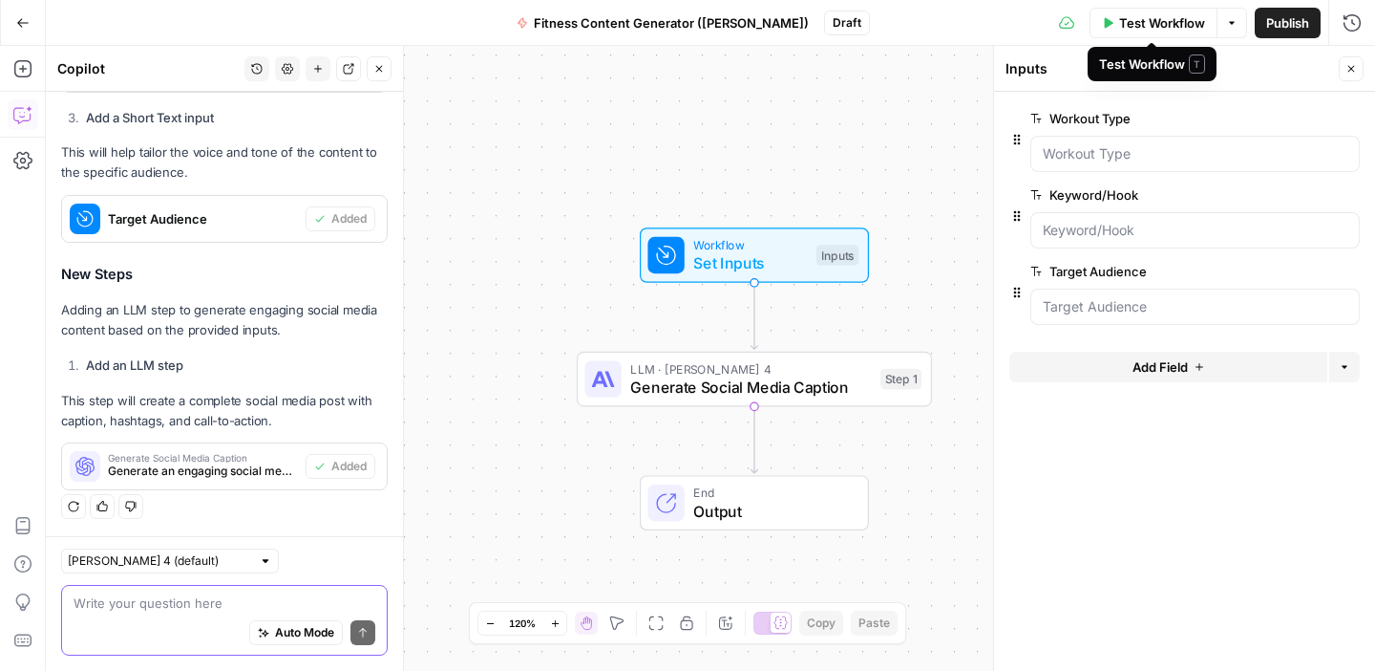
click at [1157, 19] on span "Test Workflow" at bounding box center [1162, 22] width 86 height 19
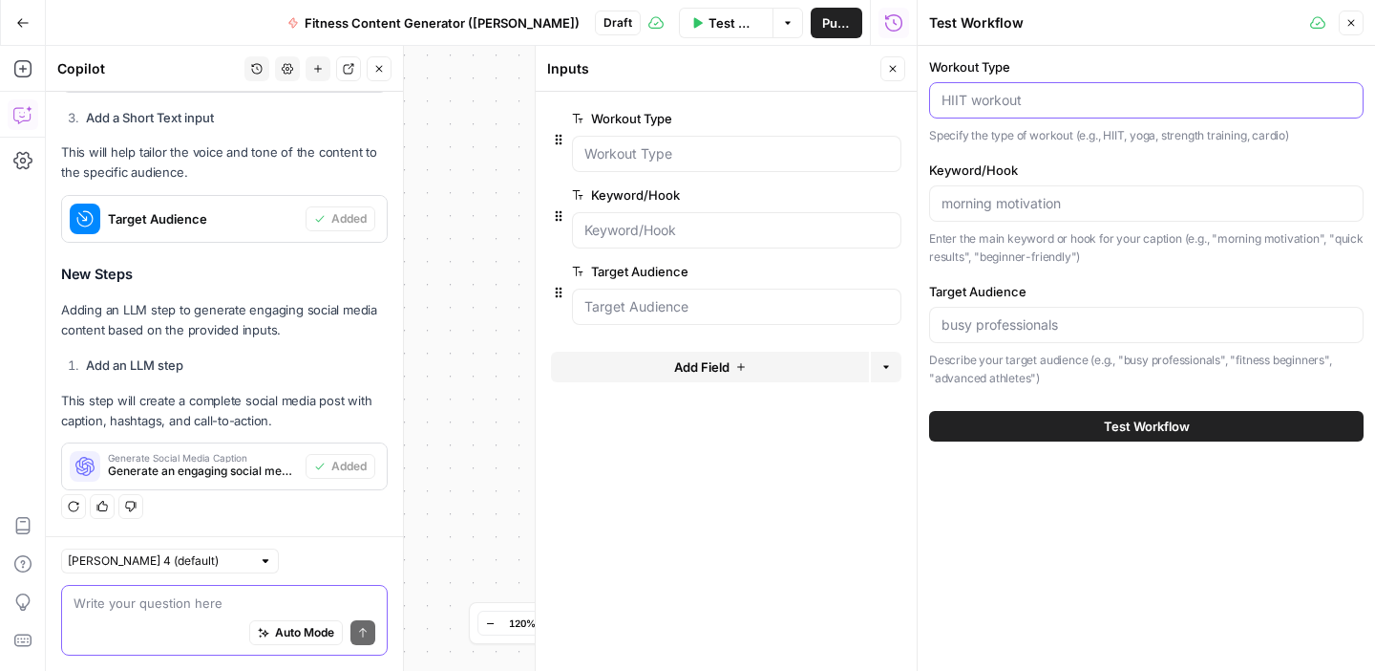
click at [1081, 104] on input "Workout Type" at bounding box center [1147, 100] width 410 height 19
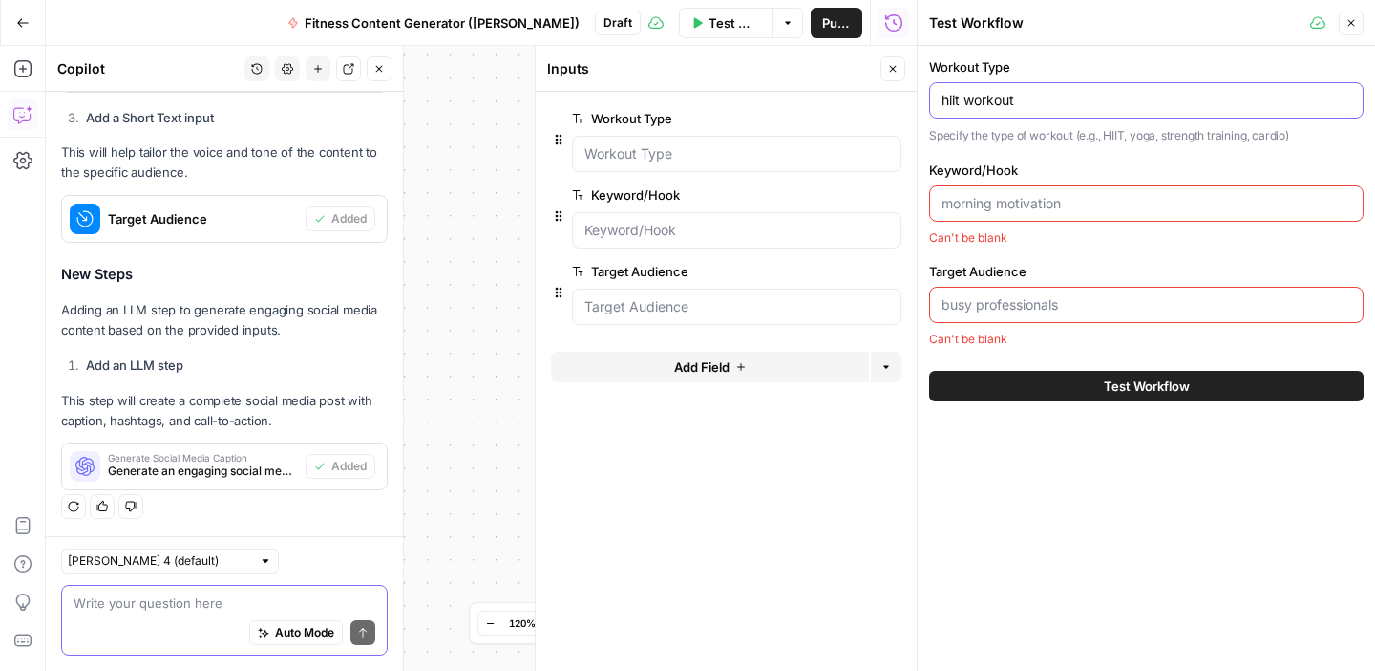
type input "hiit workout"
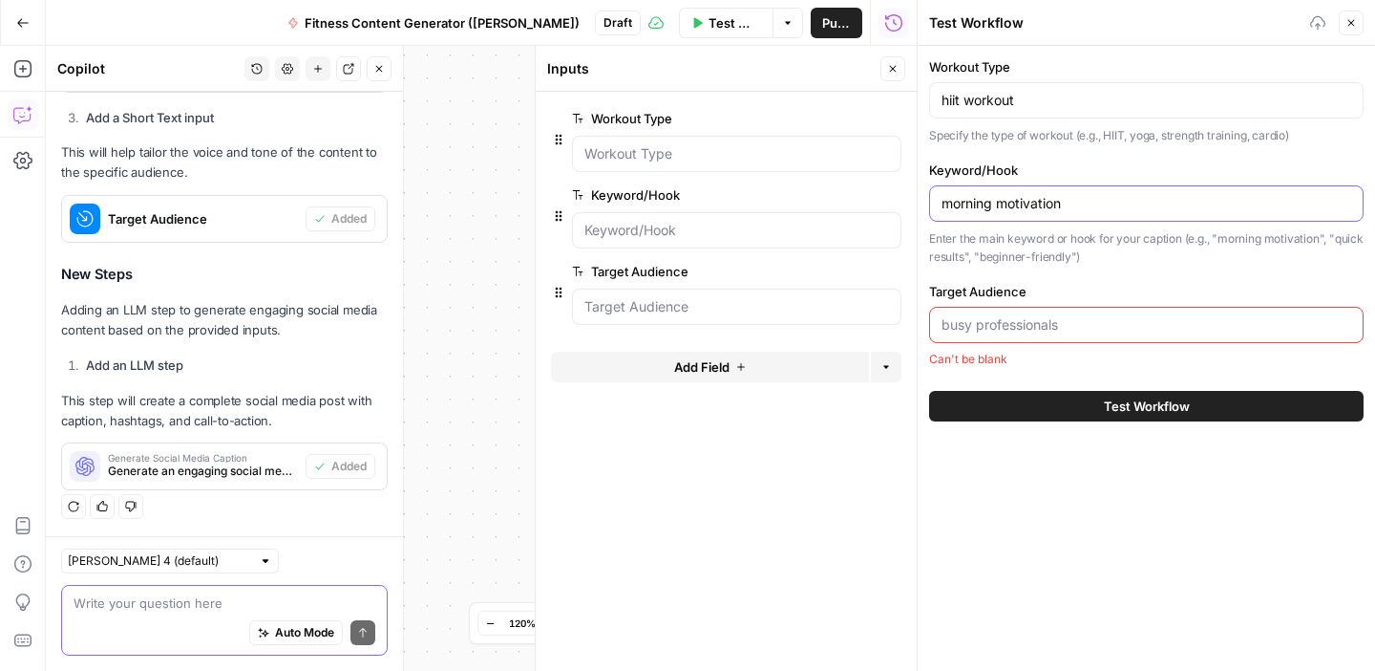
type input "morning motivation"
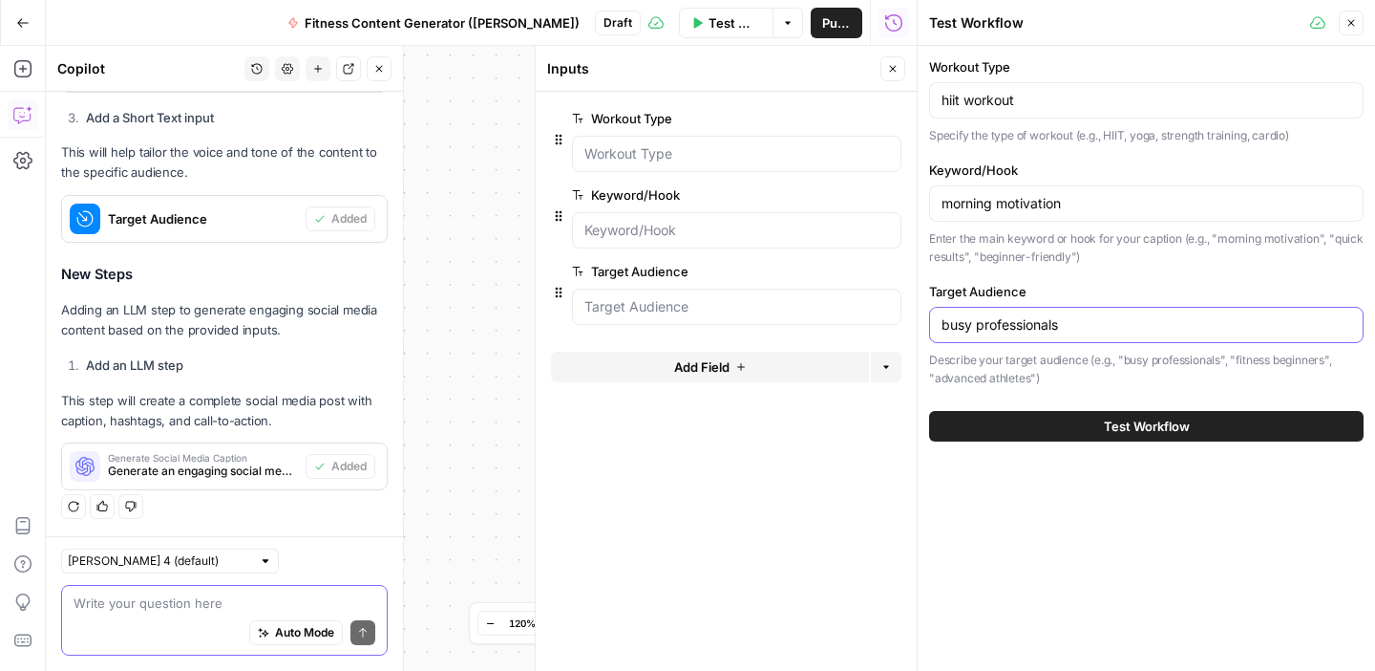
type input "busy professionals"
click at [1141, 425] on span "Test Workflow" at bounding box center [1147, 425] width 86 height 19
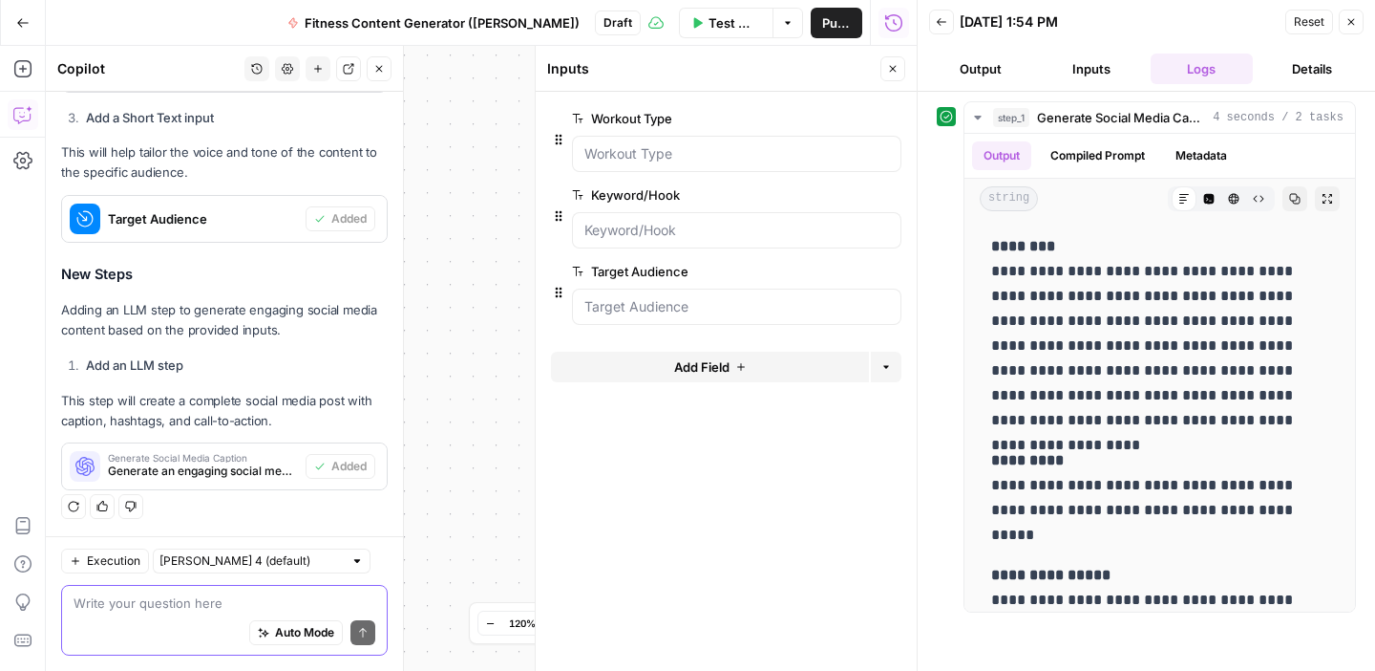
click at [1350, 21] on icon "button" at bounding box center [1352, 22] width 7 height 7
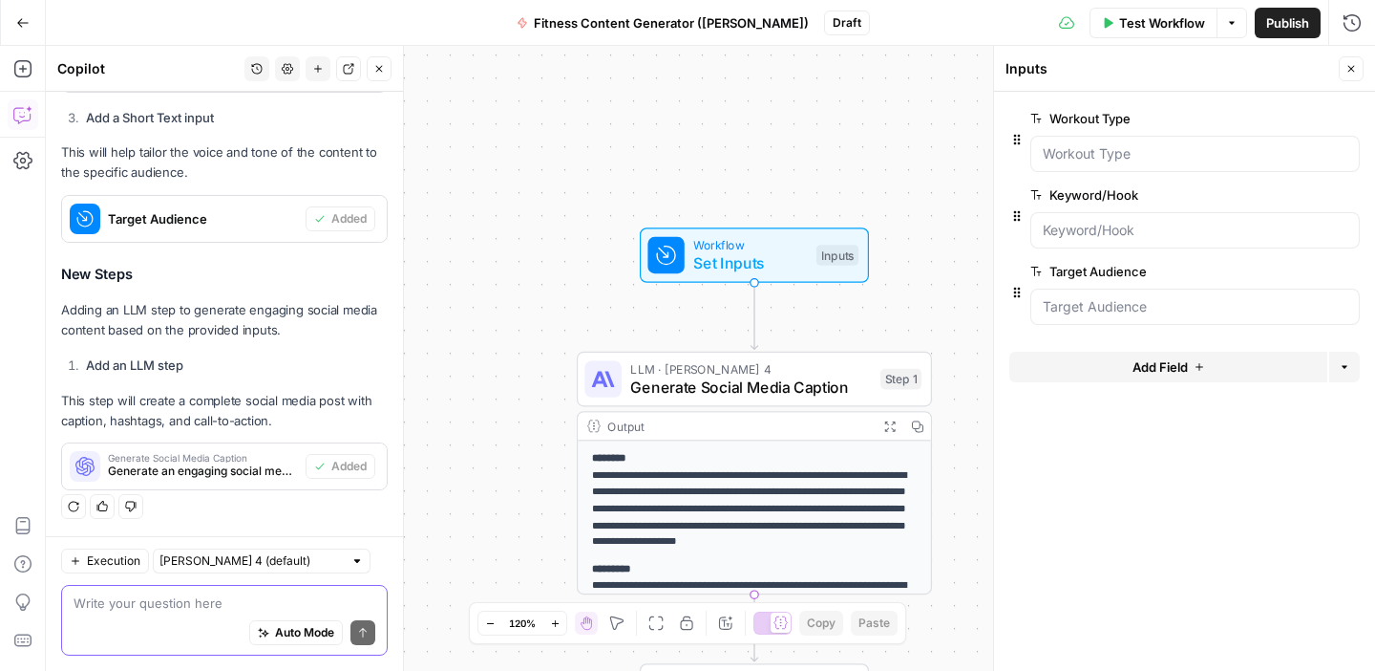
click at [1286, 32] on span "Publish" at bounding box center [1288, 22] width 43 height 19
